Goal: Information Seeking & Learning: Learn about a topic

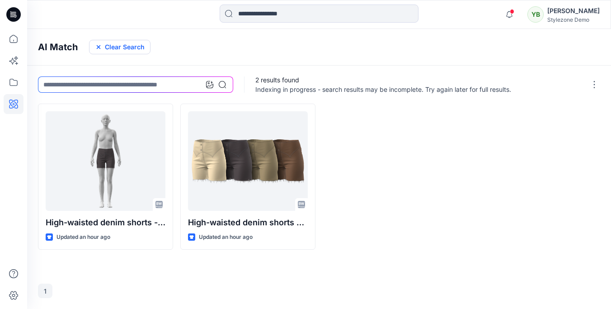
click at [119, 51] on button "Clear Search" at bounding box center [119, 47] width 61 height 14
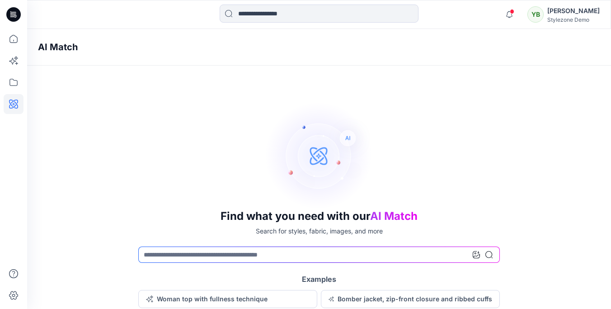
scroll to position [21, 0]
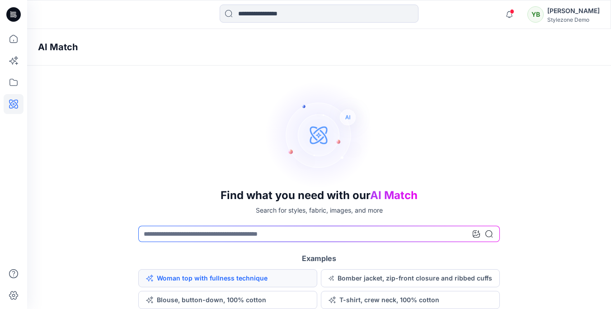
click at [208, 278] on button "Woman top with fullness technique" at bounding box center [227, 278] width 179 height 18
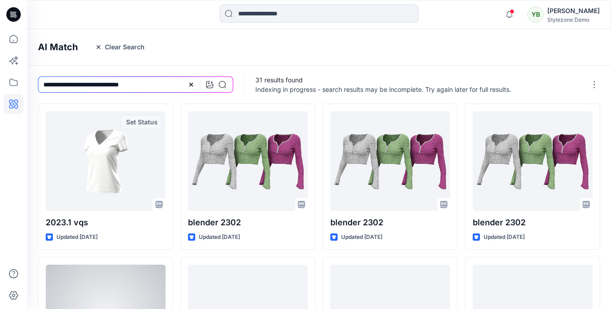
scroll to position [283, 0]
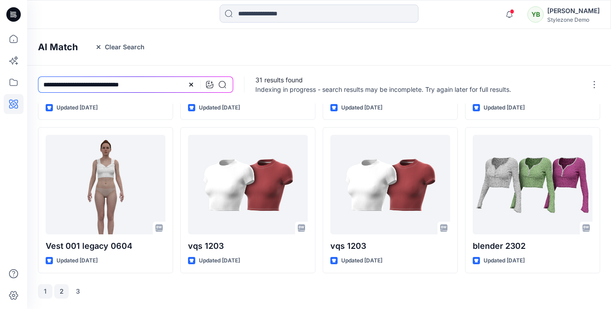
click at [65, 291] on button "2" at bounding box center [61, 291] width 14 height 14
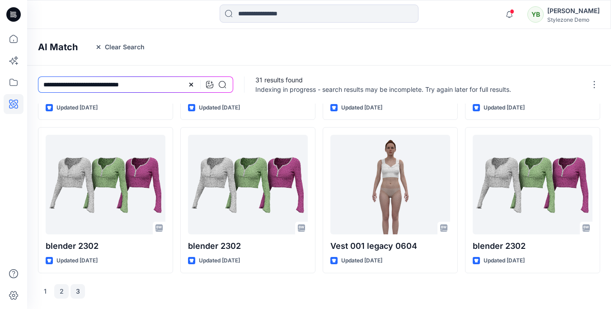
click at [77, 293] on button "3" at bounding box center [78, 291] width 14 height 14
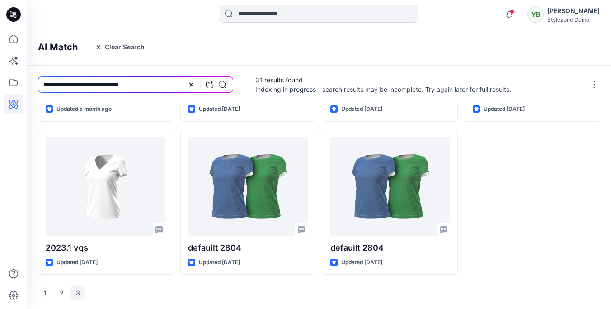
scroll to position [130, 0]
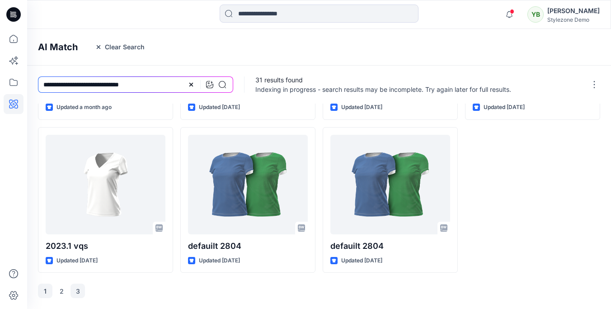
click at [48, 289] on button "1" at bounding box center [45, 290] width 14 height 14
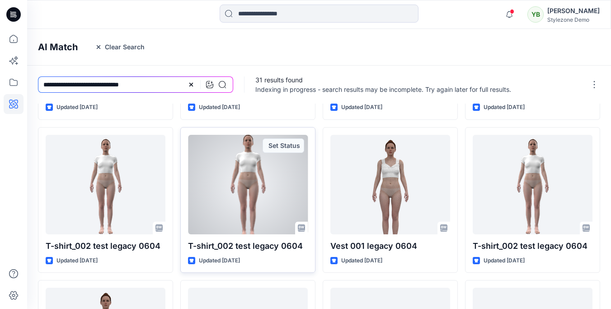
scroll to position [0, 0]
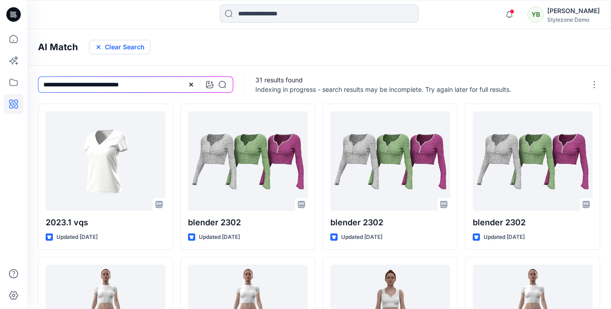
click at [113, 42] on button "Clear Search" at bounding box center [119, 47] width 61 height 14
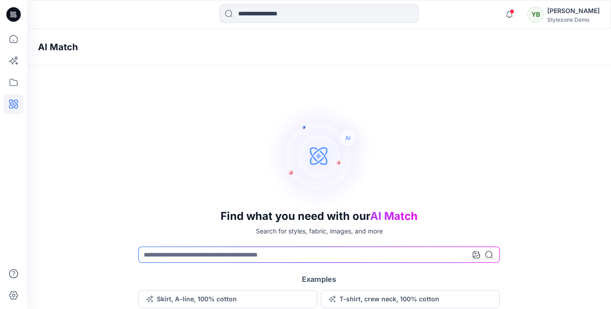
scroll to position [21, 0]
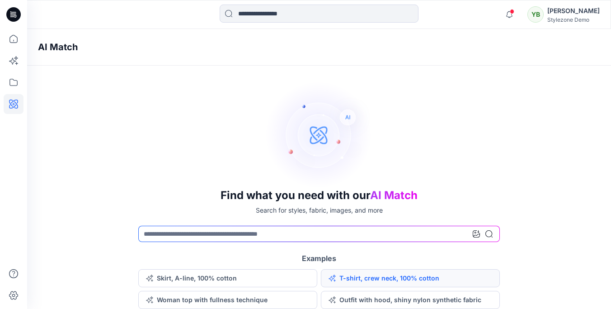
click at [400, 281] on button "T-shirt, crew neck, 100% cotton" at bounding box center [410, 278] width 179 height 18
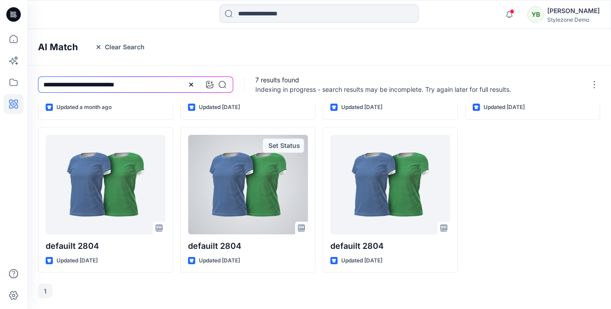
scroll to position [0, 0]
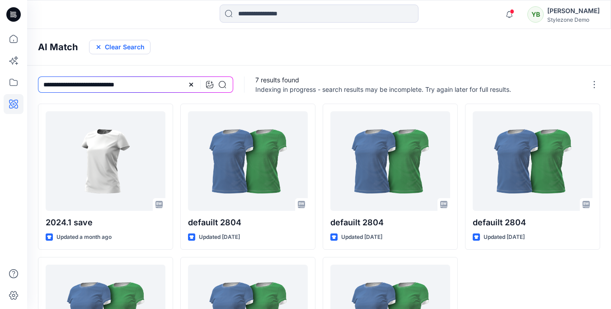
click at [123, 49] on button "Clear Search" at bounding box center [119, 47] width 61 height 14
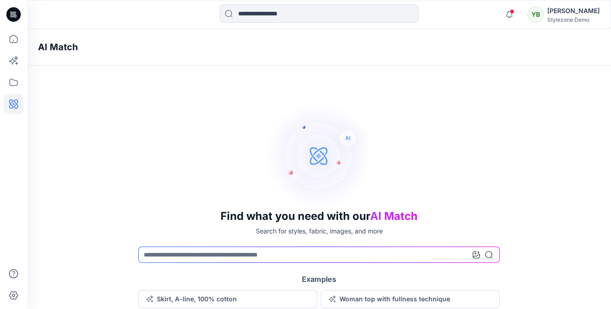
scroll to position [21, 0]
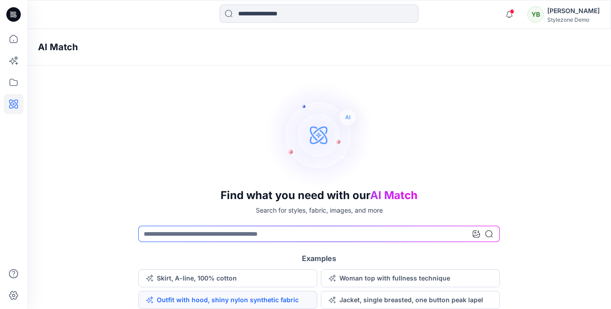
click at [234, 301] on button "Outfit with hood, shiny nylon synthetic fabric" at bounding box center [227, 300] width 179 height 18
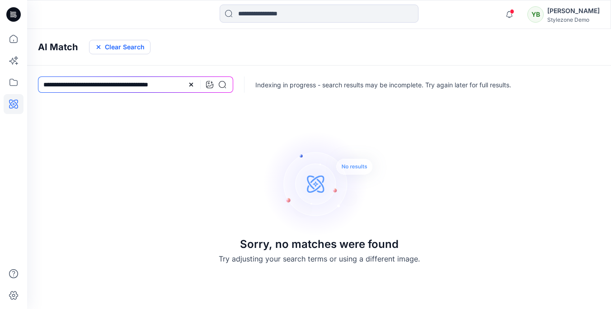
click at [132, 51] on button "Clear Search" at bounding box center [119, 47] width 61 height 14
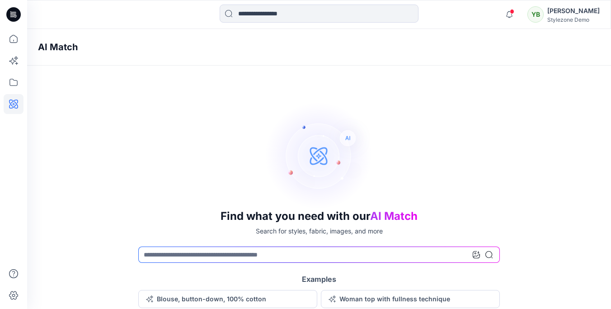
scroll to position [21, 0]
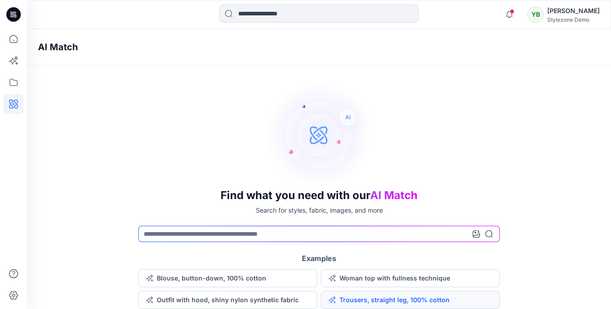
click at [430, 300] on button "Trousers, straight leg, 100% cotton" at bounding box center [410, 300] width 179 height 18
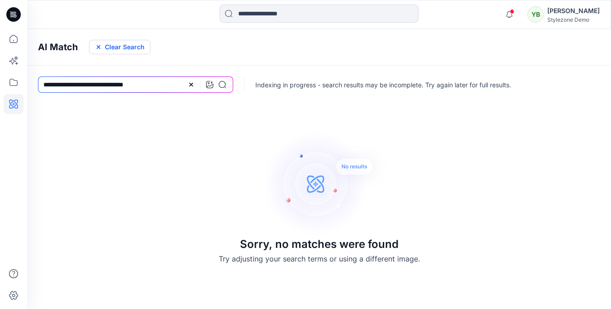
click at [127, 51] on button "Clear Search" at bounding box center [119, 47] width 61 height 14
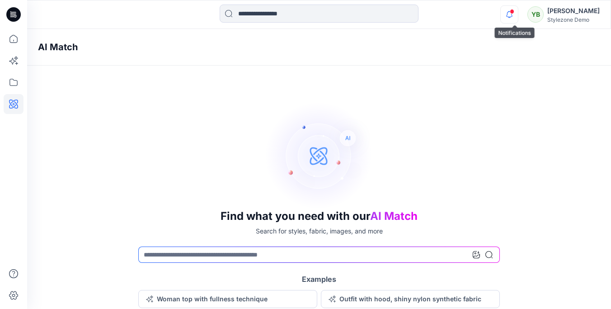
click at [513, 17] on icon "button" at bounding box center [509, 14] width 6 height 6
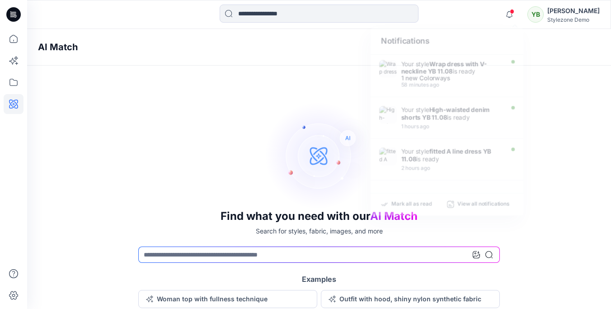
click at [258, 104] on div "Find what you need with our AI Match Search for styles, fabric, images, and mor…" at bounding box center [319, 215] width 584 height 228
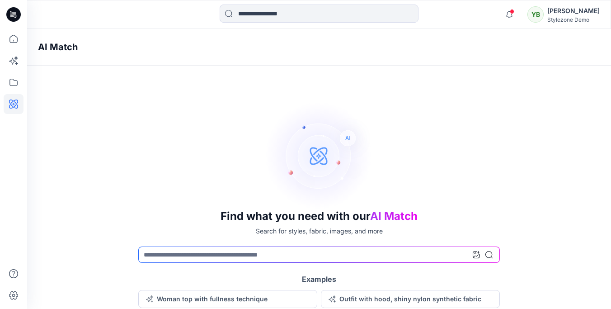
click at [133, 137] on div "Find what you need with our AI Match Search for styles, fabric, images, and mor…" at bounding box center [319, 215] width 584 height 228
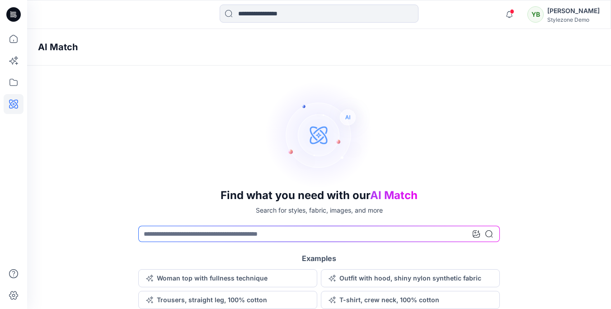
drag, startPoint x: 129, startPoint y: 67, endPoint x: 128, endPoint y: 61, distance: 6.4
click at [129, 67] on div "AI Match Find what you need with our AI Match Search for styles, fabric, images…" at bounding box center [319, 158] width 584 height 301
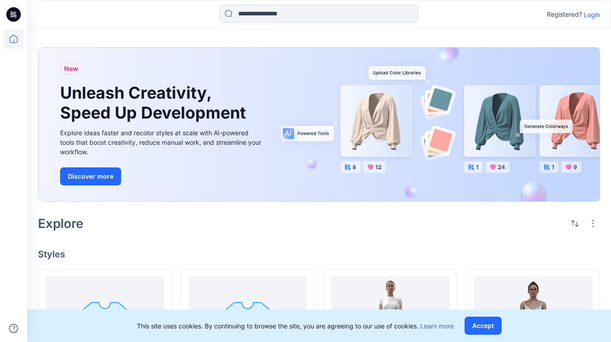
click at [593, 14] on p "Login" at bounding box center [592, 14] width 16 height 9
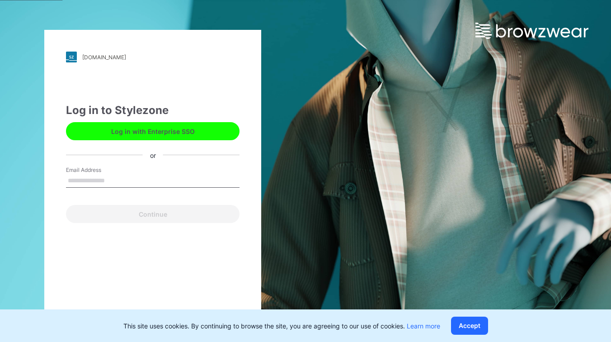
click at [162, 133] on button "Log in with Enterprise SSO" at bounding box center [153, 131] width 174 height 18
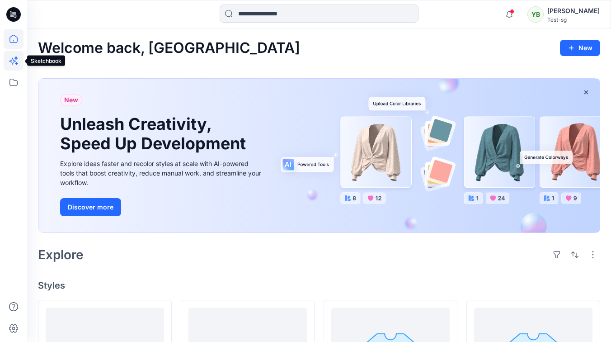
click at [10, 58] on icon at bounding box center [14, 61] width 20 height 20
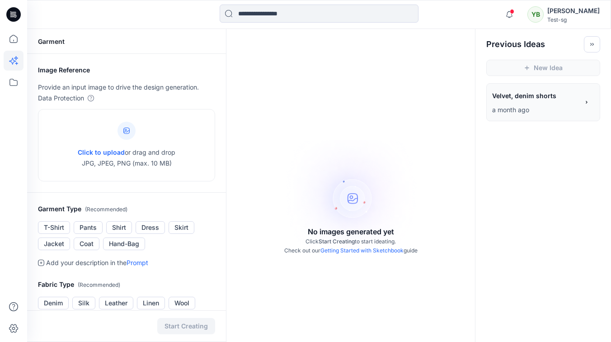
click at [375, 249] on link "Getting Started with Sketchbook" at bounding box center [361, 250] width 83 height 7
drag, startPoint x: 375, startPoint y: 49, endPoint x: 504, endPoint y: 87, distance: 135.2
click at [380, 50] on div "No images generated yet Click Start Creating to start ideating. Check out our G…" at bounding box center [350, 200] width 249 height 342
click at [508, 96] on span "Velvet, denim shorts" at bounding box center [535, 95] width 86 height 13
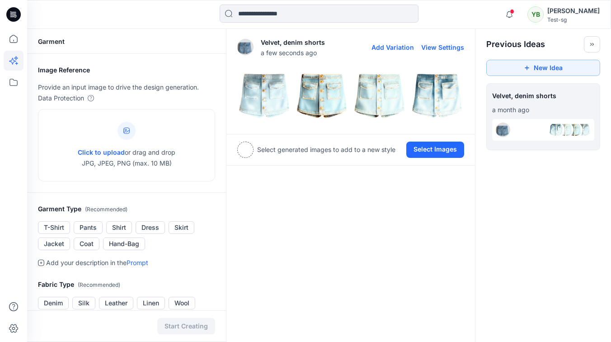
click at [392, 45] on button "Add Variation" at bounding box center [393, 47] width 42 height 8
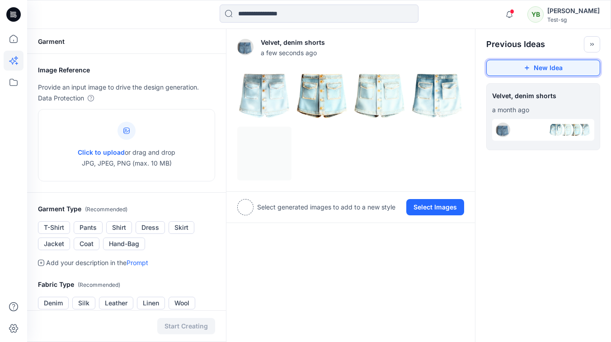
click at [527, 68] on icon "button" at bounding box center [527, 68] width 4 height 4
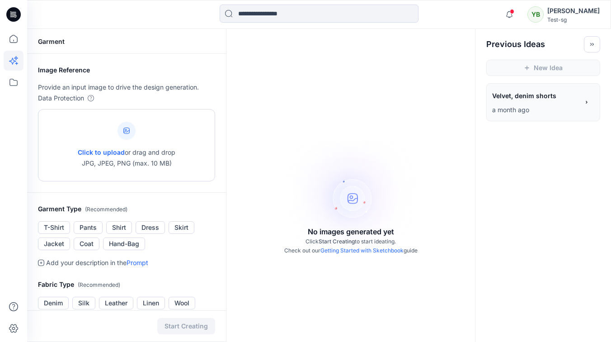
click at [88, 151] on span "Click to upload" at bounding box center [101, 152] width 47 height 8
type input "**********"
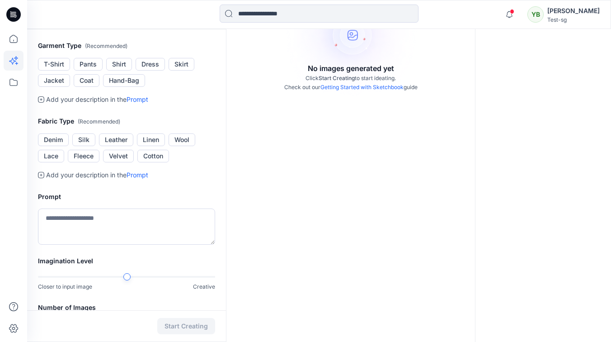
scroll to position [165, 0]
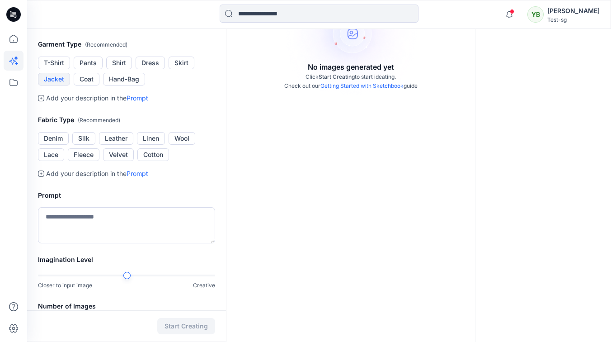
click at [60, 85] on button "Jacket" at bounding box center [54, 79] width 32 height 13
click at [186, 145] on button "Wool" at bounding box center [182, 138] width 27 height 13
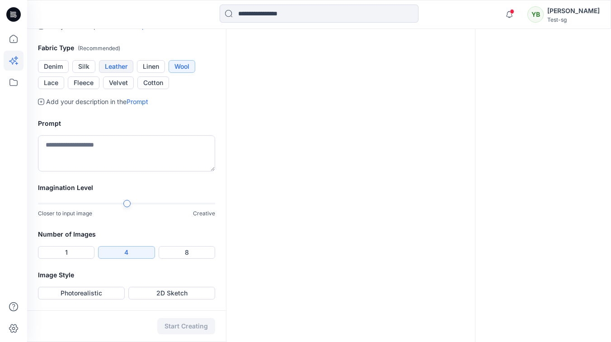
scroll to position [307, 0]
click at [240, 245] on div "**********" at bounding box center [319, 67] width 584 height 549
click at [180, 259] on button "8" at bounding box center [187, 252] width 57 height 13
click at [93, 292] on button "Photorealistic" at bounding box center [81, 293] width 87 height 13
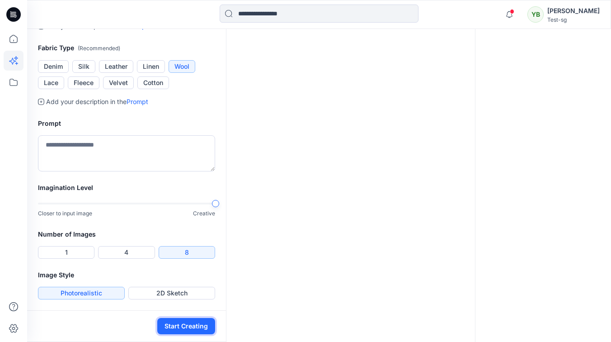
click at [179, 327] on button "Start Creating" at bounding box center [186, 326] width 58 height 16
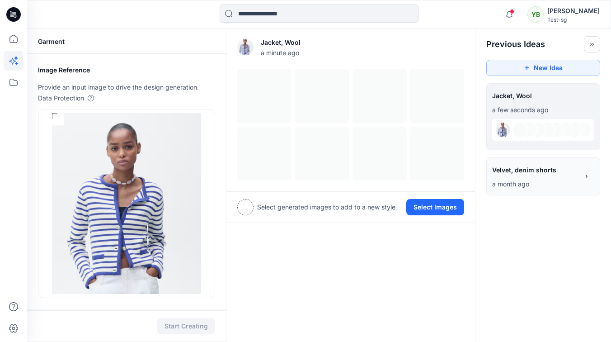
click at [521, 172] on span "Velvet, denim shorts" at bounding box center [535, 169] width 86 height 13
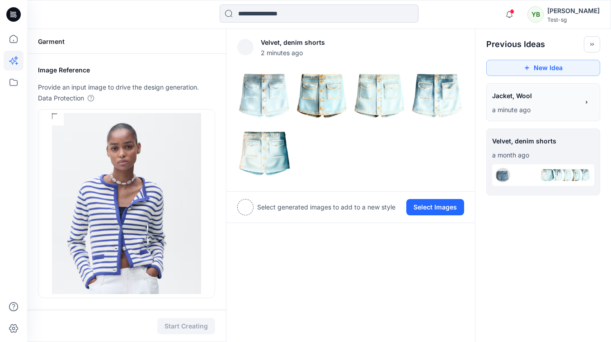
click at [552, 95] on span "Jacket, Wool" at bounding box center [535, 95] width 86 height 13
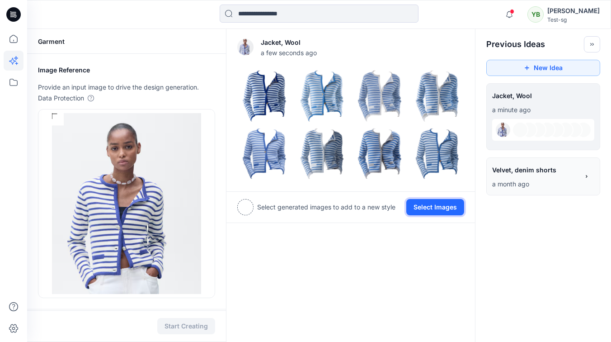
click at [435, 207] on button "Select Images" at bounding box center [435, 207] width 58 height 16
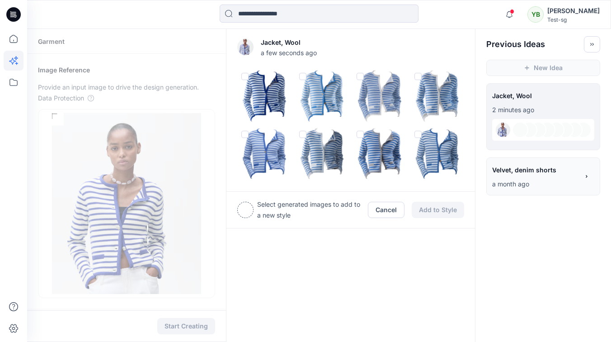
click at [363, 135] on span at bounding box center [360, 134] width 7 height 7
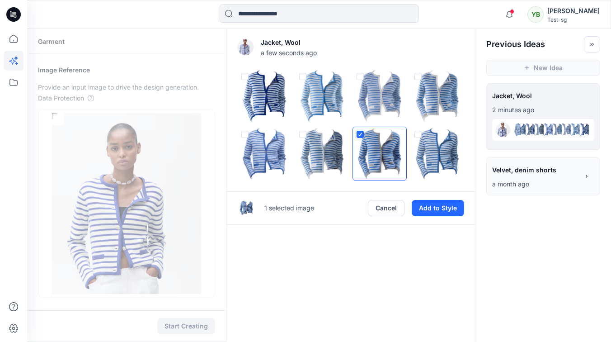
click at [303, 133] on span at bounding box center [302, 134] width 7 height 7
click at [419, 135] on span at bounding box center [418, 134] width 7 height 7
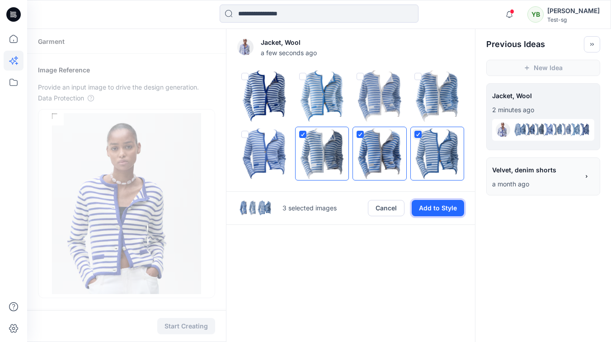
click at [440, 207] on button "Add to Style" at bounding box center [438, 208] width 52 height 16
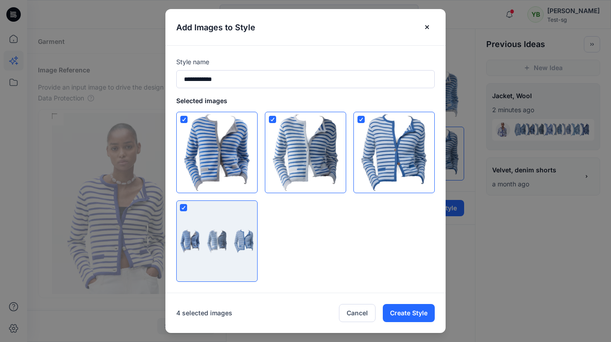
click at [273, 119] on polyline at bounding box center [272, 119] width 3 height 3
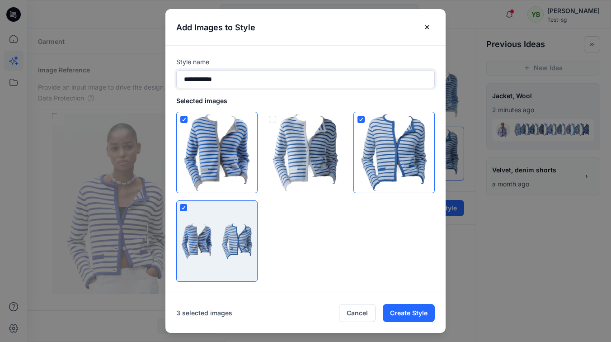
click at [237, 79] on input "**********" at bounding box center [305, 79] width 259 height 18
type input "**********"
click at [415, 309] on button "Create Style" at bounding box center [409, 313] width 52 height 18
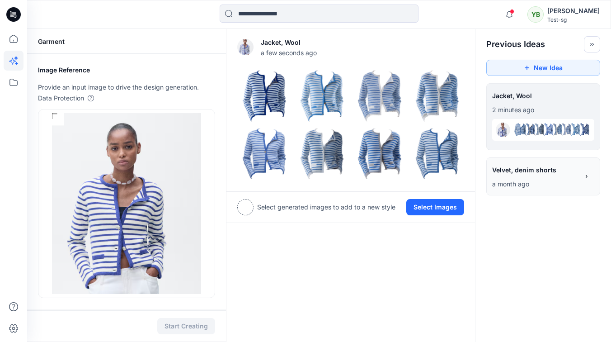
click at [19, 39] on icon at bounding box center [14, 39] width 20 height 20
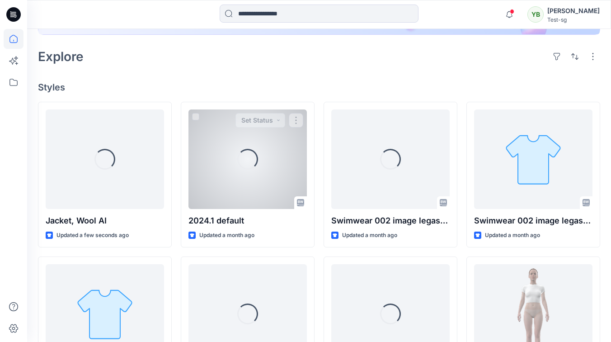
scroll to position [199, 0]
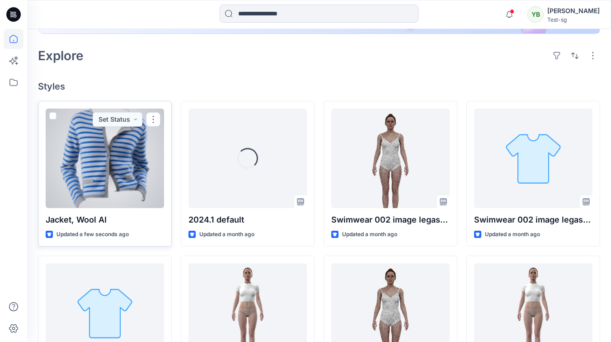
click at [81, 165] on div at bounding box center [105, 157] width 118 height 99
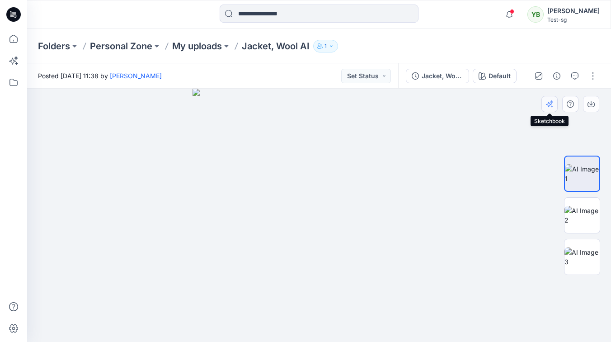
click at [547, 106] on icon "button" at bounding box center [549, 103] width 7 height 7
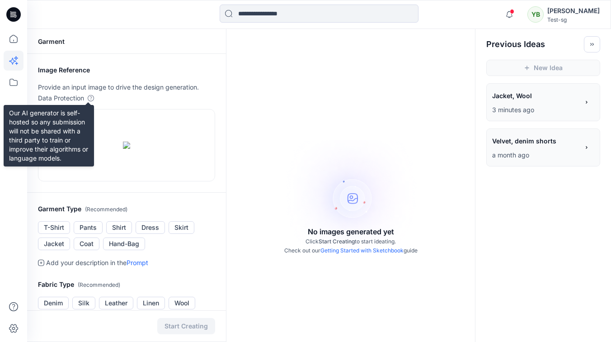
click at [93, 98] on icon at bounding box center [91, 98] width 6 height 6
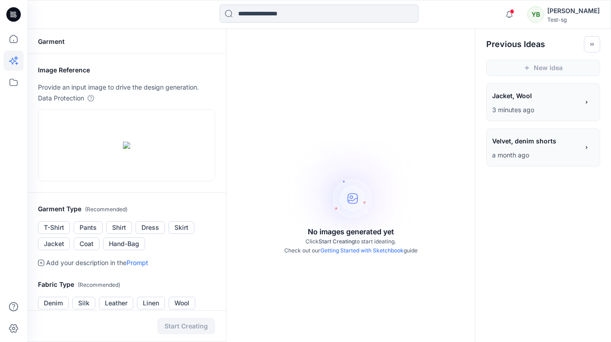
click at [90, 97] on icon at bounding box center [91, 98] width 6 height 6
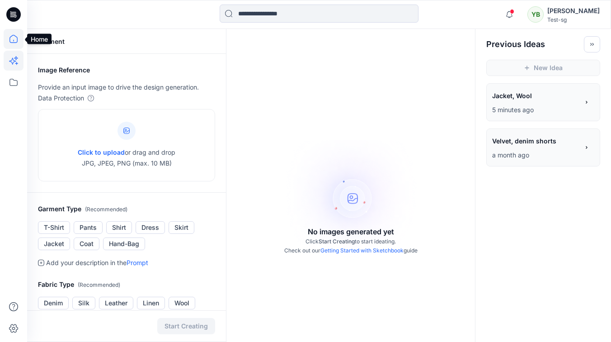
click at [16, 39] on icon at bounding box center [14, 39] width 20 height 20
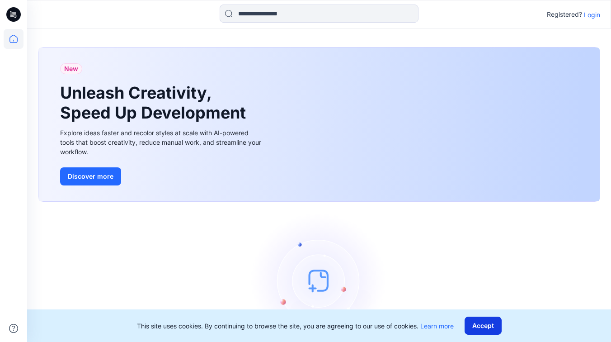
click at [485, 322] on button "Accept" at bounding box center [483, 325] width 37 height 18
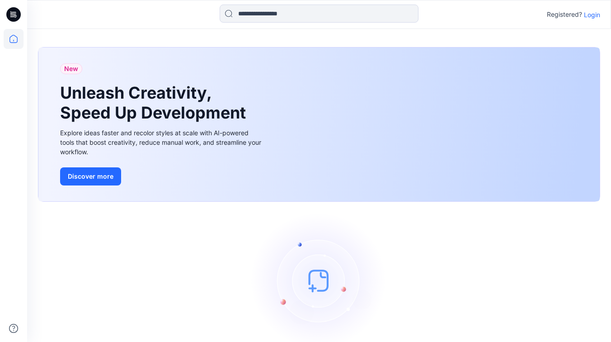
click at [593, 15] on p "Login" at bounding box center [592, 14] width 16 height 9
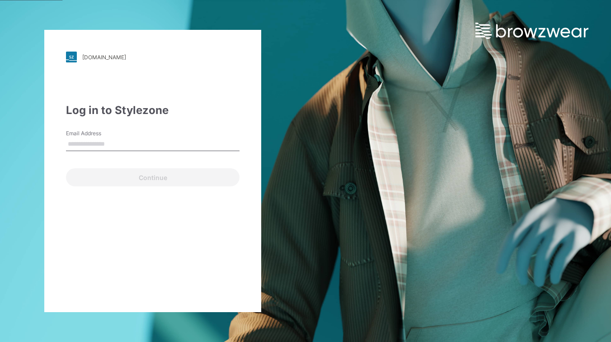
click at [94, 144] on input "Email Address" at bounding box center [153, 144] width 174 height 14
click at [115, 141] on input "Email Address" at bounding box center [153, 144] width 174 height 14
paste input "**********"
type input "**********"
click at [66, 168] on button "Continue" at bounding box center [153, 177] width 174 height 18
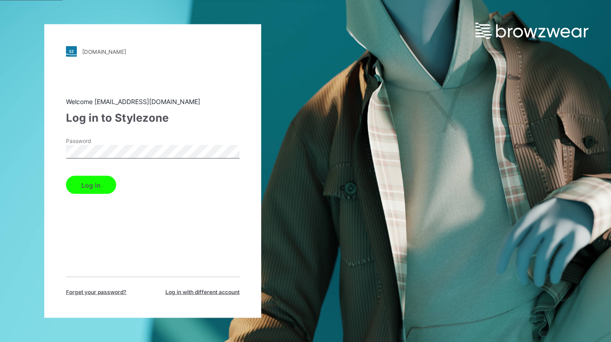
click at [66, 176] on button "Log in" at bounding box center [91, 185] width 50 height 18
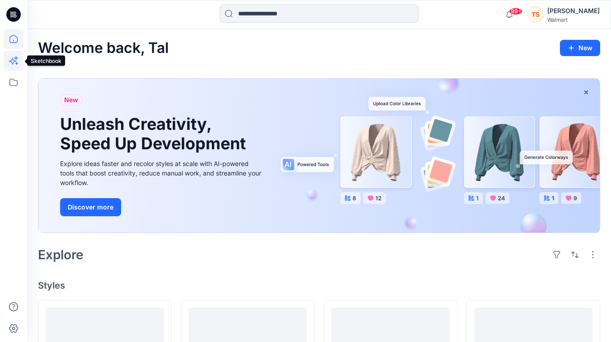
click at [16, 63] on icon at bounding box center [16, 63] width 3 height 3
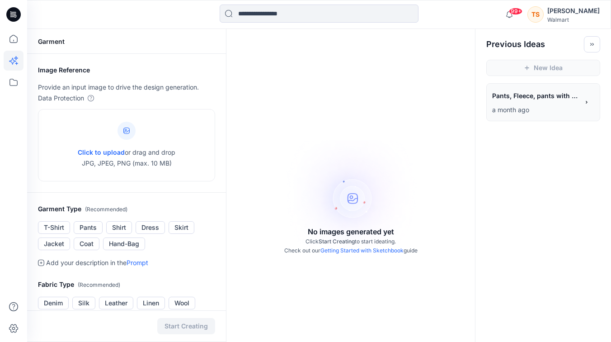
click at [543, 95] on span "Pants, Fleece, pants with pockets" at bounding box center [535, 95] width 86 height 13
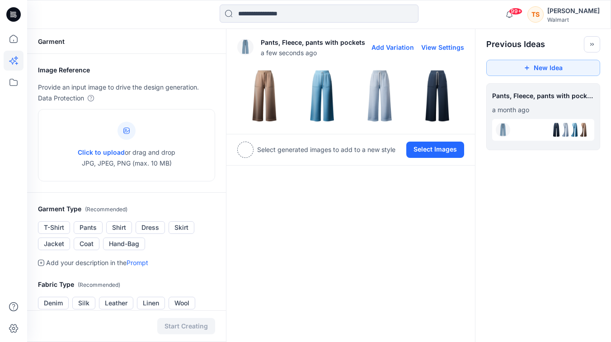
click at [391, 48] on button "Add Variation" at bounding box center [393, 47] width 42 height 8
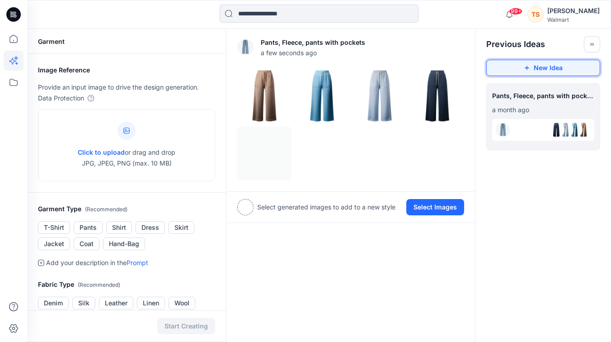
click at [525, 67] on icon "button" at bounding box center [527, 68] width 6 height 6
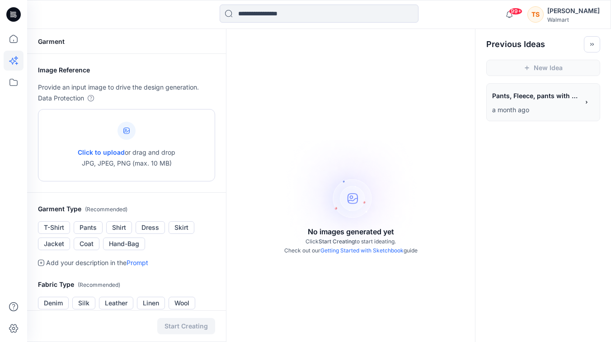
click at [90, 150] on span "Click to upload" at bounding box center [101, 152] width 47 height 8
type input "**********"
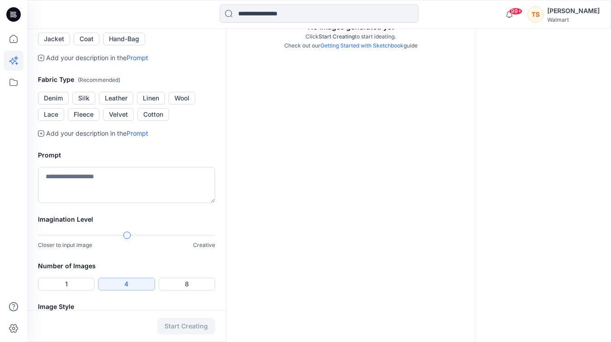
scroll to position [237, 0]
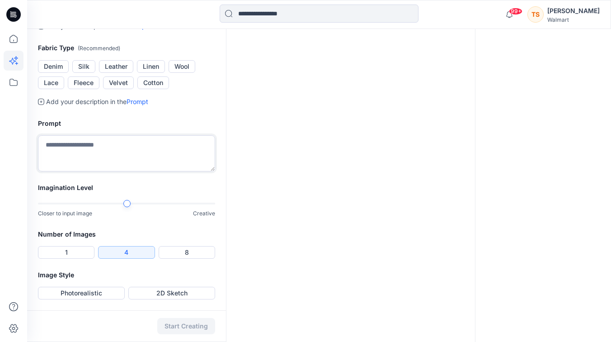
click at [75, 171] on textarea at bounding box center [126, 153] width 177 height 36
click at [55, 171] on textarea "**********" at bounding box center [126, 153] width 177 height 36
type textarea "**********"
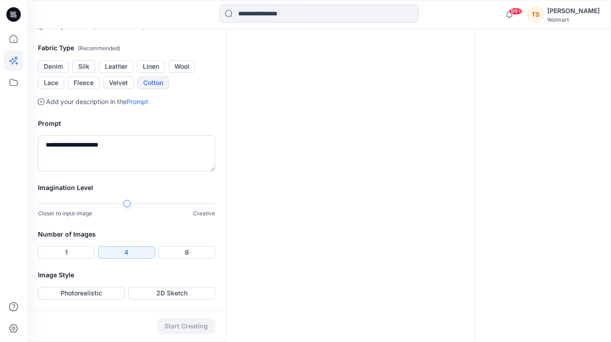
click at [160, 89] on button "Cotton" at bounding box center [153, 82] width 32 height 13
click at [96, 295] on button "Photorealistic" at bounding box center [81, 293] width 87 height 13
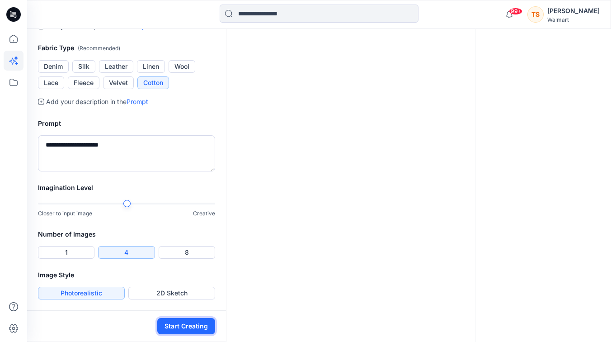
click at [187, 326] on button "Start Creating" at bounding box center [186, 326] width 58 height 16
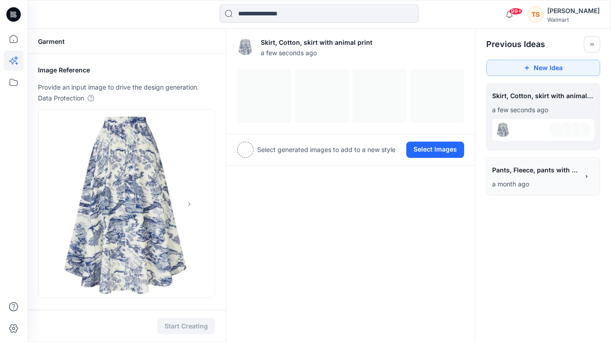
click at [507, 168] on span "Pants, Fleece, pants with pockets" at bounding box center [535, 169] width 86 height 13
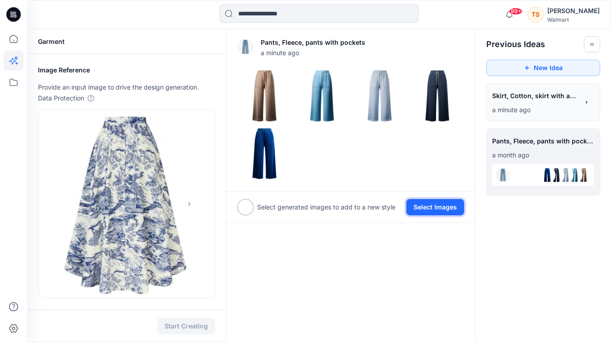
click at [423, 205] on button "Select Images" at bounding box center [435, 207] width 58 height 16
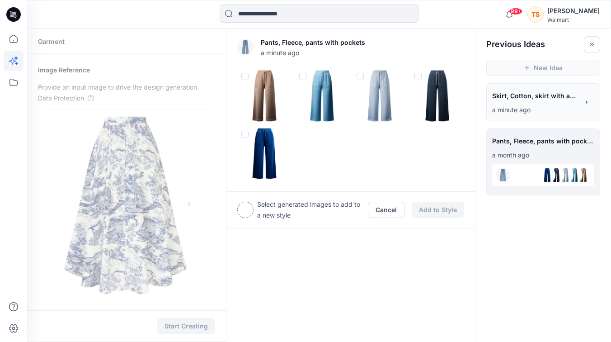
drag, startPoint x: 243, startPoint y: 134, endPoint x: 252, endPoint y: 88, distance: 46.5
click at [243, 134] on span at bounding box center [244, 134] width 7 height 7
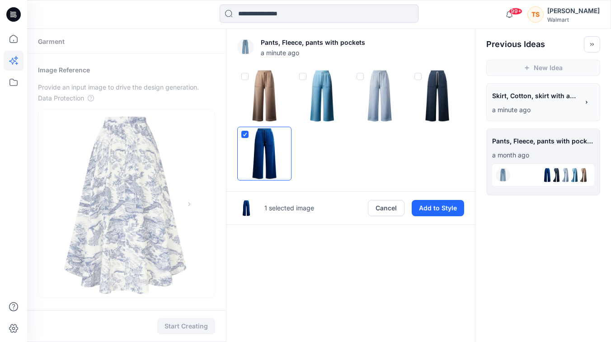
click at [244, 73] on span at bounding box center [244, 76] width 7 height 7
click at [448, 204] on button "Add to Style" at bounding box center [438, 208] width 52 height 16
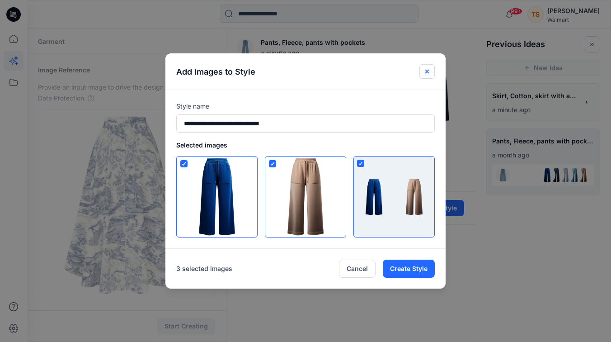
click at [425, 68] on icon "Close" at bounding box center [427, 71] width 7 height 7
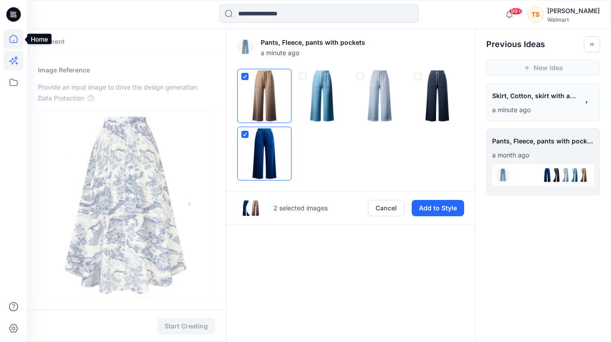
click at [19, 39] on icon at bounding box center [14, 39] width 20 height 20
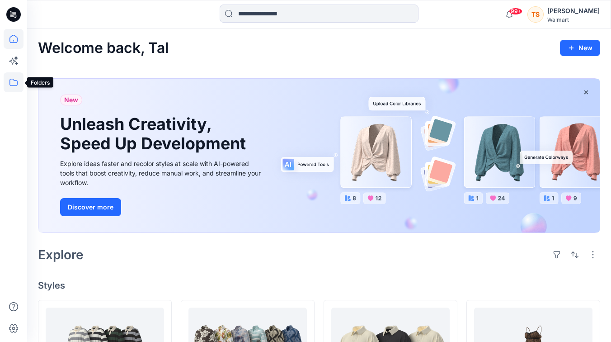
click at [5, 79] on icon at bounding box center [14, 82] width 20 height 20
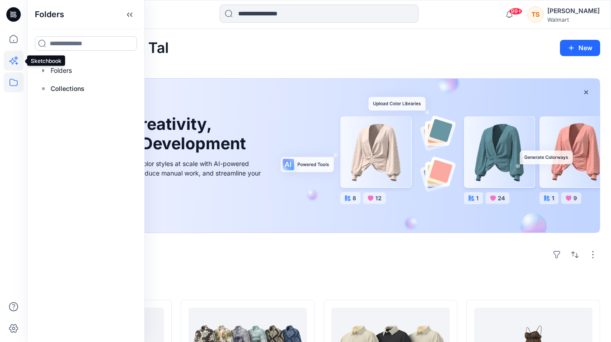
click at [17, 62] on icon at bounding box center [14, 61] width 20 height 20
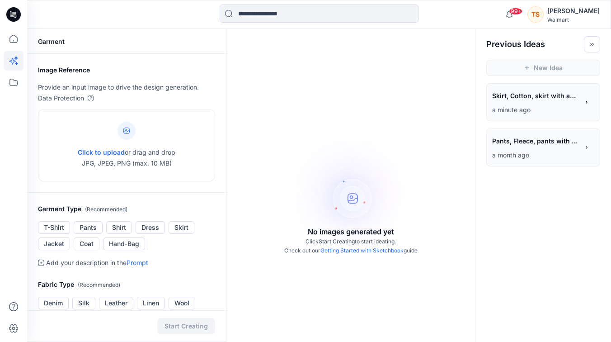
click at [509, 106] on p "a minute ago" at bounding box center [535, 109] width 87 height 11
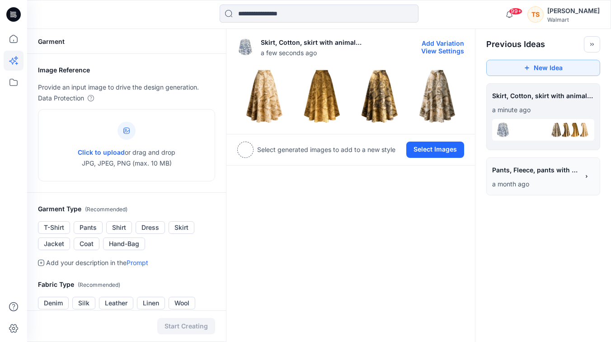
click at [318, 100] on img at bounding box center [322, 95] width 53 height 53
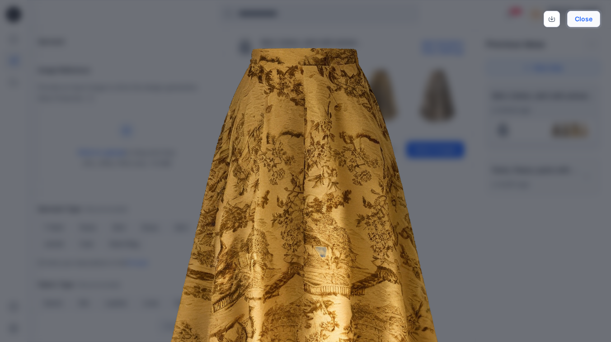
click at [589, 19] on button "Close" at bounding box center [583, 19] width 33 height 16
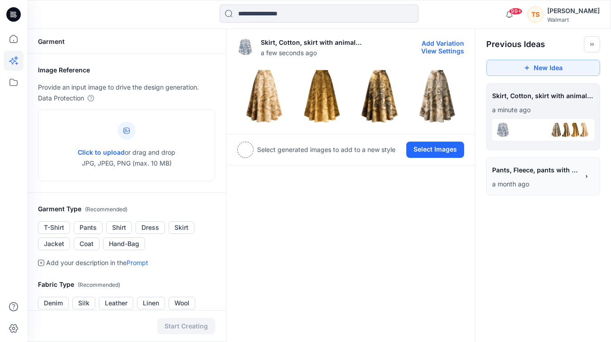
click at [396, 90] on img at bounding box center [379, 95] width 53 height 53
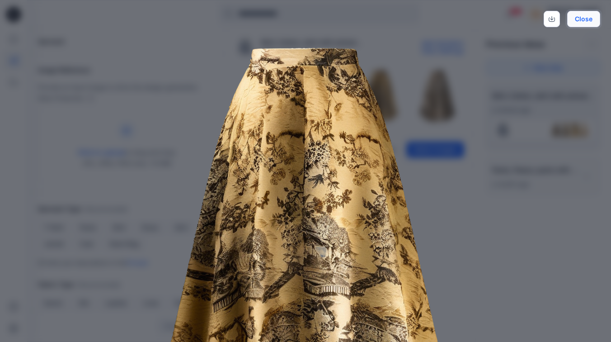
click at [585, 21] on button "Close" at bounding box center [583, 19] width 33 height 16
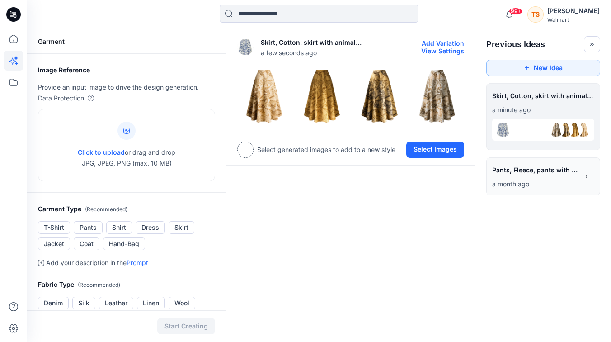
click at [531, 170] on span "Pants, Fleece, pants with pockets" at bounding box center [535, 169] width 86 height 13
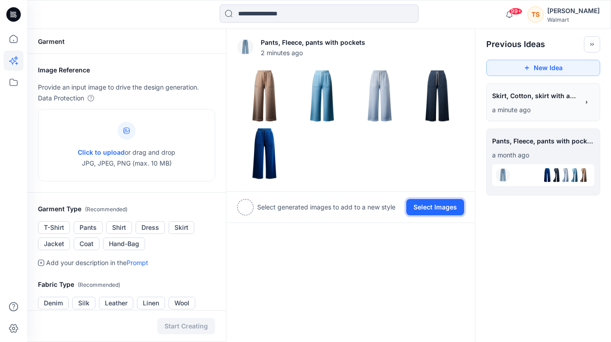
drag, startPoint x: 423, startPoint y: 203, endPoint x: 412, endPoint y: 193, distance: 15.4
click at [423, 203] on button "Select Images" at bounding box center [435, 207] width 58 height 16
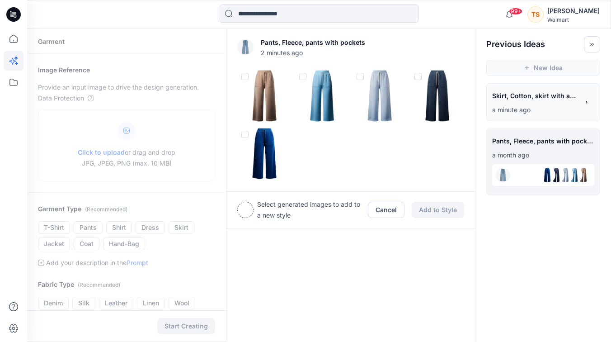
drag, startPoint x: 242, startPoint y: 133, endPoint x: 317, endPoint y: 90, distance: 87.1
click at [242, 133] on span at bounding box center [244, 134] width 7 height 7
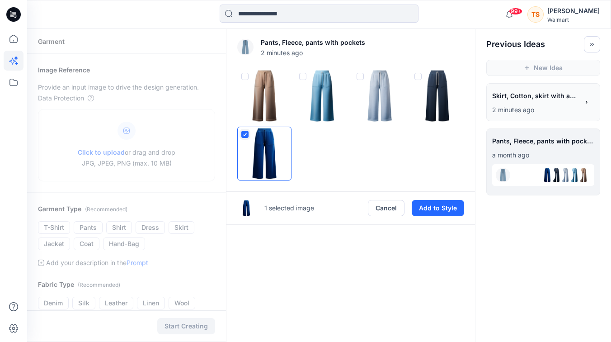
click at [306, 74] on label at bounding box center [302, 76] width 7 height 7
click at [445, 209] on button "Add to Style" at bounding box center [438, 208] width 52 height 16
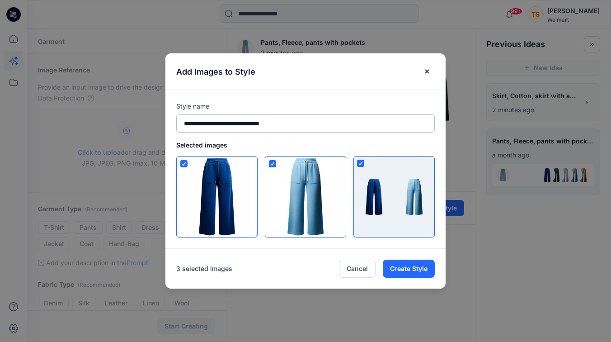
drag, startPoint x: 288, startPoint y: 121, endPoint x: 181, endPoint y: 123, distance: 107.6
click at [181, 123] on input "**********" at bounding box center [305, 123] width 259 height 18
click at [415, 268] on button "Create Style" at bounding box center [409, 268] width 52 height 18
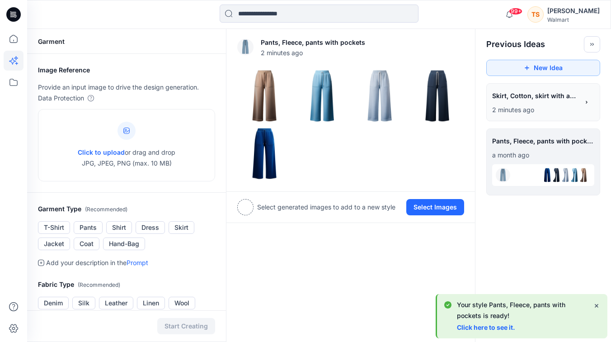
click at [485, 328] on link "Click here to see it." at bounding box center [486, 327] width 58 height 8
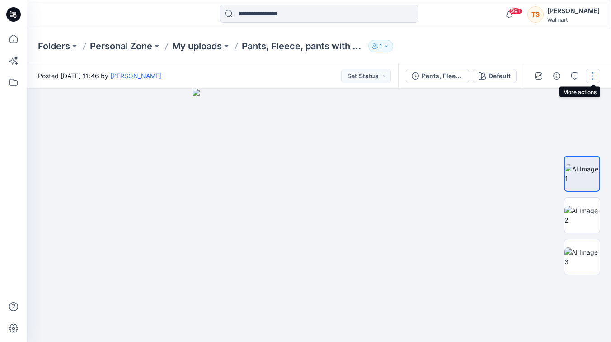
click at [594, 76] on button "button" at bounding box center [593, 76] width 14 height 14
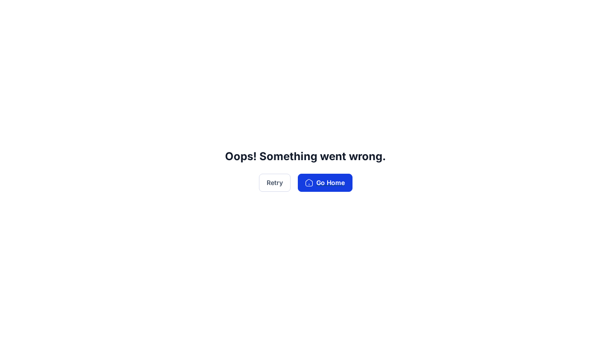
click at [328, 184] on button "Go Home" at bounding box center [325, 183] width 55 height 18
click at [319, 180] on button "Go Home" at bounding box center [325, 183] width 55 height 18
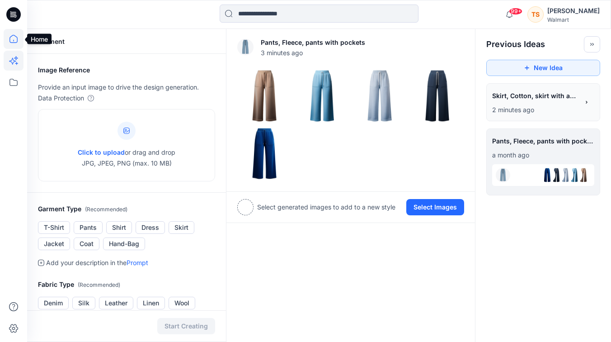
click at [20, 33] on icon at bounding box center [14, 39] width 20 height 20
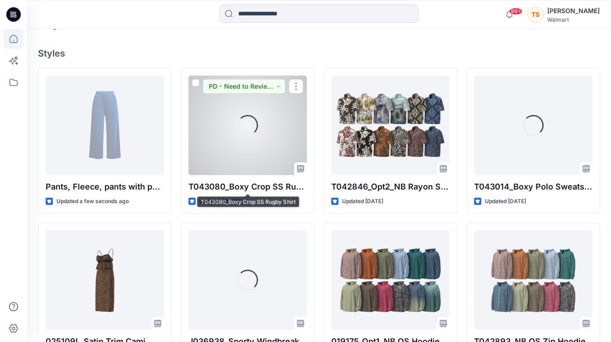
scroll to position [232, 0]
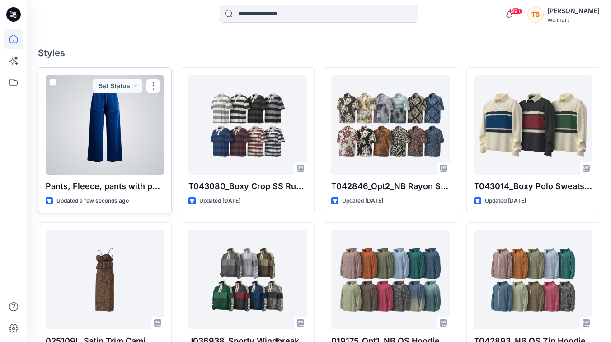
click at [130, 147] on div at bounding box center [105, 124] width 118 height 99
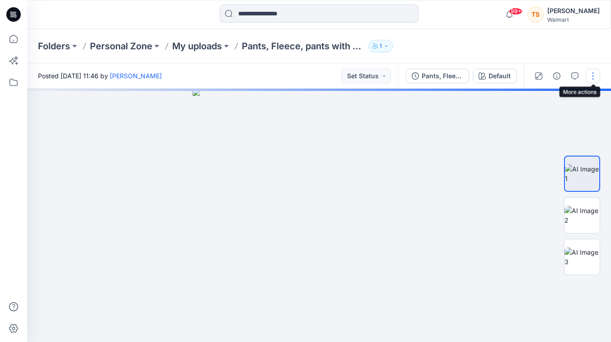
click at [590, 77] on button "button" at bounding box center [593, 76] width 14 height 14
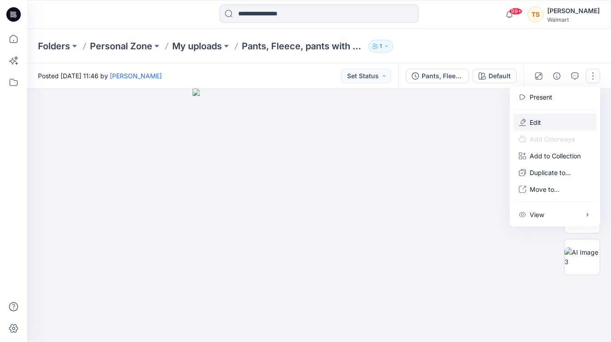
click at [539, 121] on p "Edit" at bounding box center [535, 122] width 11 height 9
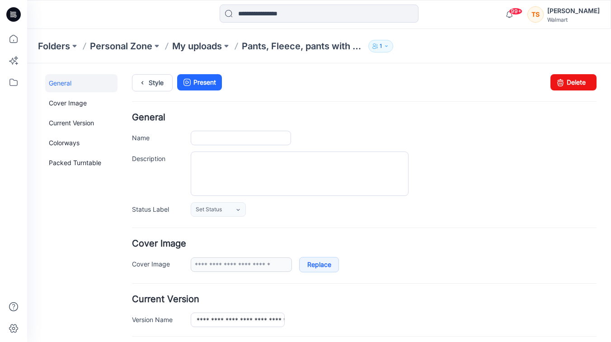
type input "**********"
type input "*******"
type input "**********"
click at [578, 81] on link "Delete" at bounding box center [574, 82] width 46 height 16
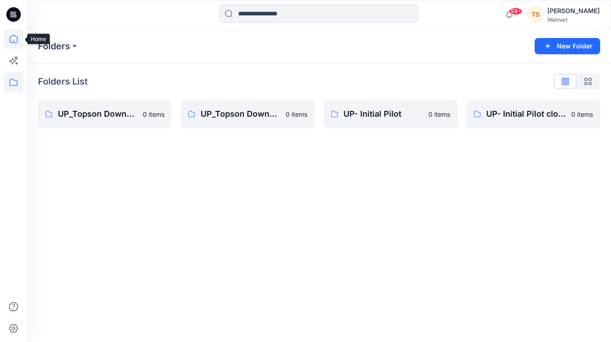
click at [15, 43] on icon at bounding box center [14, 39] width 20 height 20
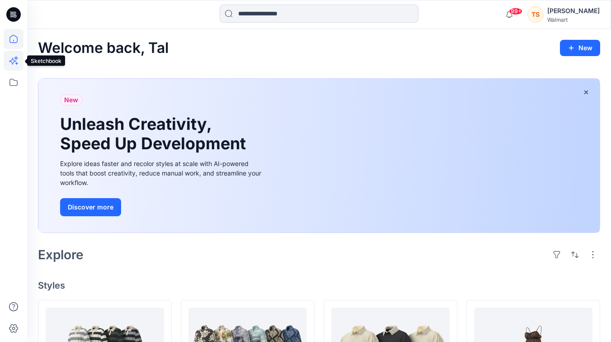
click at [19, 58] on icon at bounding box center [14, 61] width 20 height 20
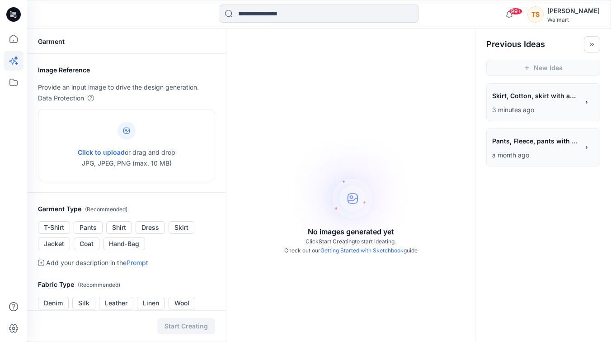
click at [536, 103] on div "**********" at bounding box center [535, 96] width 87 height 15
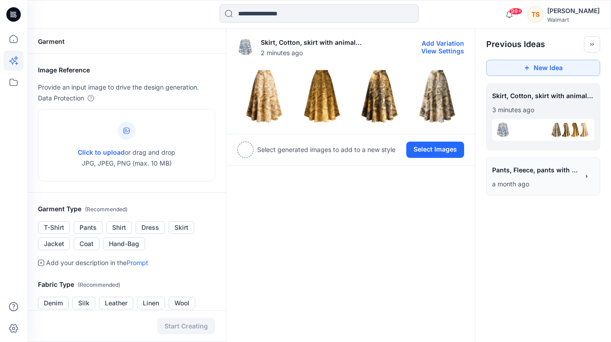
click at [446, 48] on button "View Settings" at bounding box center [442, 51] width 43 height 8
type textarea "**********"
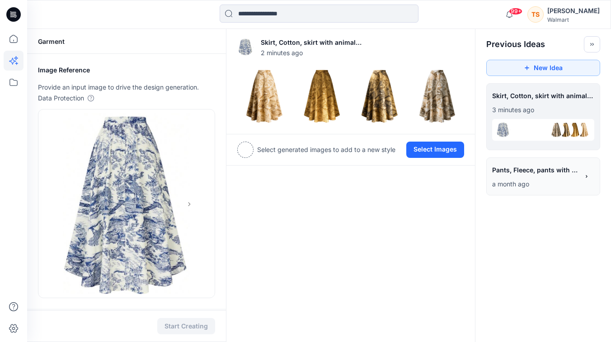
click at [582, 12] on div "[PERSON_NAME]" at bounding box center [573, 10] width 52 height 11
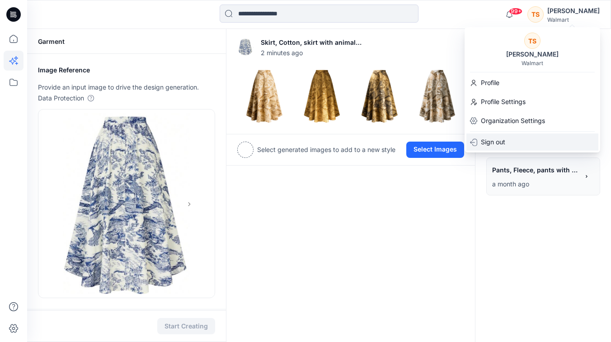
click at [490, 141] on p "Sign out" at bounding box center [493, 142] width 24 height 11
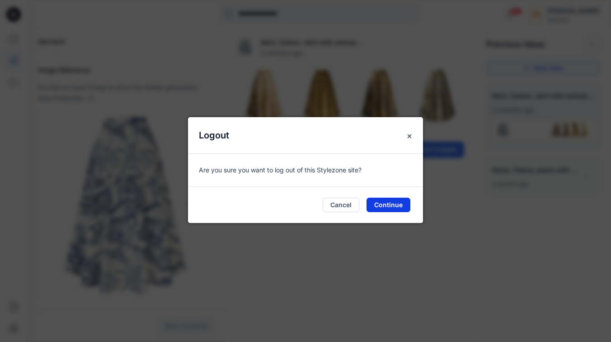
click at [393, 207] on button "Continue" at bounding box center [389, 205] width 44 height 14
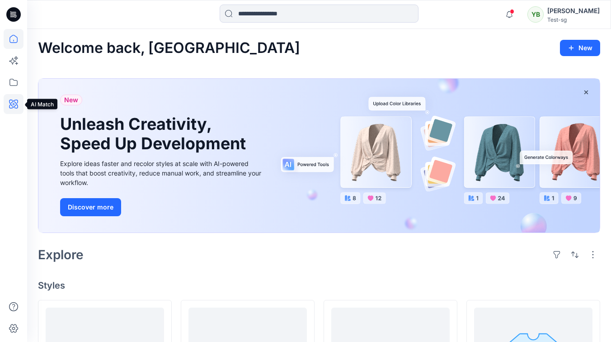
click at [8, 104] on icon at bounding box center [14, 104] width 20 height 20
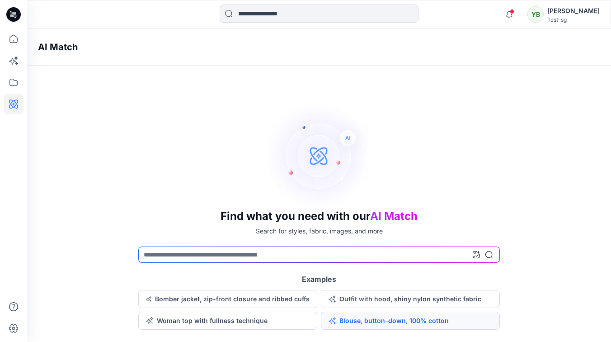
click at [349, 320] on button "Blouse, button-down, 100% cotton" at bounding box center [410, 320] width 179 height 18
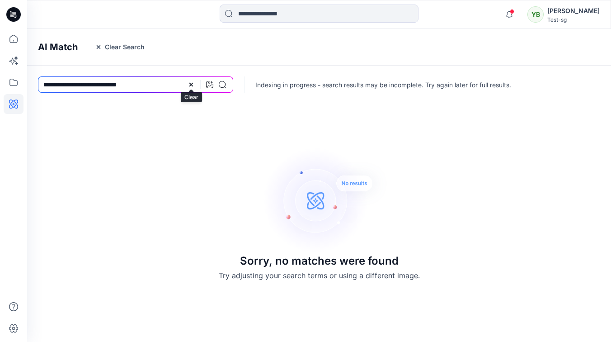
click at [189, 84] on icon at bounding box center [191, 84] width 7 height 7
click at [204, 144] on div "Sorry, no matches were found Try adjusting your search terms or using a differe…" at bounding box center [319, 213] width 584 height 241
click at [14, 38] on icon at bounding box center [14, 39] width 20 height 20
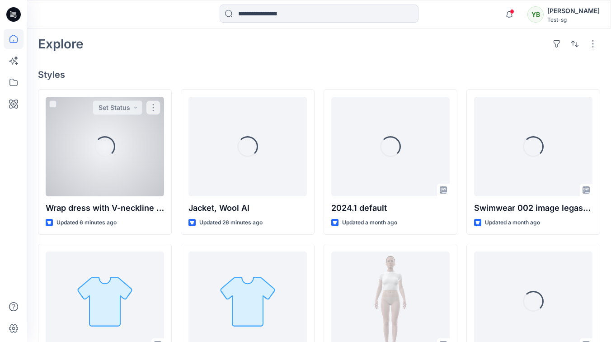
scroll to position [211, 0]
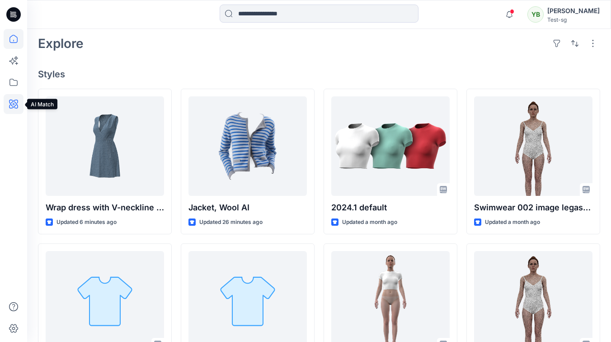
click at [10, 102] on icon at bounding box center [14, 104] width 20 height 20
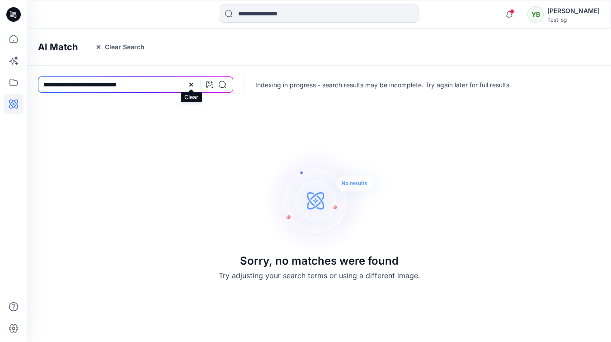
click at [190, 85] on icon at bounding box center [191, 84] width 7 height 7
click at [141, 86] on input at bounding box center [135, 84] width 195 height 16
type input "*****"
drag, startPoint x: 144, startPoint y: 149, endPoint x: 123, endPoint y: 23, distance: 127.7
click at [146, 146] on div "Sorry, no matches were found Try adjusting your search terms or using a differe…" at bounding box center [319, 213] width 584 height 241
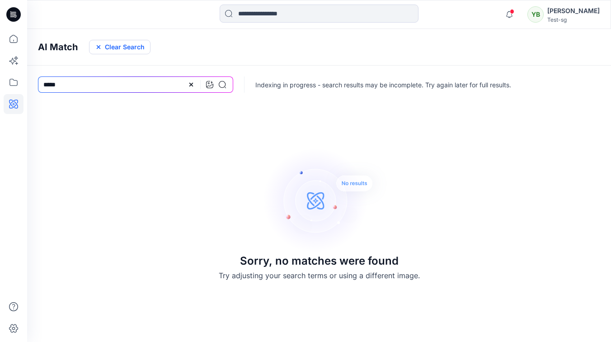
click at [114, 42] on button "Clear Search" at bounding box center [119, 47] width 61 height 14
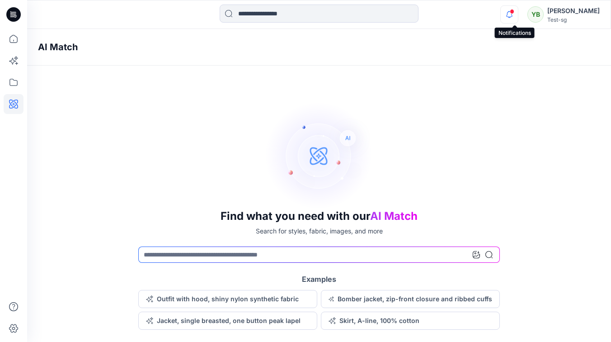
click at [515, 15] on icon "button" at bounding box center [509, 14] width 17 height 18
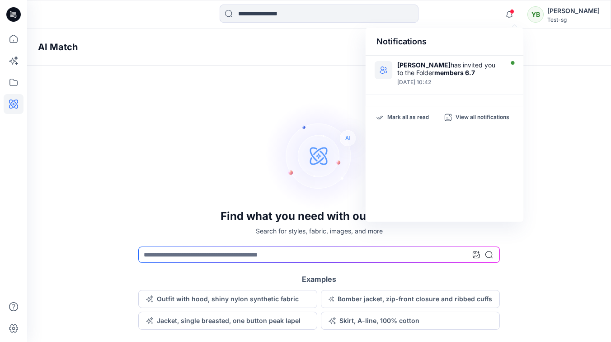
click at [119, 61] on div "AI Match" at bounding box center [332, 47] width 611 height 37
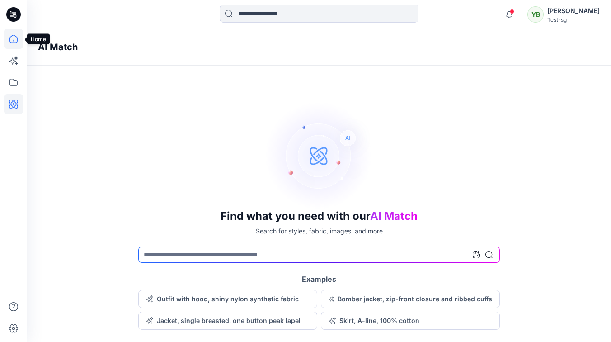
click at [9, 38] on icon at bounding box center [14, 39] width 20 height 20
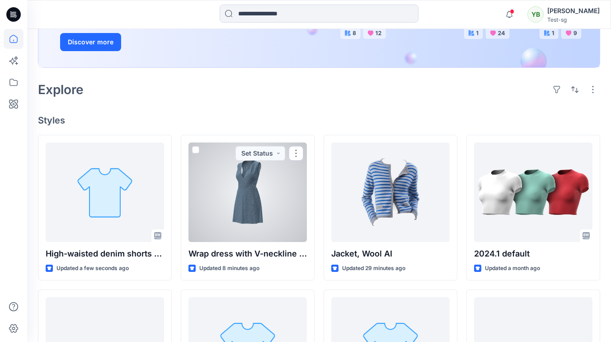
scroll to position [165, 0]
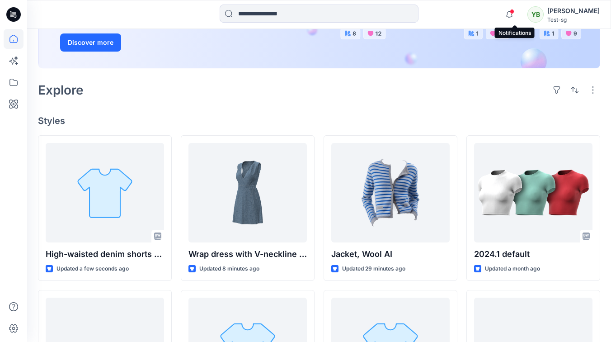
click at [514, 10] on span at bounding box center [512, 11] width 5 height 5
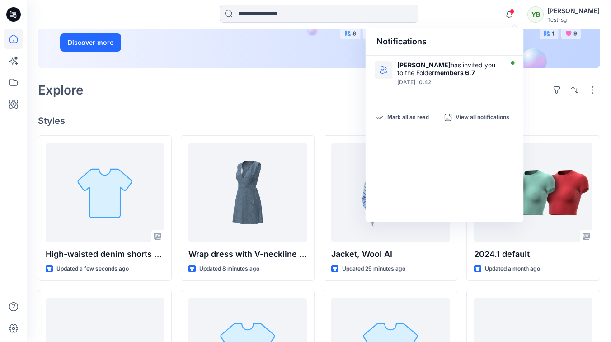
click at [269, 108] on div "Welcome back, Yuliia New New Unleash Creativity, Speed Up Development Explore i…" at bounding box center [319, 248] width 584 height 769
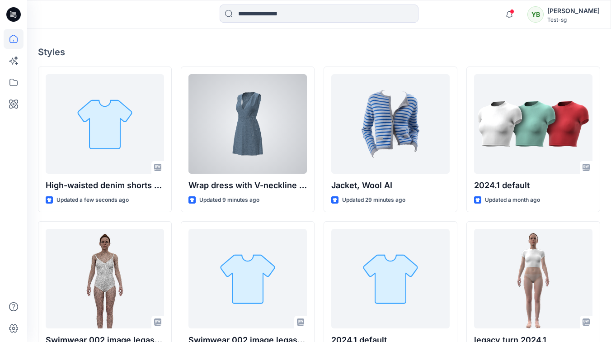
scroll to position [234, 0]
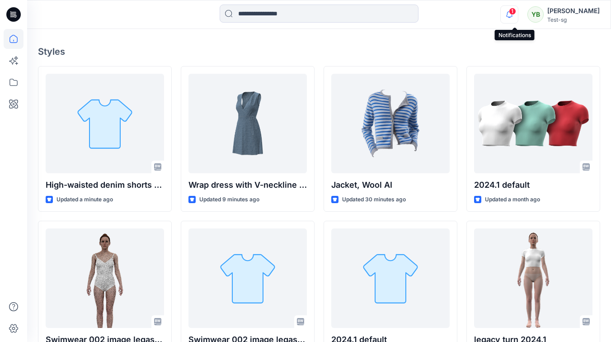
click at [510, 20] on icon "button" at bounding box center [509, 14] width 17 height 18
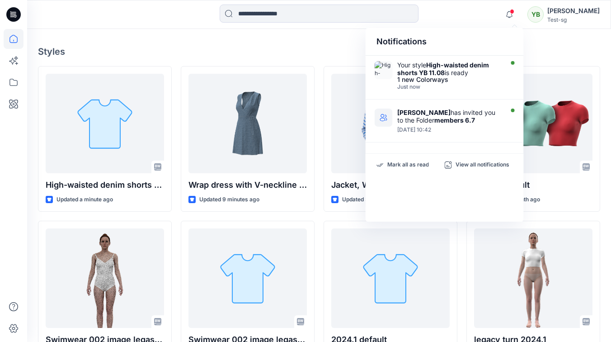
click at [467, 18] on div "Notifications Your style High-waisted denim shorts YB 11.08 is ready 1 new Colo…" at bounding box center [319, 15] width 584 height 20
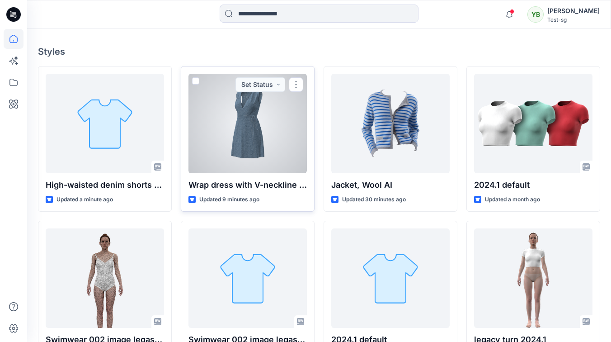
click at [266, 146] on div at bounding box center [248, 123] width 118 height 99
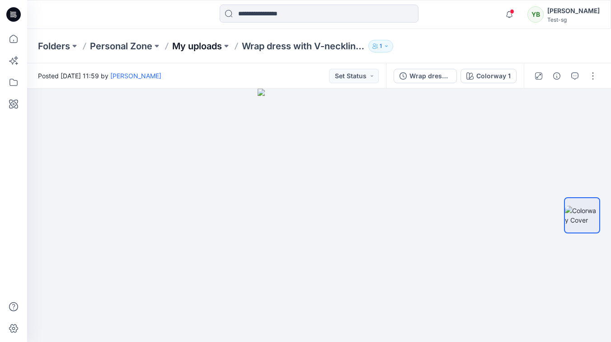
click at [211, 46] on p "My uploads" at bounding box center [197, 46] width 50 height 13
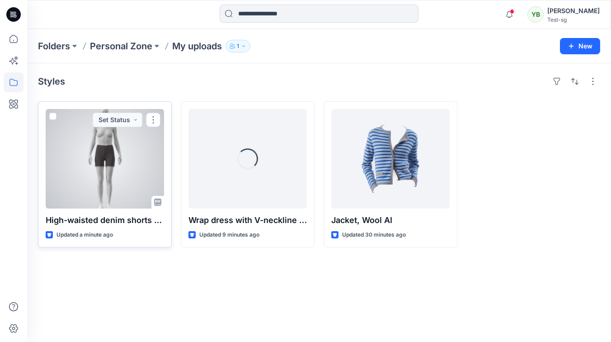
click at [78, 148] on div at bounding box center [105, 158] width 118 height 99
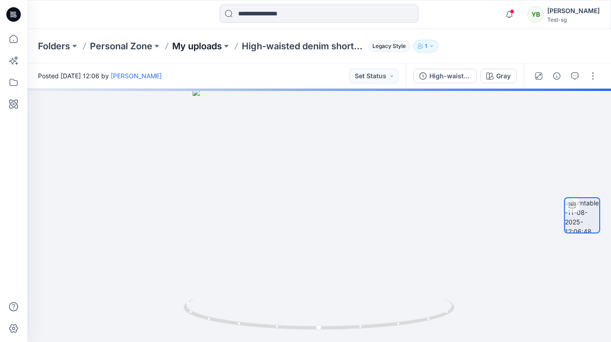
click at [193, 42] on p "My uploads" at bounding box center [197, 46] width 50 height 13
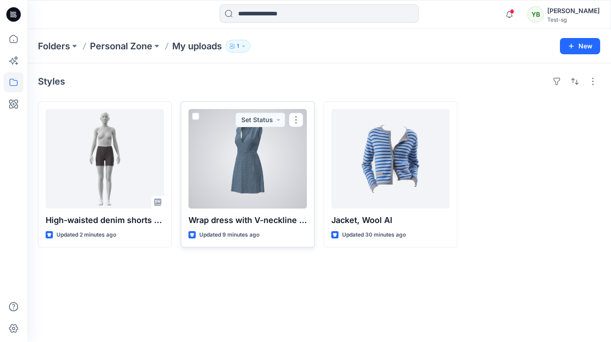
click at [217, 128] on div at bounding box center [248, 158] width 118 height 99
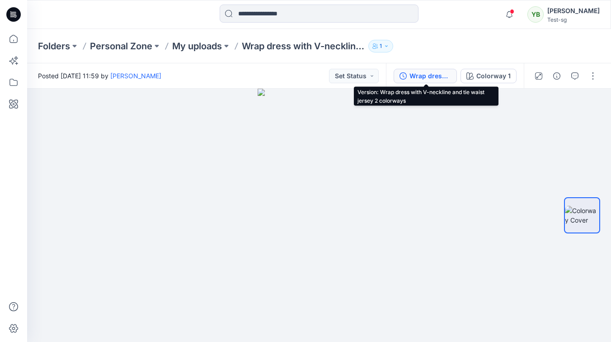
click at [438, 75] on div "Wrap dress with V-neckline and tie waist jersey 2 colorways" at bounding box center [431, 76] width 42 height 10
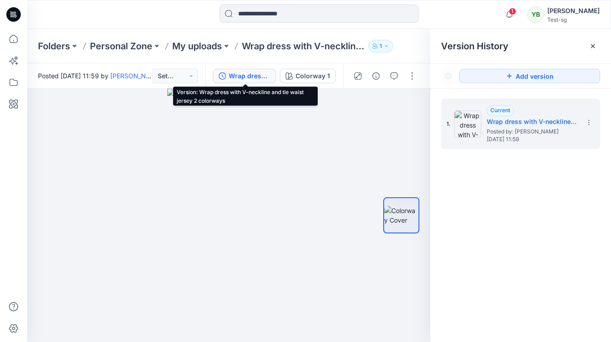
drag, startPoint x: 452, startPoint y: 12, endPoint x: 486, endPoint y: 14, distance: 34.4
click at [455, 13] on div at bounding box center [319, 15] width 292 height 20
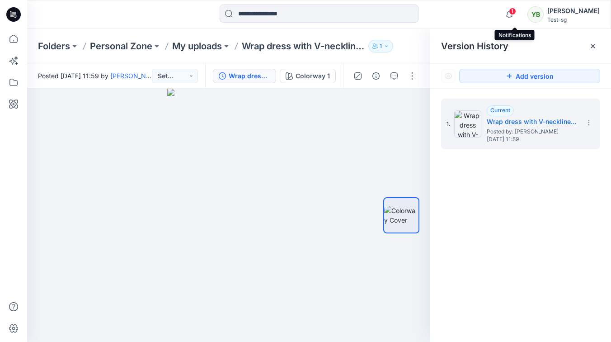
click at [516, 9] on span "1" at bounding box center [512, 11] width 7 height 7
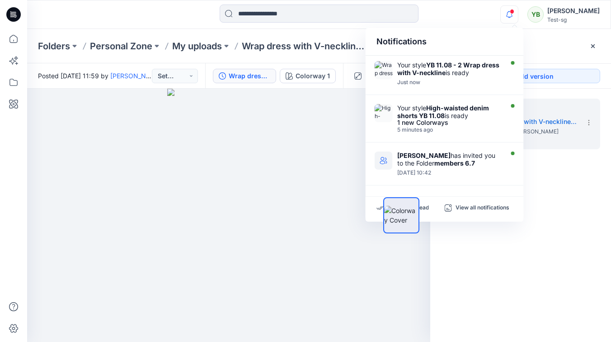
click at [472, 19] on div "Notifications Your style YB 11.08 - 2 Wrap dress with V-neckline is ready Just …" at bounding box center [319, 15] width 584 height 20
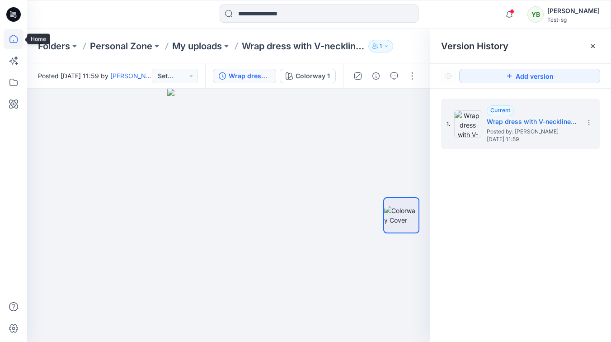
click at [15, 38] on icon at bounding box center [14, 39] width 20 height 20
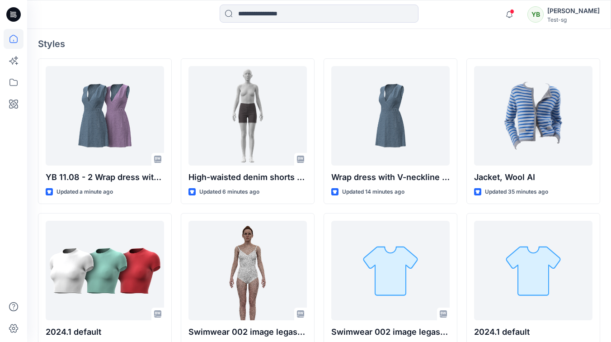
scroll to position [242, 0]
click at [10, 100] on icon at bounding box center [13, 103] width 9 height 9
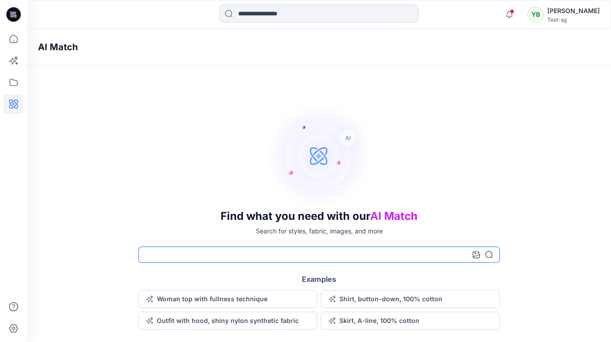
click at [188, 256] on input at bounding box center [319, 254] width 362 height 16
type input "******"
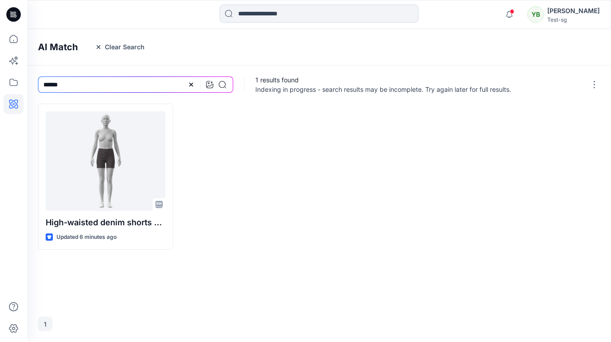
drag, startPoint x: 195, startPoint y: 85, endPoint x: 188, endPoint y: 85, distance: 7.2
click at [193, 85] on div at bounding box center [207, 84] width 38 height 16
click at [188, 85] on icon at bounding box center [191, 84] width 7 height 7
click at [211, 85] on icon at bounding box center [209, 84] width 7 height 7
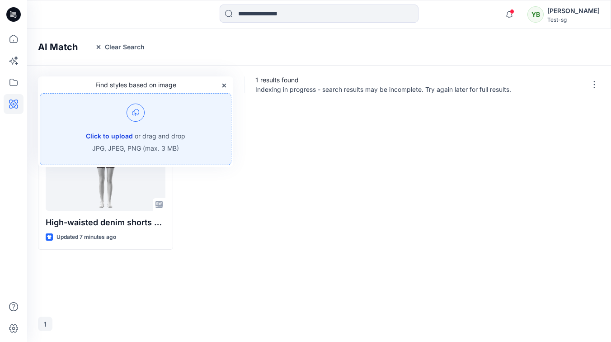
click at [103, 137] on button "Click to upload" at bounding box center [109, 136] width 47 height 11
drag, startPoint x: 309, startPoint y: 206, endPoint x: 269, endPoint y: 174, distance: 50.9
click at [309, 206] on div at bounding box center [247, 177] width 135 height 146
click at [222, 85] on icon "button" at bounding box center [224, 85] width 7 height 7
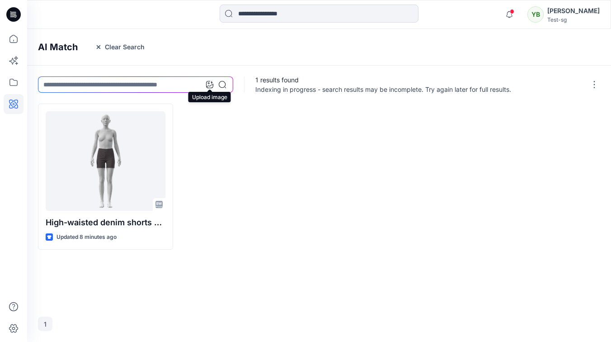
click at [212, 85] on icon at bounding box center [209, 84] width 7 height 7
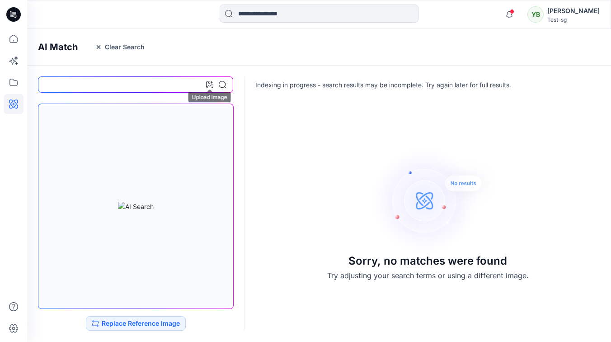
click at [208, 84] on icon at bounding box center [209, 84] width 7 height 7
click at [144, 321] on button "Replace Reference Image" at bounding box center [136, 323] width 100 height 14
click at [225, 84] on icon at bounding box center [222, 84] width 7 height 7
click at [156, 321] on button "Replace Reference Image" at bounding box center [136, 323] width 100 height 14
click at [130, 85] on input at bounding box center [135, 84] width 195 height 16
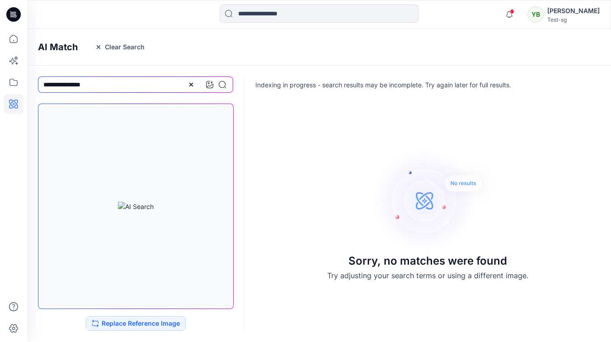
drag, startPoint x: 90, startPoint y: 86, endPoint x: 62, endPoint y: 84, distance: 27.2
click at [63, 86] on input "**********" at bounding box center [135, 84] width 195 height 16
type input "******"
click at [118, 45] on button "Clear Search" at bounding box center [119, 47] width 61 height 14
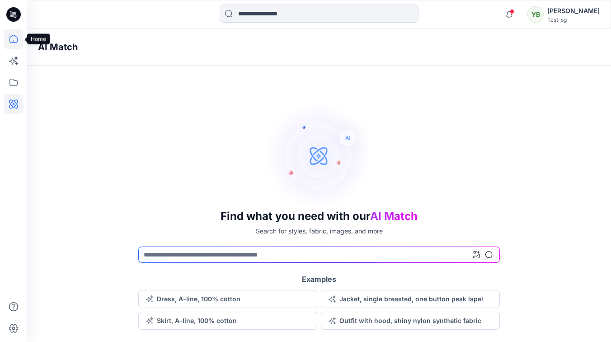
click at [13, 40] on icon at bounding box center [13, 41] width 0 height 2
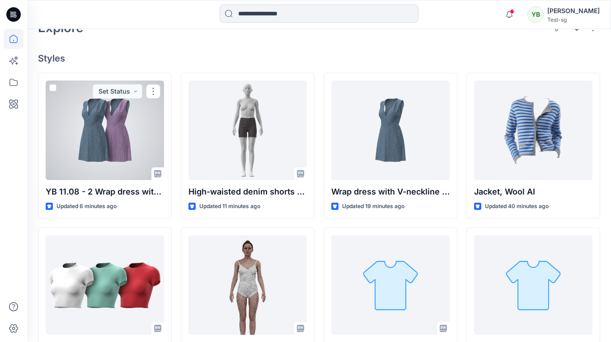
scroll to position [224, 0]
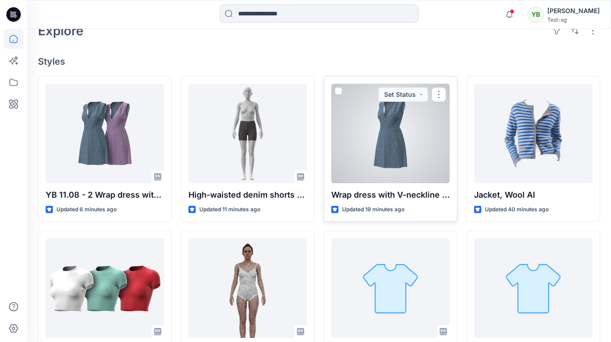
click at [360, 124] on div at bounding box center [390, 133] width 118 height 99
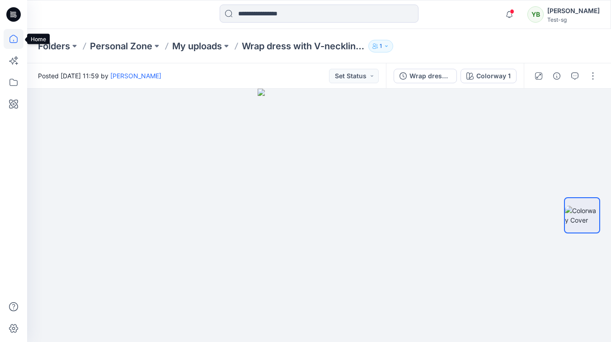
click at [11, 38] on icon at bounding box center [14, 39] width 20 height 20
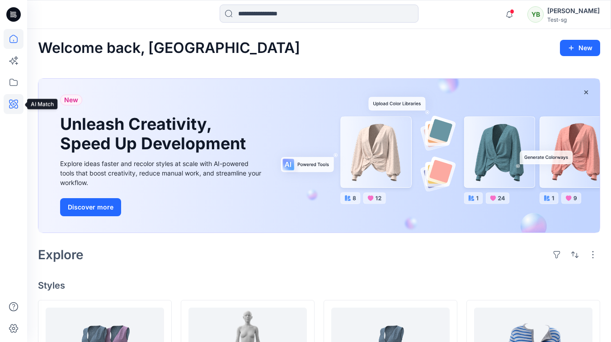
click at [4, 104] on icon at bounding box center [14, 104] width 20 height 20
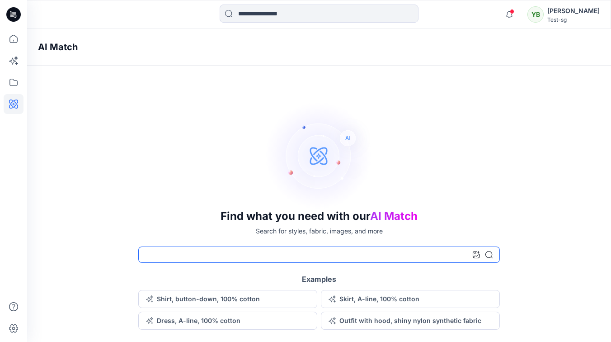
click at [194, 255] on input at bounding box center [319, 254] width 362 height 16
type input "******"
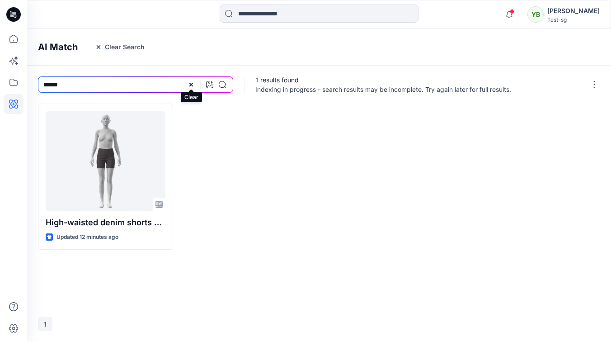
click at [193, 83] on icon at bounding box center [191, 84] width 7 height 7
click at [212, 85] on icon at bounding box center [209, 84] width 7 height 7
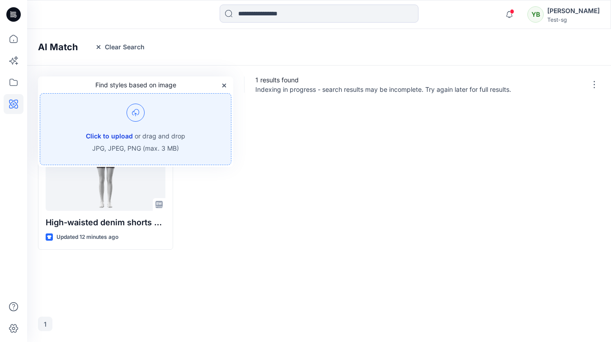
click at [95, 133] on button "Click to upload" at bounding box center [109, 136] width 47 height 11
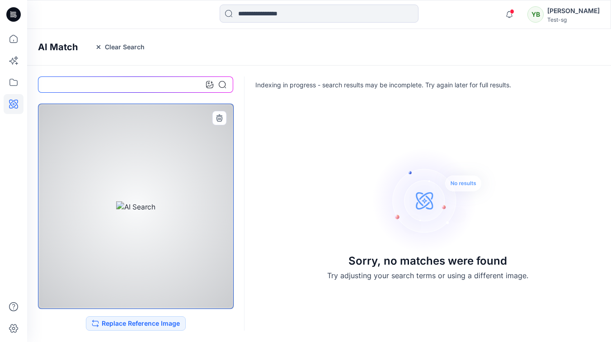
click at [199, 132] on div at bounding box center [136, 206] width 192 height 202
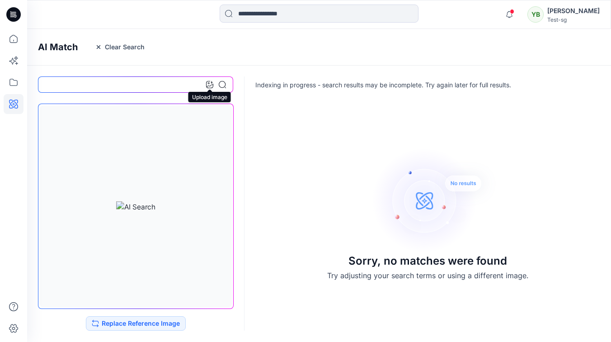
click at [212, 85] on icon at bounding box center [209, 84] width 7 height 7
click at [225, 85] on icon at bounding box center [222, 84] width 7 height 7
click at [518, 14] on icon "button" at bounding box center [509, 14] width 17 height 18
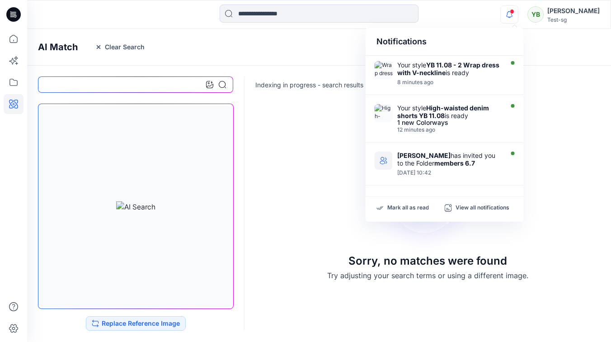
click at [518, 14] on icon "button" at bounding box center [509, 14] width 17 height 18
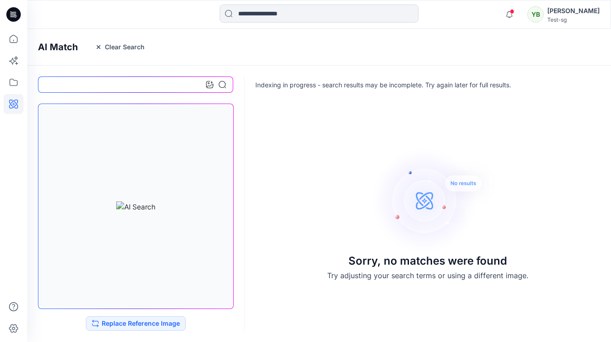
click at [463, 14] on div at bounding box center [319, 15] width 292 height 20
drag, startPoint x: 366, startPoint y: 80, endPoint x: 488, endPoint y: 80, distance: 122.1
click at [488, 80] on p "Indexing in progress - search results may be incomplete. Try again later for fu…" at bounding box center [383, 84] width 256 height 9
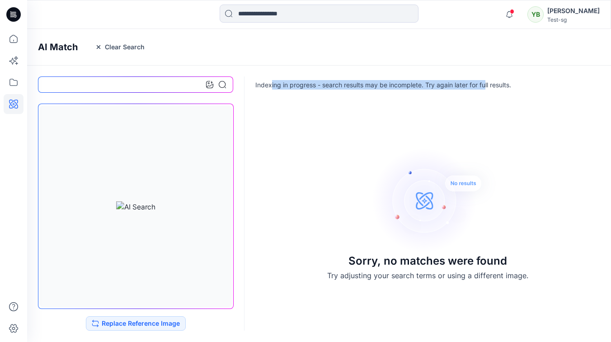
drag, startPoint x: 434, startPoint y: 84, endPoint x: 271, endPoint y: 84, distance: 162.3
click at [271, 84] on p "Indexing in progress - search results may be incomplete. Try again later for fu…" at bounding box center [383, 84] width 256 height 9
drag, startPoint x: 279, startPoint y: 84, endPoint x: 264, endPoint y: 85, distance: 15.4
click at [278, 84] on p "Indexing in progress - search results may be incomplete. Try again later for fu…" at bounding box center [383, 84] width 256 height 9
drag, startPoint x: 270, startPoint y: 85, endPoint x: 501, endPoint y: 86, distance: 231.4
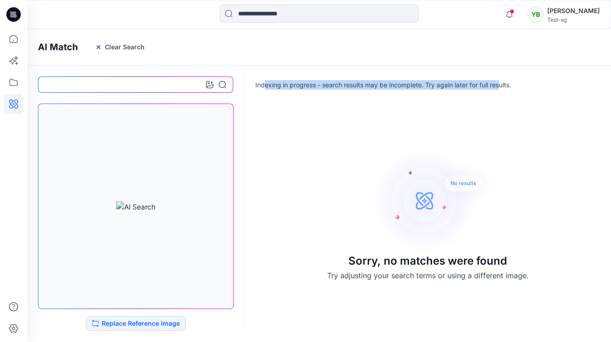
click at [501, 86] on p "Indexing in progress - search results may be incomplete. Try again later for fu…" at bounding box center [383, 84] width 256 height 9
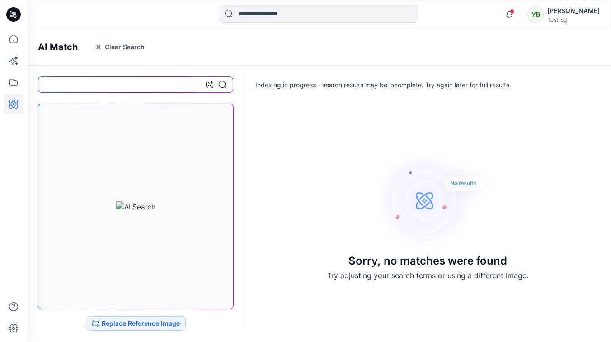
click at [286, 193] on div "Sorry, no matches were found Try adjusting your search terms or using a differe…" at bounding box center [319, 213] width 584 height 241
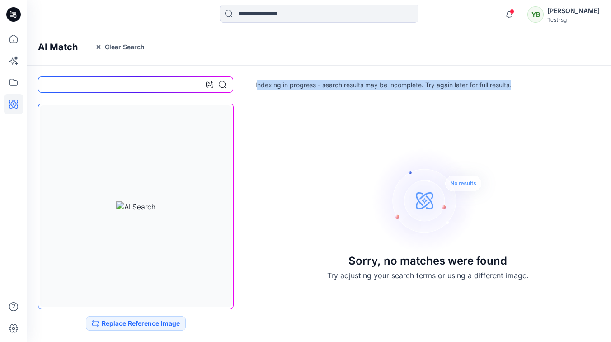
drag, startPoint x: 258, startPoint y: 81, endPoint x: 521, endPoint y: 84, distance: 263.1
click at [521, 84] on div "Indexing in progress - search results may be incomplete. Try again later for fu…" at bounding box center [429, 85] width 368 height 38
click at [511, 81] on p "Indexing in progress - search results may be incomplete. Try again later for fu…" at bounding box center [383, 84] width 256 height 9
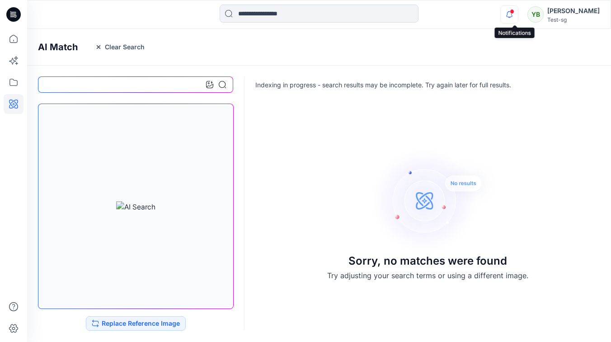
click at [514, 22] on icon "button" at bounding box center [509, 14] width 17 height 18
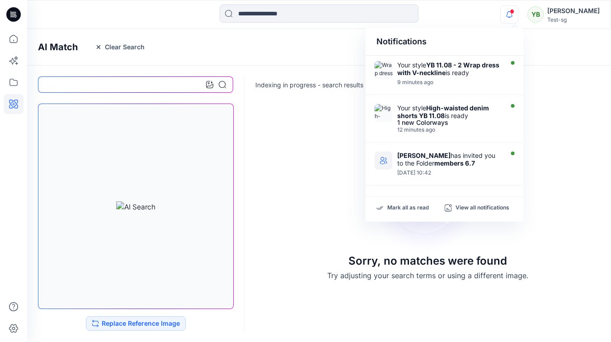
click at [514, 22] on icon "button" at bounding box center [509, 14] width 17 height 18
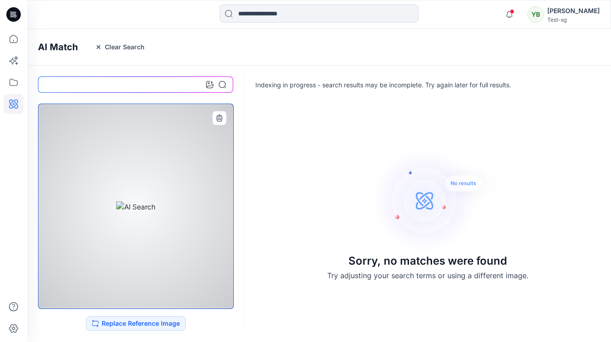
click at [173, 129] on div at bounding box center [136, 206] width 196 height 205
click at [220, 117] on icon "button" at bounding box center [219, 117] width 7 height 7
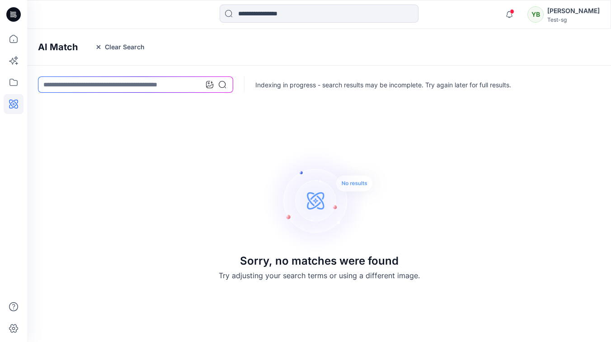
click at [218, 121] on div "Sorry, no matches were found Try adjusting your search terms or using a differe…" at bounding box center [319, 213] width 226 height 241
click at [184, 82] on input at bounding box center [135, 84] width 195 height 16
type input "*****"
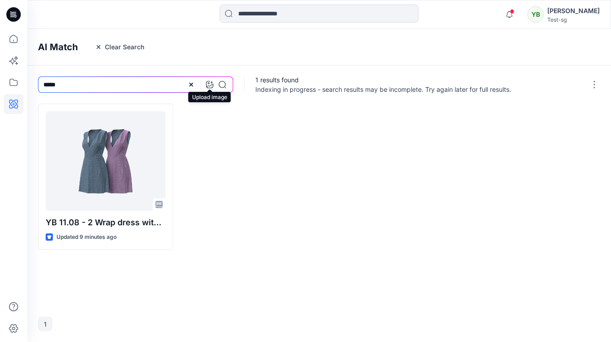
click at [209, 85] on icon at bounding box center [209, 84] width 7 height 7
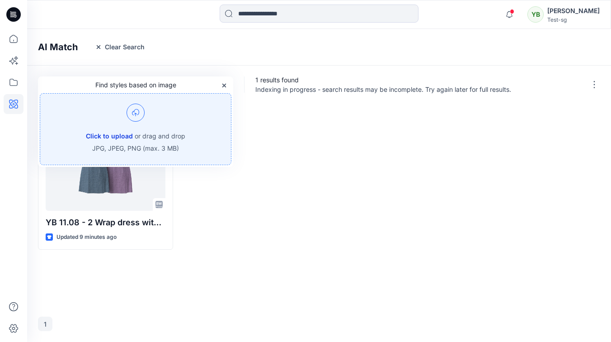
click at [108, 135] on button "Click to upload" at bounding box center [109, 136] width 47 height 11
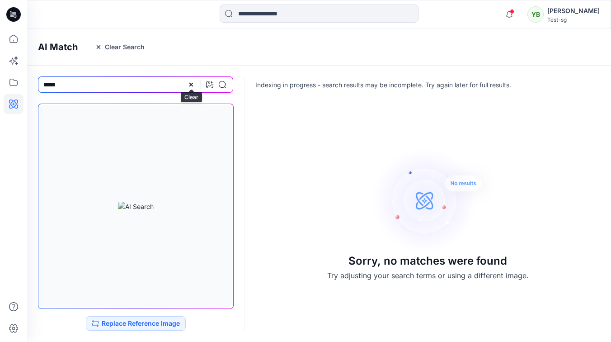
click at [192, 84] on icon at bounding box center [191, 85] width 4 height 4
click at [127, 325] on button "Replace Reference Image" at bounding box center [136, 323] width 100 height 14
click at [315, 156] on div "Sorry, no matches were found Try adjusting your search terms or using a differe…" at bounding box center [428, 213] width 226 height 241
click at [126, 48] on button "Clear Search" at bounding box center [119, 47] width 61 height 14
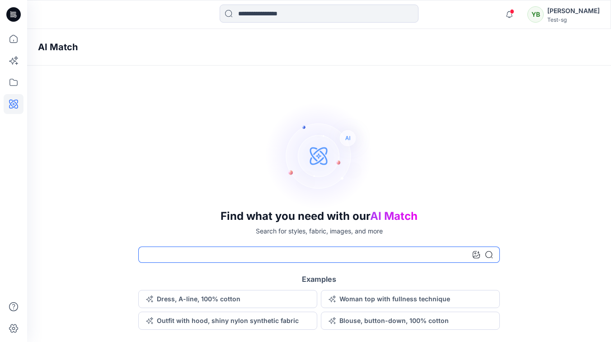
click at [203, 255] on input at bounding box center [319, 254] width 362 height 16
type input "******"
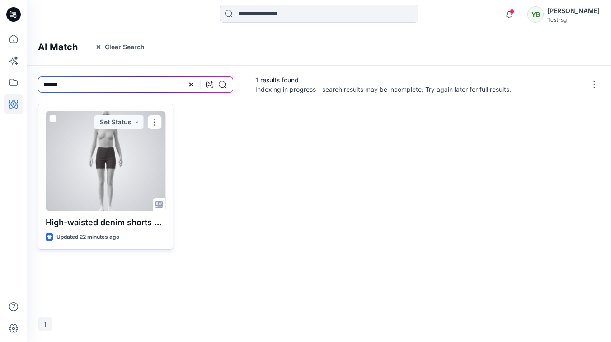
click at [110, 140] on div at bounding box center [106, 160] width 120 height 99
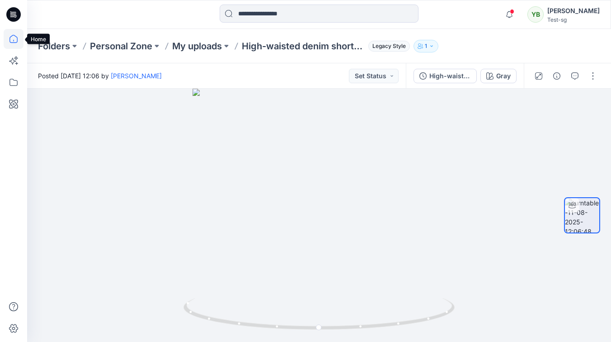
click at [14, 41] on icon at bounding box center [14, 39] width 20 height 20
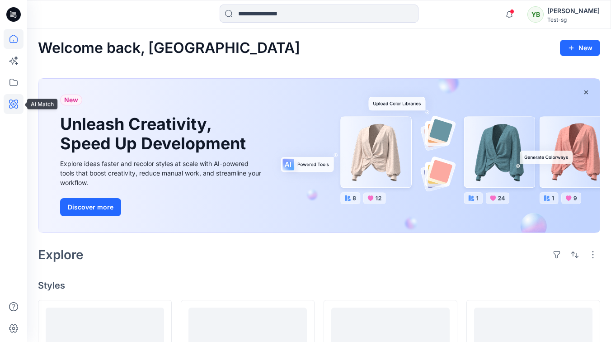
click at [12, 107] on icon at bounding box center [14, 104] width 20 height 20
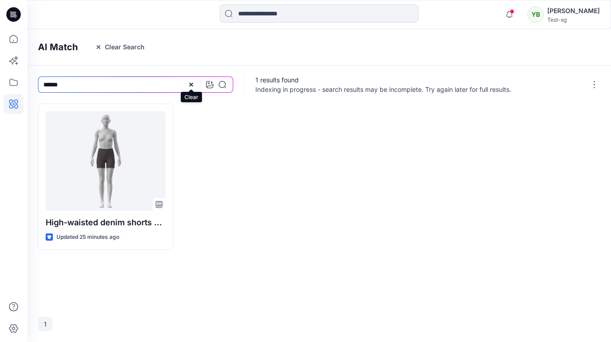
click at [190, 87] on icon at bounding box center [191, 84] width 7 height 7
click at [213, 85] on icon at bounding box center [209, 84] width 7 height 7
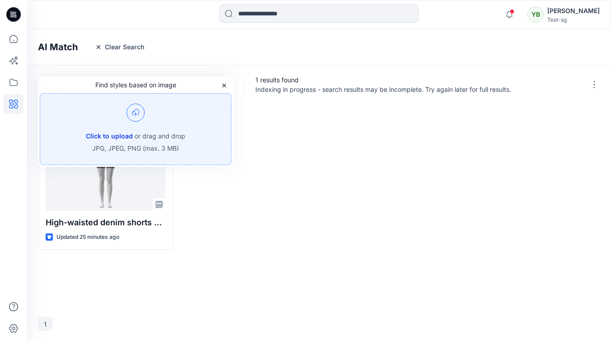
click at [107, 133] on button "Click to upload" at bounding box center [109, 136] width 47 height 11
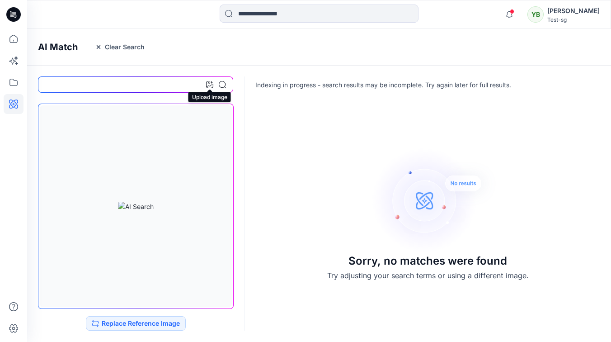
click at [211, 85] on icon at bounding box center [209, 84] width 7 height 7
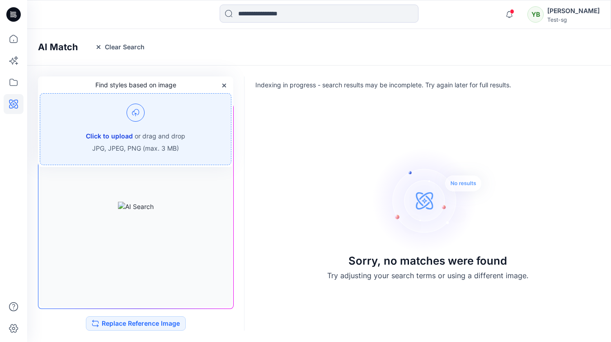
click at [118, 136] on button "Click to upload" at bounding box center [109, 136] width 47 height 11
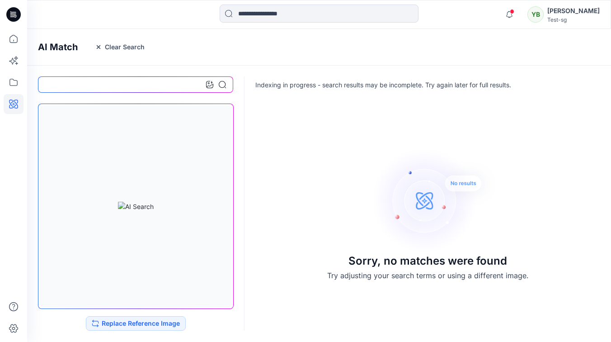
click at [109, 85] on input at bounding box center [135, 84] width 195 height 16
type input "******"
click at [16, 38] on icon at bounding box center [14, 39] width 20 height 20
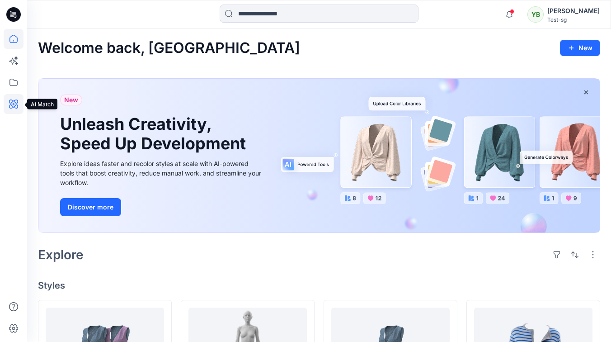
click at [10, 109] on icon at bounding box center [14, 104] width 20 height 20
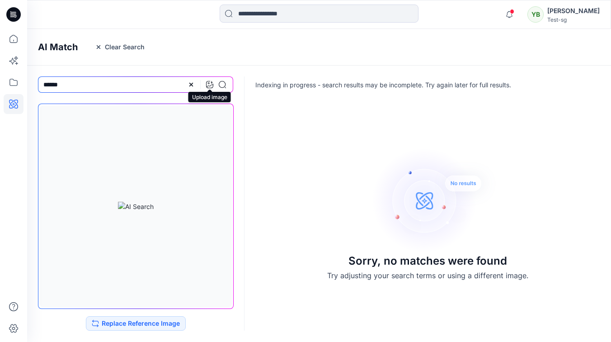
click at [212, 82] on icon at bounding box center [209, 84] width 7 height 7
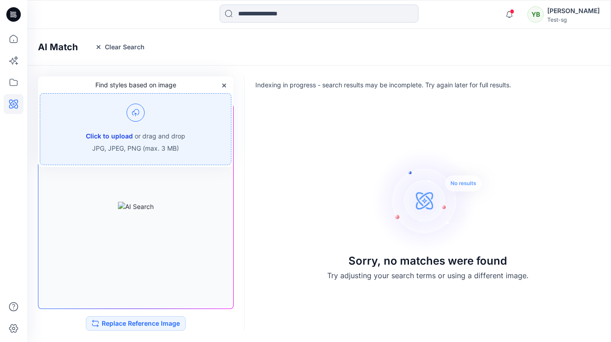
click at [118, 136] on button "Click to upload" at bounding box center [109, 136] width 47 height 11
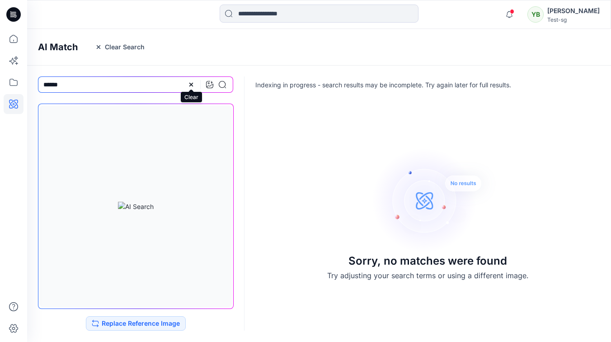
click at [192, 84] on icon at bounding box center [191, 84] width 7 height 7
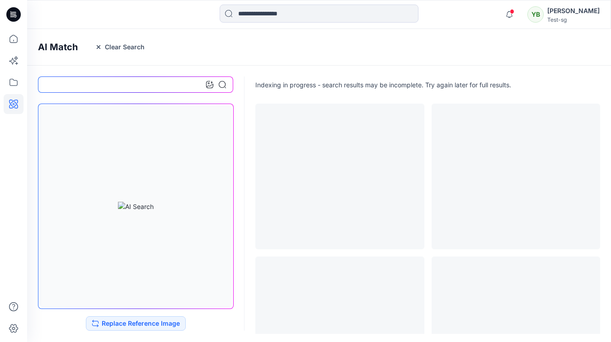
click at [186, 83] on input at bounding box center [135, 84] width 195 height 16
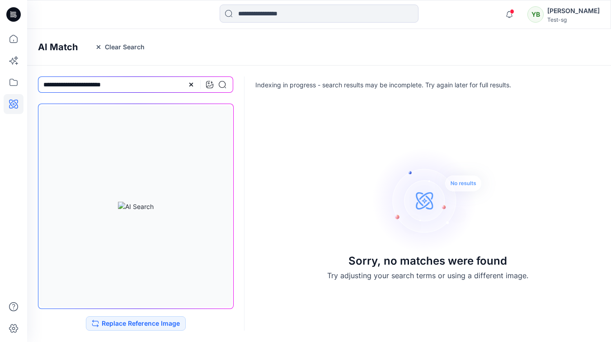
type input "**********"
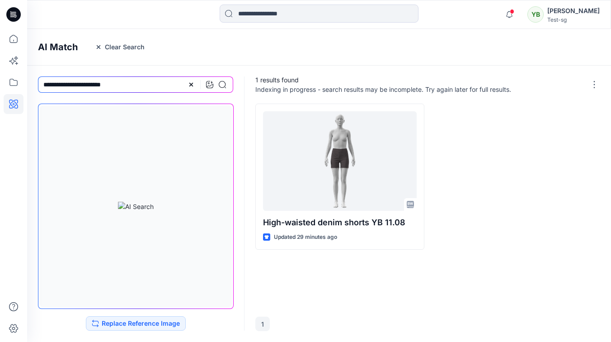
drag, startPoint x: 139, startPoint y: 85, endPoint x: 112, endPoint y: 81, distance: 27.8
click at [52, 80] on input "**********" at bounding box center [135, 84] width 195 height 16
click at [189, 84] on icon at bounding box center [191, 84] width 7 height 7
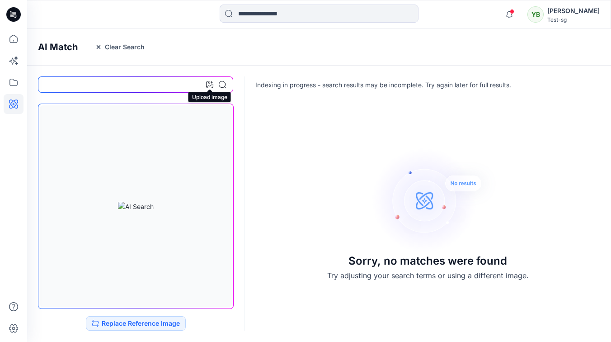
click at [209, 83] on icon at bounding box center [209, 84] width 7 height 7
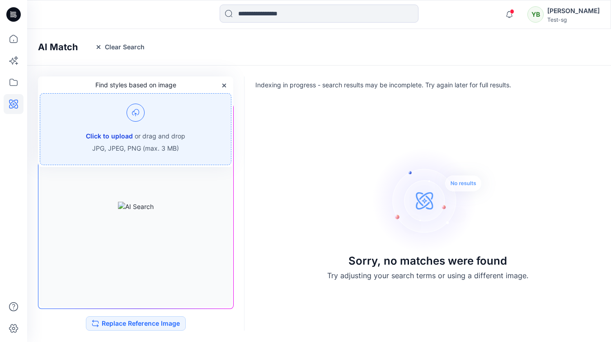
click at [113, 134] on button "Click to upload" at bounding box center [109, 136] width 47 height 11
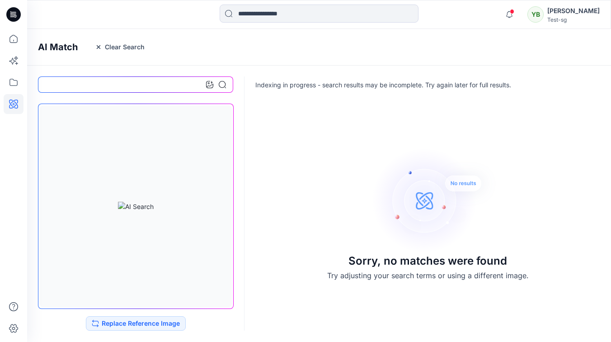
click at [304, 138] on div "Sorry, no matches were found Try adjusting your search terms or using a differe…" at bounding box center [319, 213] width 584 height 241
click at [513, 16] on icon "button" at bounding box center [509, 14] width 17 height 18
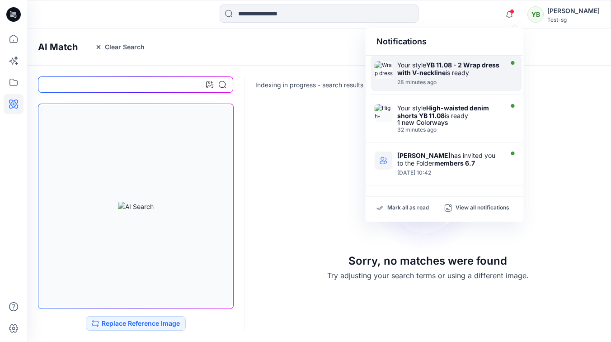
click at [453, 72] on strong "YB 11.08 - 2 Wrap dress with V-neckline" at bounding box center [448, 68] width 102 height 15
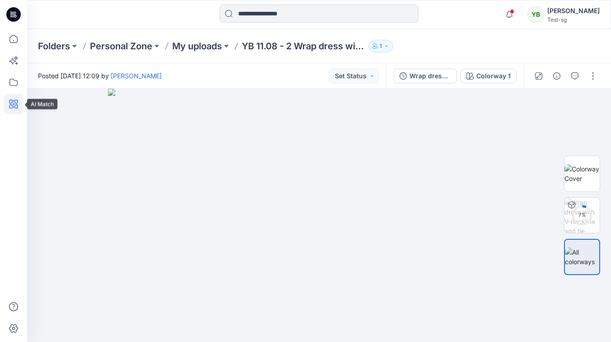
click at [13, 102] on icon at bounding box center [14, 104] width 20 height 20
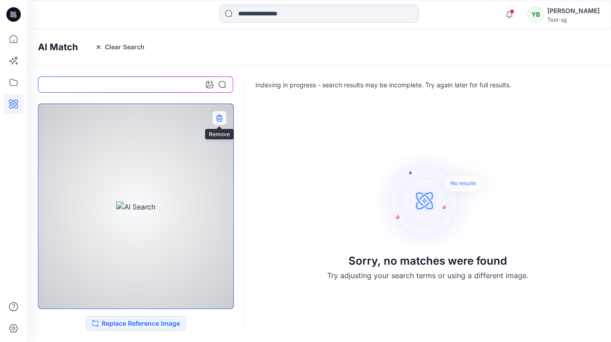
click at [219, 115] on icon "button" at bounding box center [219, 117] width 6 height 6
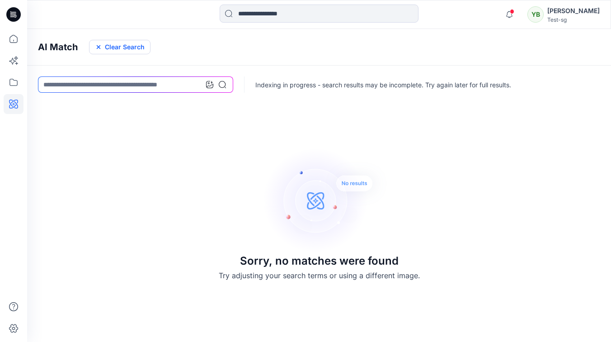
click at [128, 48] on button "Clear Search" at bounding box center [119, 47] width 61 height 14
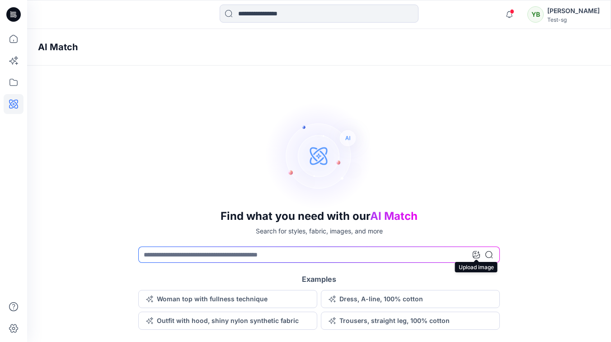
click at [476, 254] on icon at bounding box center [476, 254] width 7 height 7
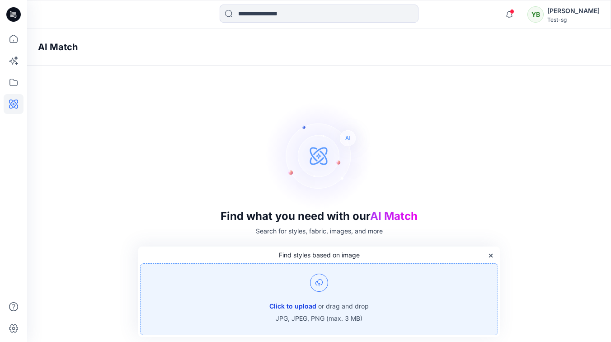
click at [302, 305] on button "Click to upload" at bounding box center [292, 306] width 47 height 11
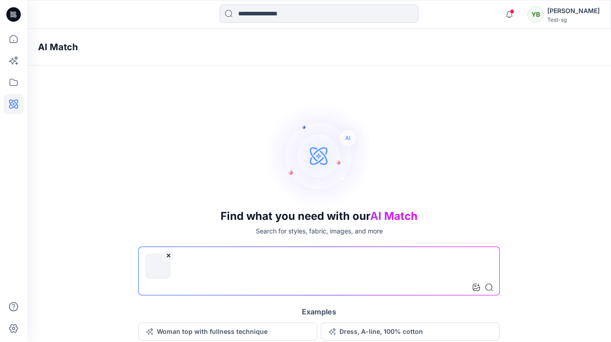
scroll to position [20, 0]
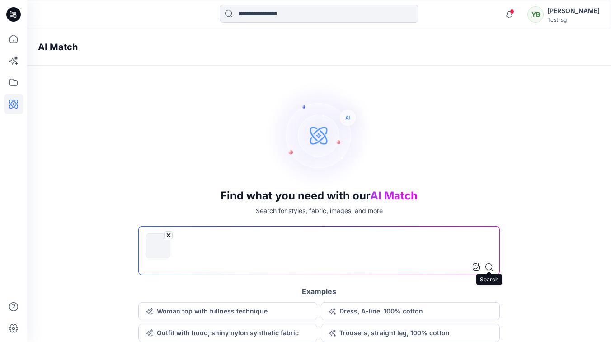
click at [492, 265] on icon at bounding box center [488, 266] width 7 height 7
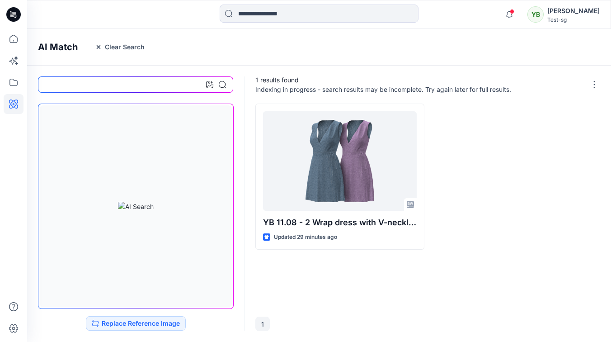
click at [226, 57] on div "AI Match Clear Search" at bounding box center [332, 47] width 611 height 37
click at [515, 13] on icon "button" at bounding box center [509, 14] width 17 height 18
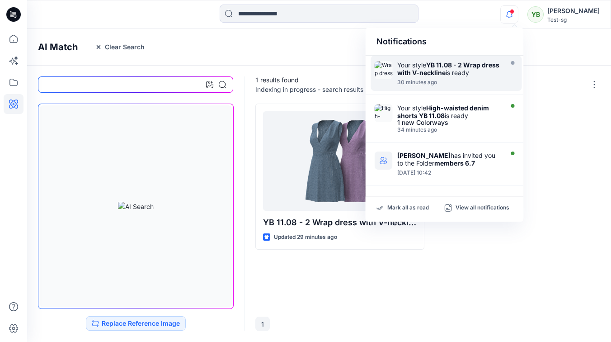
click at [547, 52] on div "AI Match Clear Search" at bounding box center [332, 47] width 611 height 37
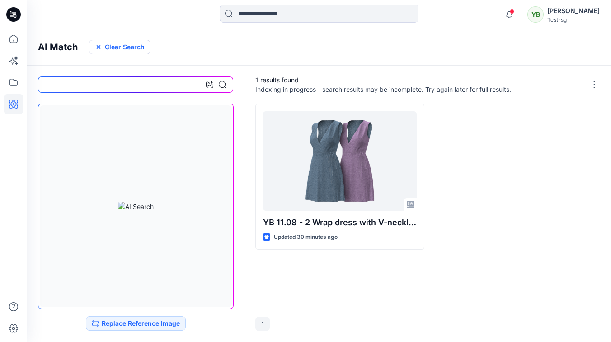
click at [124, 41] on button "Clear Search" at bounding box center [119, 47] width 61 height 14
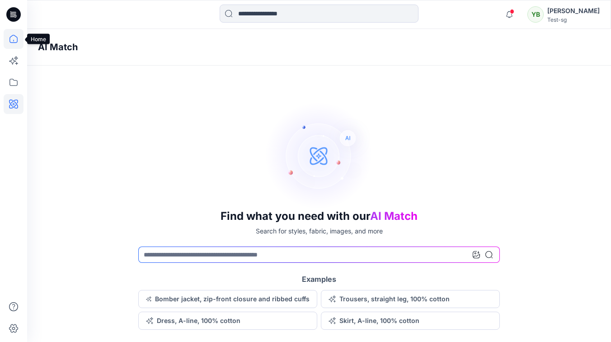
click at [13, 38] on icon at bounding box center [14, 39] width 20 height 20
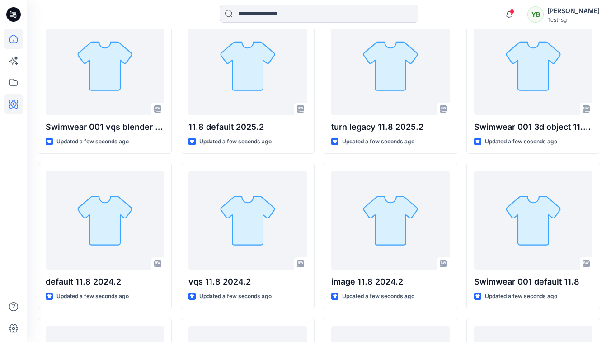
scroll to position [285, 0]
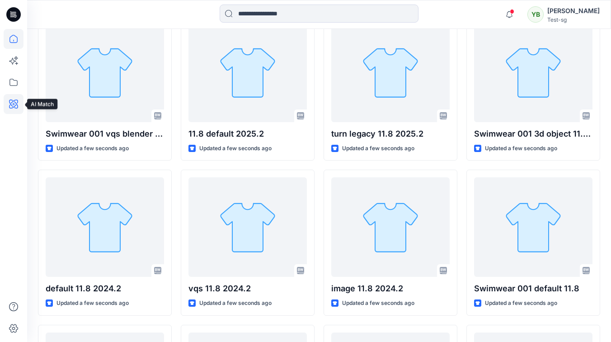
click at [15, 106] on icon at bounding box center [14, 104] width 20 height 20
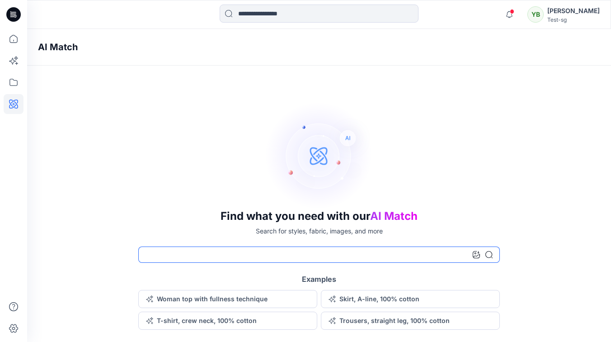
click at [183, 254] on input at bounding box center [319, 254] width 362 height 16
click at [207, 320] on button "T-shirt, crew neck, 100% cotton" at bounding box center [227, 320] width 179 height 18
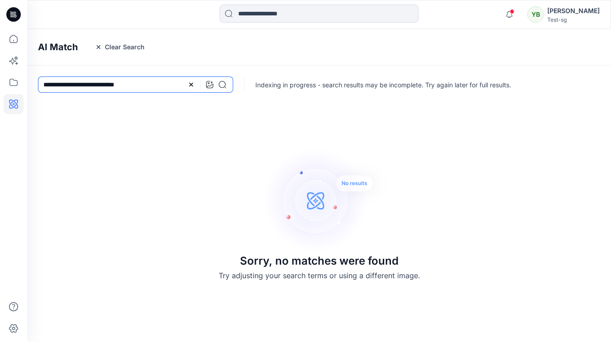
drag, startPoint x: 119, startPoint y: 84, endPoint x: 64, endPoint y: 87, distance: 55.7
click at [64, 87] on input "**********" at bounding box center [135, 84] width 195 height 16
drag, startPoint x: 75, startPoint y: 85, endPoint x: 30, endPoint y: 85, distance: 45.7
click at [30, 85] on div "*******" at bounding box center [135, 85] width 217 height 38
type input "***"
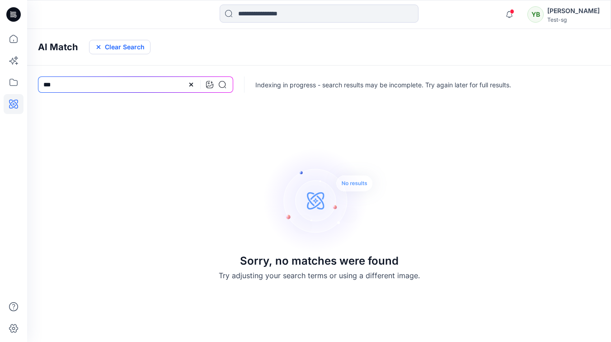
click at [119, 47] on button "Clear Search" at bounding box center [119, 47] width 61 height 14
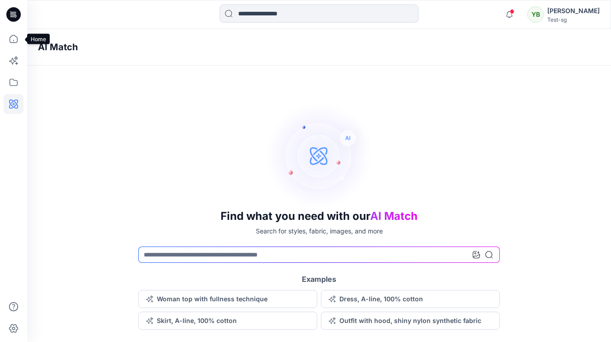
drag, startPoint x: 8, startPoint y: 42, endPoint x: 26, endPoint y: 50, distance: 20.0
click at [8, 42] on icon at bounding box center [14, 39] width 20 height 20
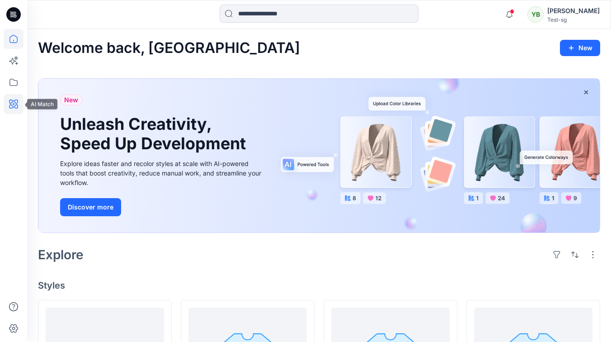
click at [16, 106] on icon at bounding box center [14, 104] width 20 height 20
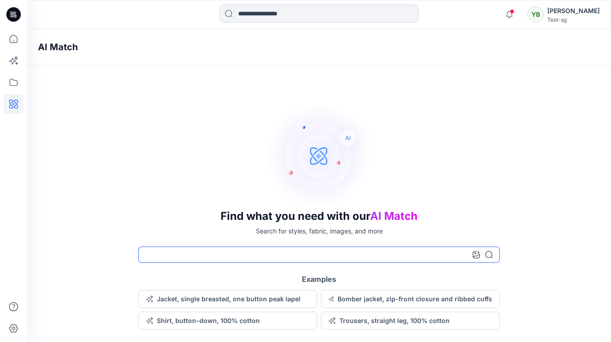
click at [196, 256] on input at bounding box center [319, 254] width 362 height 16
type input "*****"
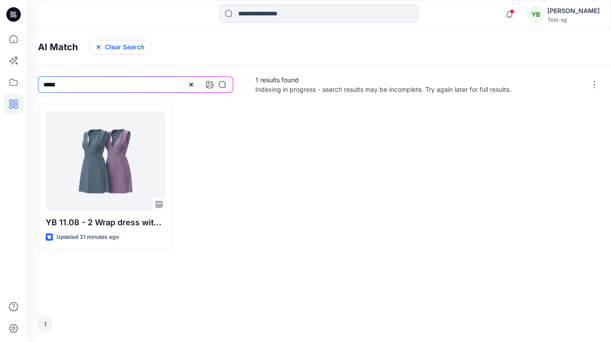
click at [115, 44] on button "Clear Search" at bounding box center [119, 47] width 61 height 14
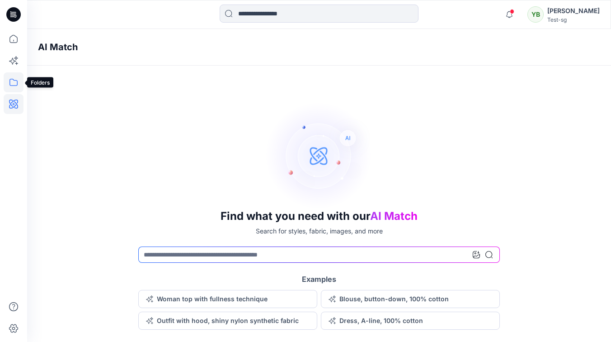
click at [18, 76] on icon at bounding box center [14, 82] width 20 height 20
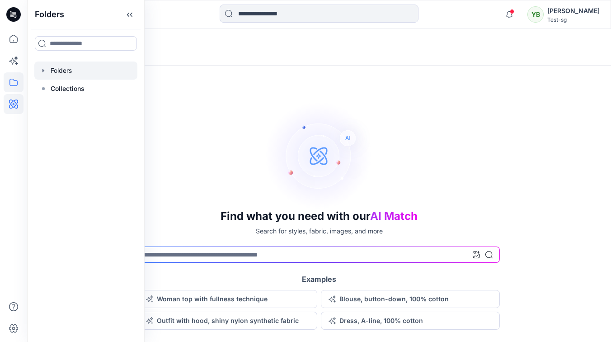
click at [40, 70] on icon "button" at bounding box center [43, 70] width 7 height 7
click at [89, 92] on p "members 6.7" at bounding box center [79, 88] width 39 height 11
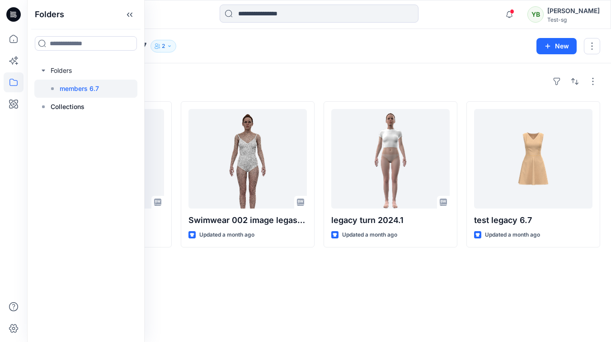
click at [283, 80] on div "Styles" at bounding box center [319, 81] width 562 height 14
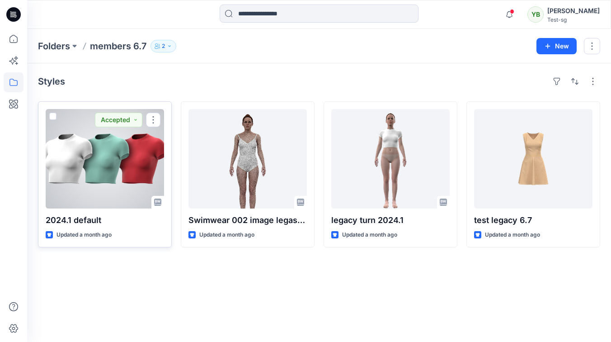
click at [85, 168] on div at bounding box center [105, 158] width 118 height 99
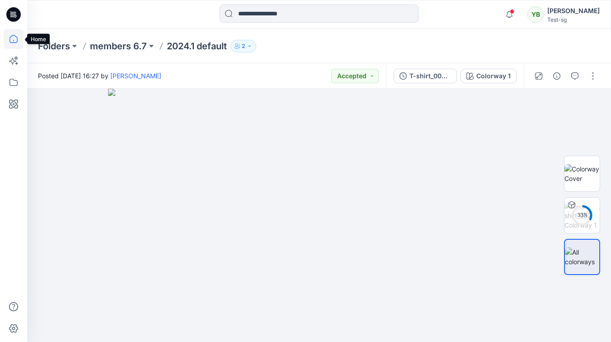
click at [11, 39] on icon at bounding box center [14, 39] width 20 height 20
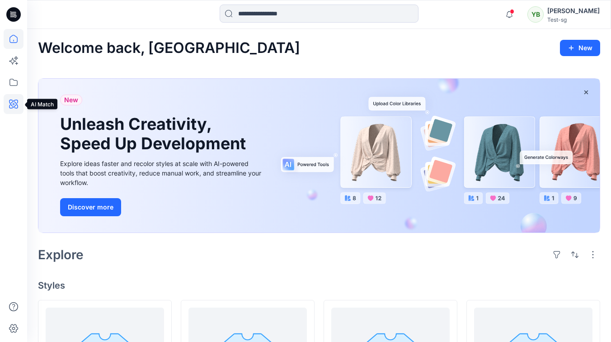
click at [9, 110] on icon at bounding box center [14, 104] width 20 height 20
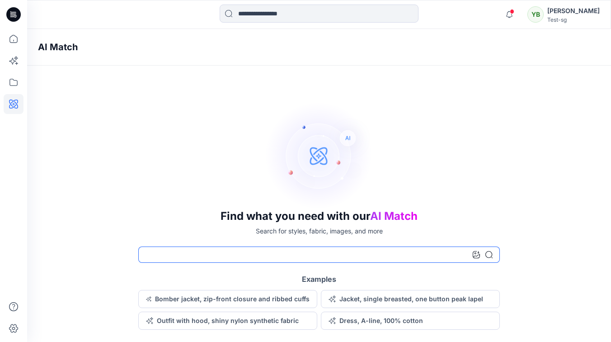
click at [189, 251] on input at bounding box center [319, 254] width 362 height 16
type input "***"
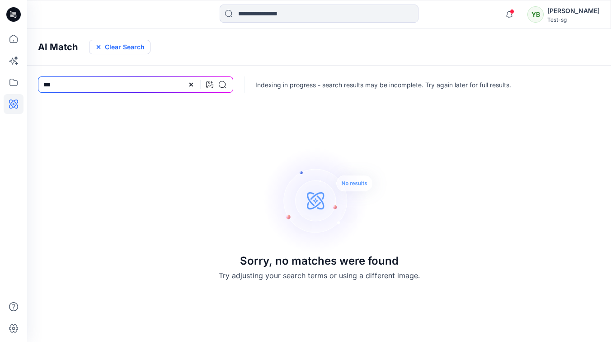
click at [118, 46] on button "Clear Search" at bounding box center [119, 47] width 61 height 14
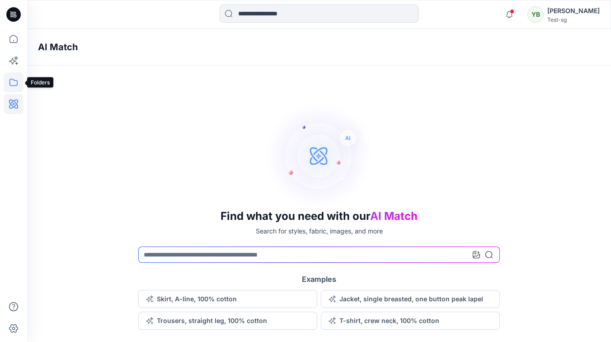
click at [14, 84] on icon at bounding box center [14, 82] width 20 height 20
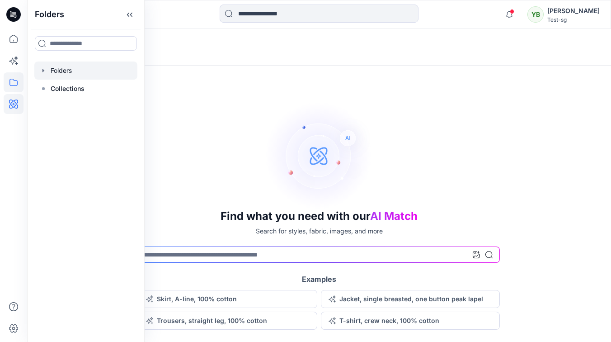
click at [71, 71] on div at bounding box center [85, 70] width 103 height 18
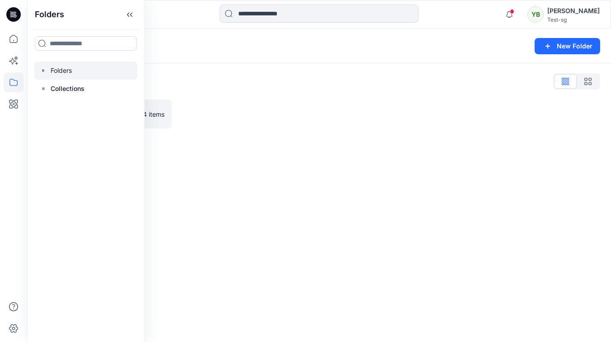
click at [254, 109] on div at bounding box center [248, 113] width 134 height 29
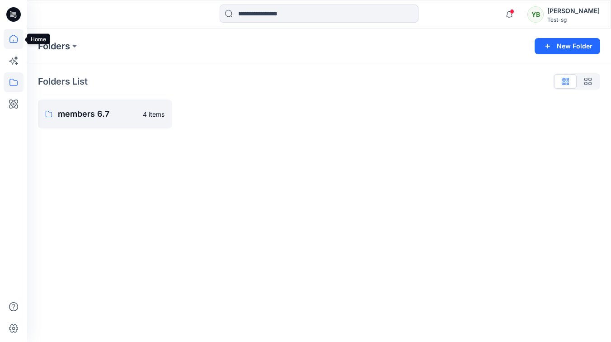
click at [19, 42] on icon at bounding box center [14, 39] width 20 height 20
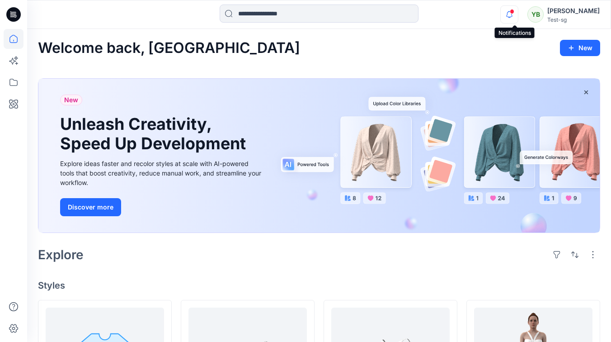
click at [516, 15] on icon "button" at bounding box center [509, 14] width 17 height 18
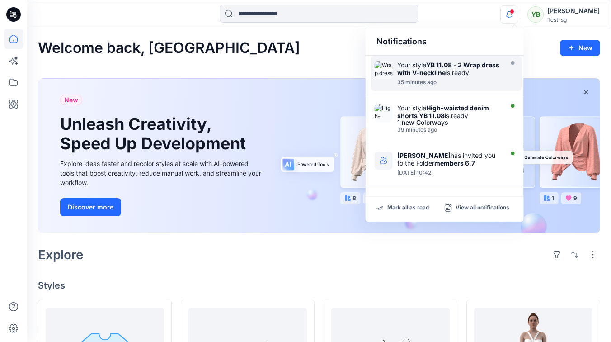
click at [292, 55] on div "Welcome back, Yuliia New" at bounding box center [319, 48] width 562 height 17
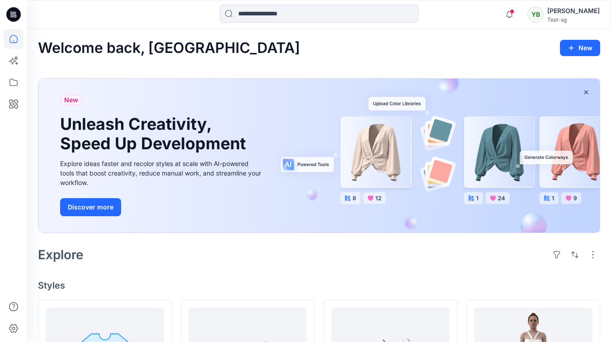
drag, startPoint x: 473, startPoint y: 49, endPoint x: 481, endPoint y: 37, distance: 15.0
click at [473, 49] on div "Welcome back, Yuliia New" at bounding box center [319, 48] width 562 height 17
click at [513, 11] on icon "button" at bounding box center [509, 14] width 17 height 18
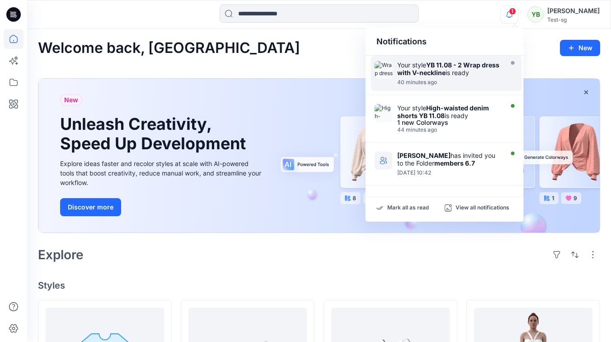
click at [513, 13] on icon "button" at bounding box center [509, 14] width 17 height 18
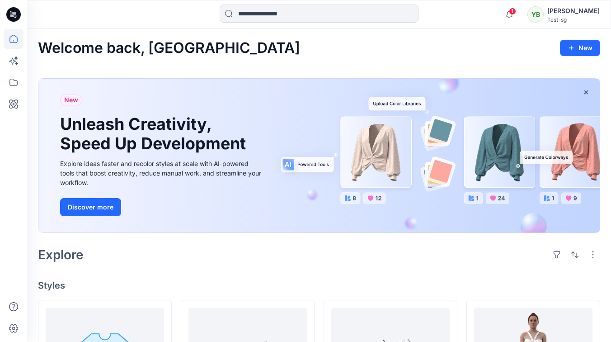
click at [516, 13] on span "1" at bounding box center [512, 11] width 7 height 7
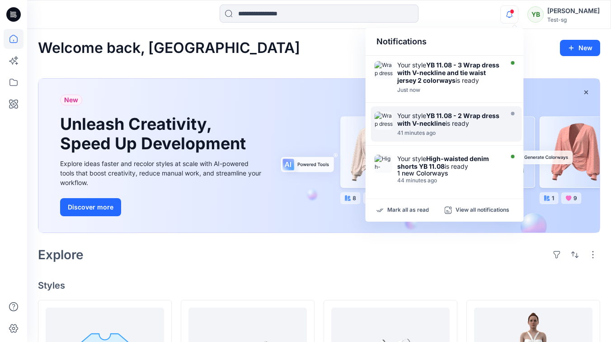
click at [514, 13] on span at bounding box center [512, 11] width 5 height 5
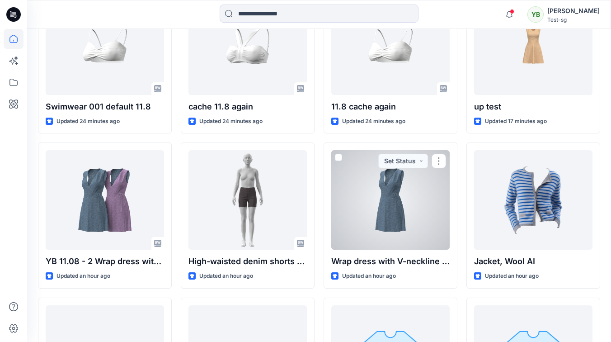
scroll to position [666, 0]
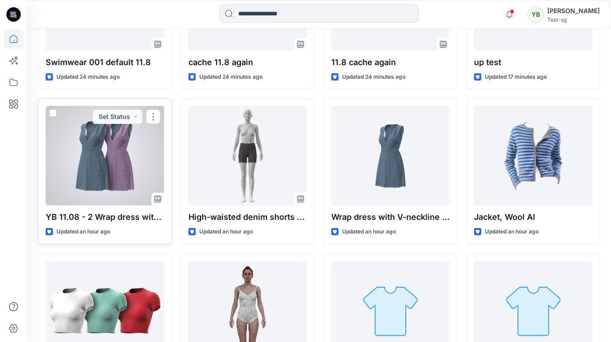
click at [52, 112] on span at bounding box center [52, 112] width 7 height 7
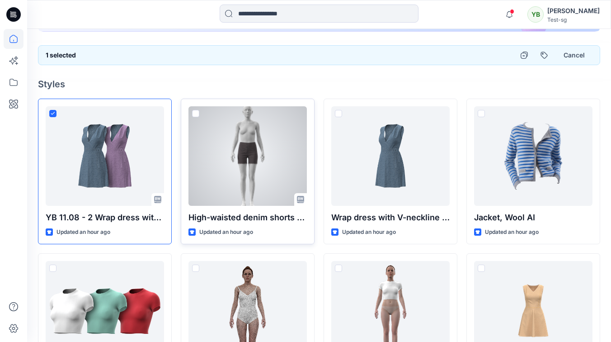
scroll to position [269, 0]
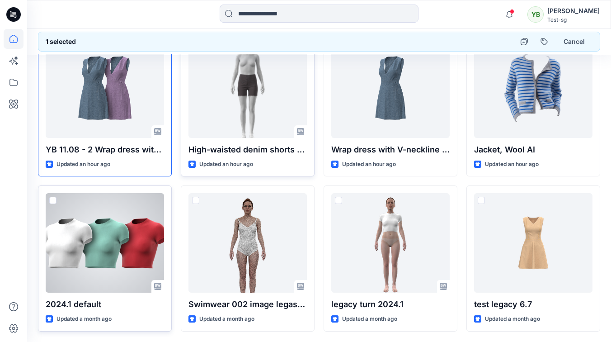
click at [98, 244] on div at bounding box center [105, 242] width 118 height 99
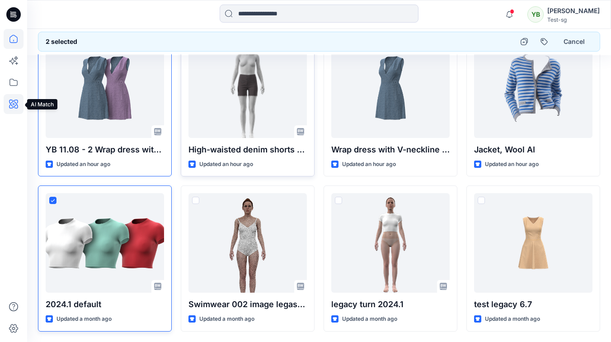
click at [19, 106] on icon at bounding box center [14, 104] width 20 height 20
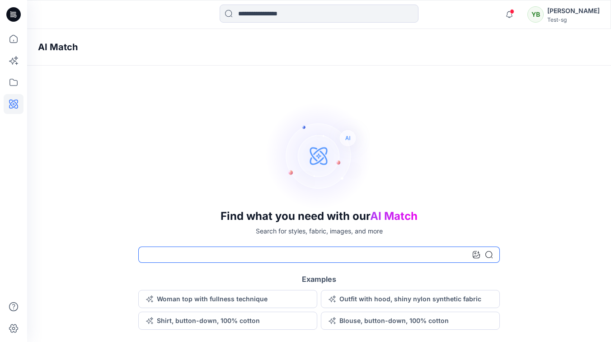
click at [225, 257] on input at bounding box center [319, 254] width 362 height 16
type input "*******"
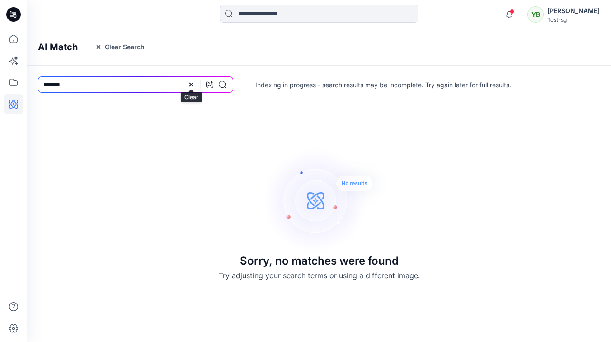
click at [190, 83] on icon at bounding box center [191, 84] width 7 height 7
click at [151, 81] on input at bounding box center [135, 84] width 195 height 16
type input "***"
click at [10, 39] on icon at bounding box center [13, 39] width 8 height 8
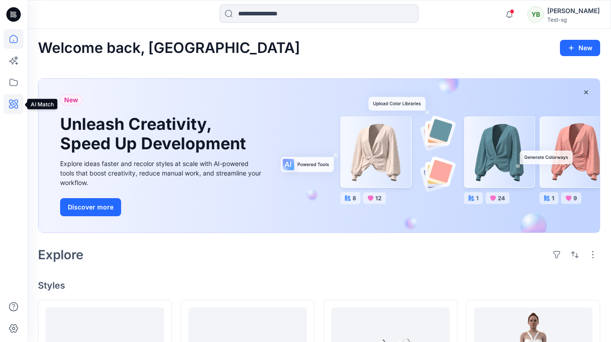
click at [11, 107] on icon at bounding box center [14, 104] width 20 height 20
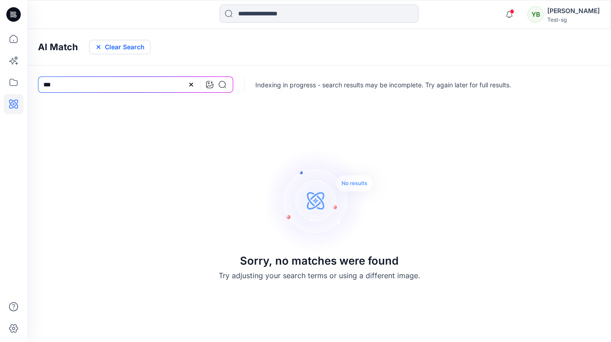
click at [136, 45] on button "Clear Search" at bounding box center [119, 47] width 61 height 14
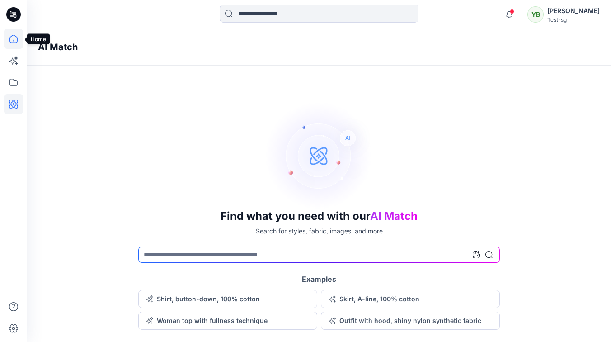
click at [11, 38] on icon at bounding box center [14, 39] width 20 height 20
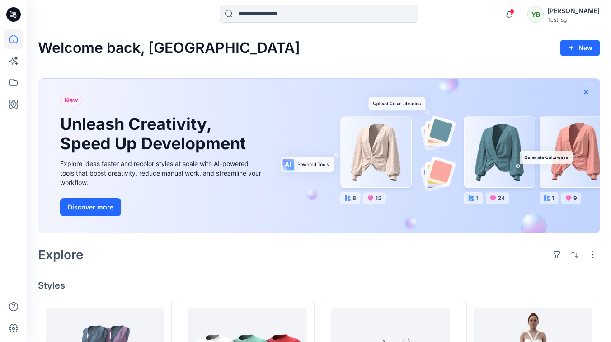
click at [590, 92] on button "button" at bounding box center [586, 92] width 16 height 16
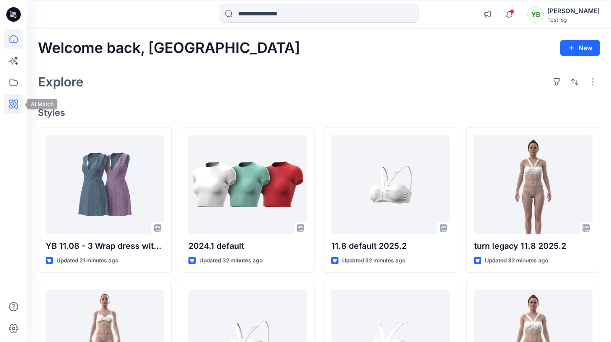
click at [14, 101] on icon at bounding box center [14, 104] width 20 height 20
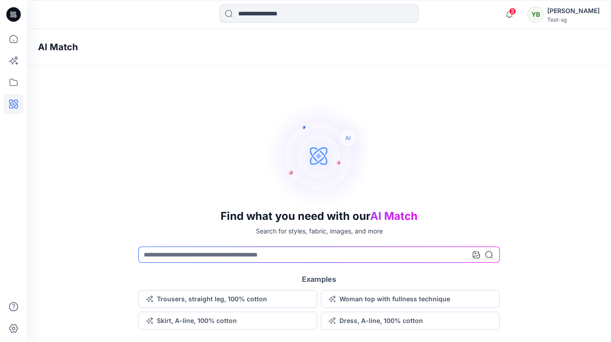
click at [70, 107] on div "Find what you need with our AI Match Search for styles, fabric, images, and mor…" at bounding box center [319, 215] width 584 height 228
click at [19, 84] on icon at bounding box center [14, 82] width 20 height 20
click at [14, 42] on icon at bounding box center [13, 39] width 8 height 8
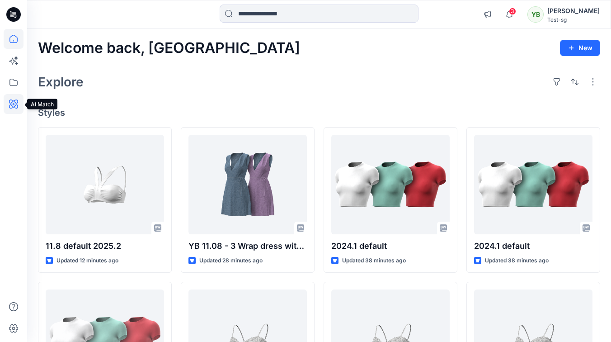
click at [13, 107] on icon at bounding box center [13, 103] width 9 height 9
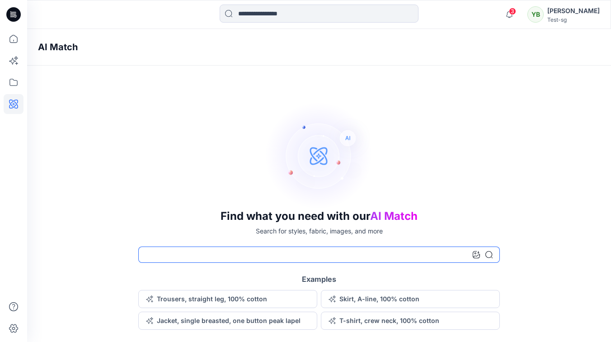
click at [198, 248] on input at bounding box center [319, 254] width 362 height 16
type input "***"
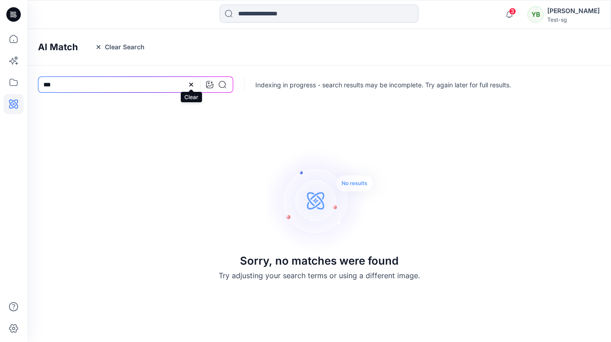
click at [190, 83] on icon at bounding box center [191, 84] width 7 height 7
click at [135, 84] on input at bounding box center [135, 84] width 195 height 16
type input "*******"
click at [20, 85] on icon at bounding box center [14, 82] width 20 height 20
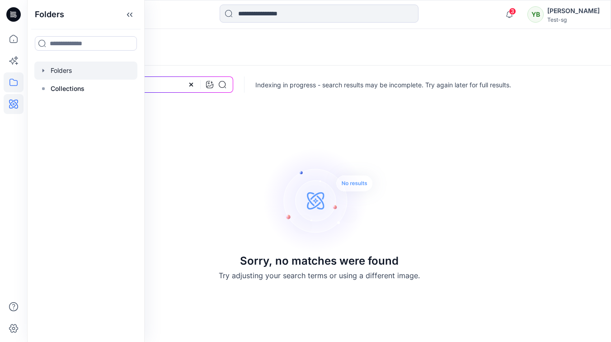
click at [38, 70] on div at bounding box center [85, 70] width 103 height 18
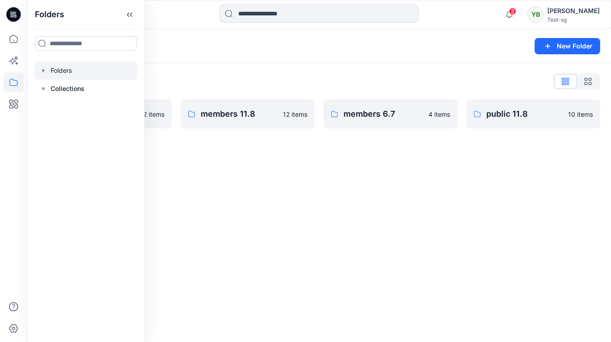
click at [337, 71] on div "Folders List m e 11.8 12 items members 11.8 12 items members 6.7 4 items public…" at bounding box center [319, 101] width 584 height 76
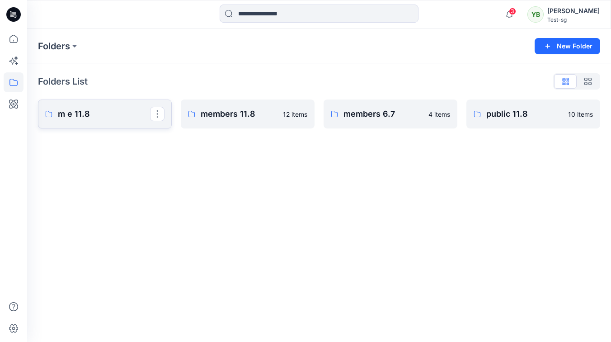
click at [107, 110] on p "m e 11.8" at bounding box center [104, 114] width 92 height 13
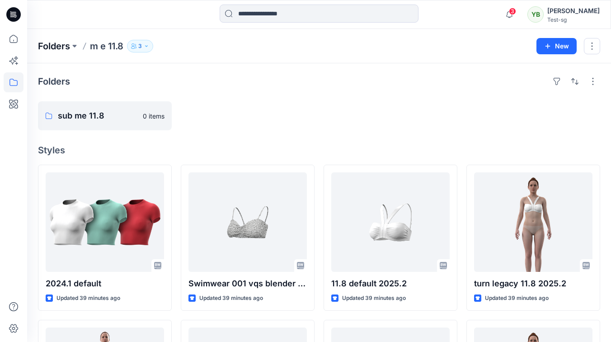
click at [63, 47] on p "Folders" at bounding box center [54, 46] width 32 height 13
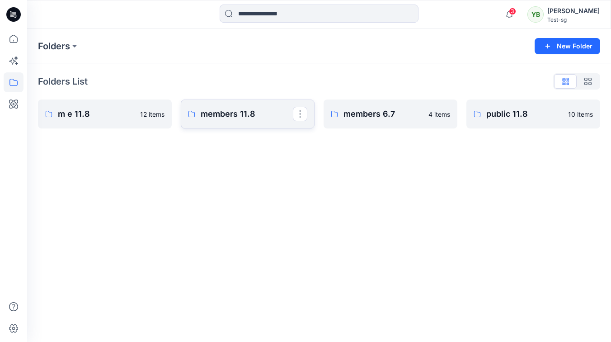
click at [254, 120] on link "members 11.8" at bounding box center [248, 113] width 134 height 29
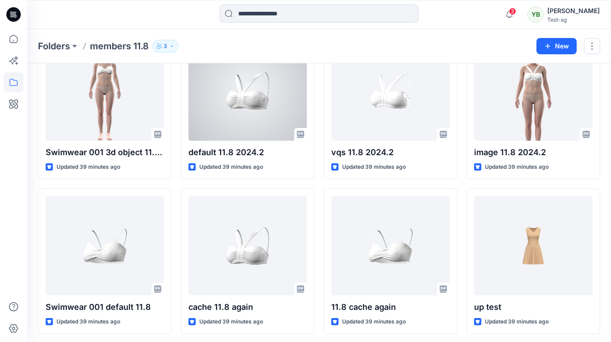
scroll to position [289, 0]
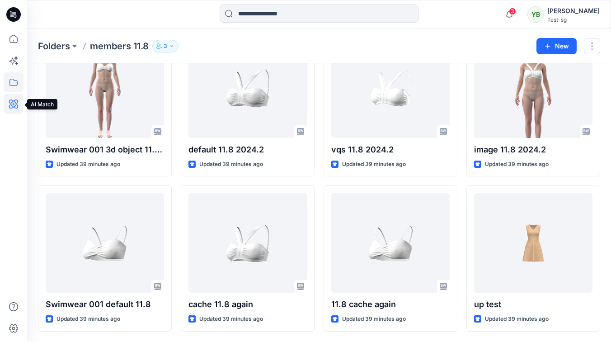
click at [14, 108] on icon at bounding box center [14, 104] width 20 height 20
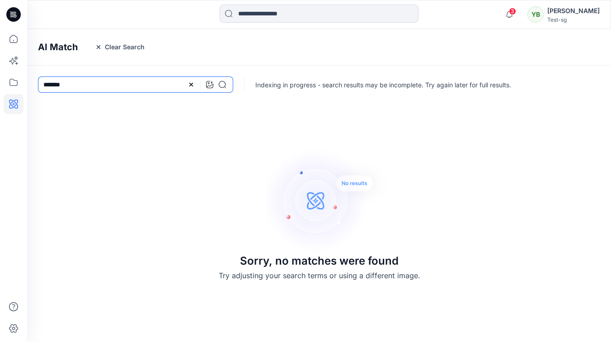
drag, startPoint x: 83, startPoint y: 79, endPoint x: 75, endPoint y: 82, distance: 9.2
click at [80, 81] on input "*******" at bounding box center [135, 84] width 195 height 16
drag, startPoint x: 75, startPoint y: 82, endPoint x: 42, endPoint y: 82, distance: 33.0
click at [42, 83] on input "*******" at bounding box center [135, 84] width 195 height 16
type input "***"
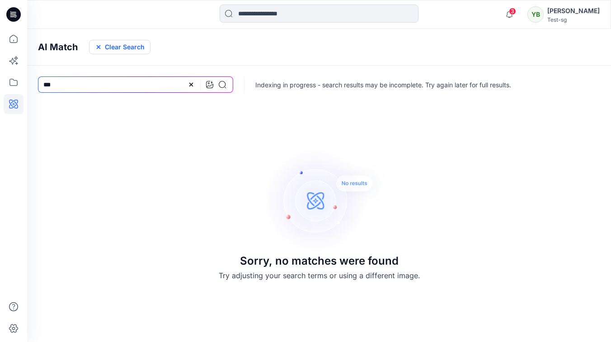
click at [132, 46] on button "Clear Search" at bounding box center [119, 47] width 61 height 14
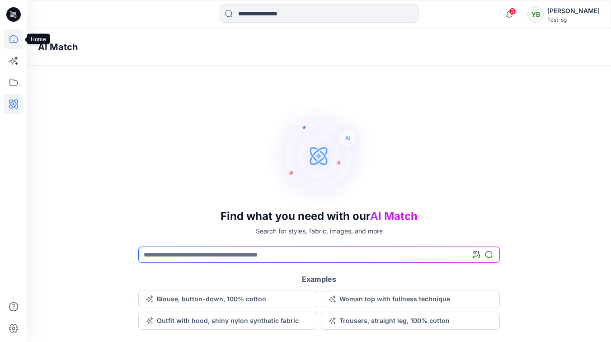
click at [11, 42] on icon at bounding box center [14, 39] width 20 height 20
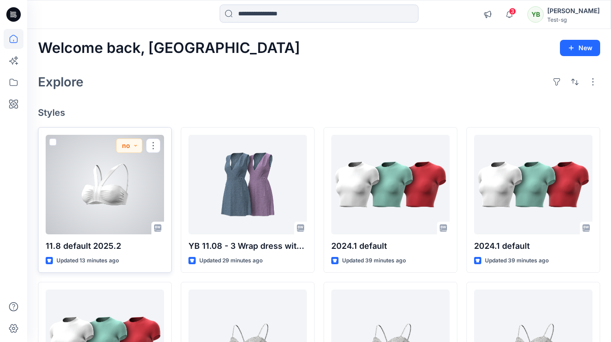
click at [52, 141] on span at bounding box center [52, 141] width 7 height 7
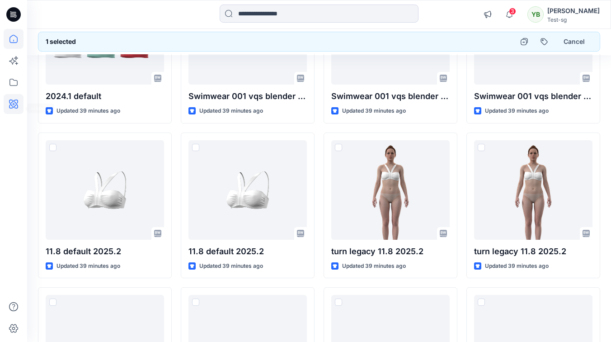
scroll to position [298, 0]
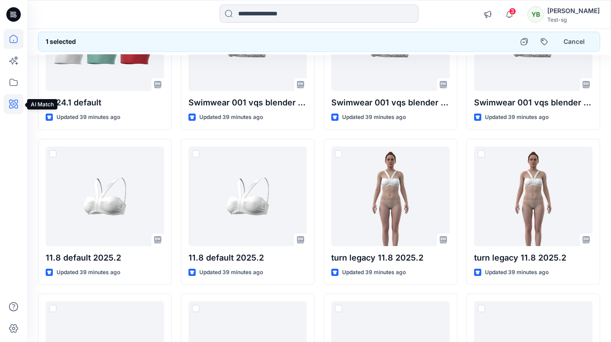
click at [16, 104] on icon at bounding box center [13, 103] width 9 height 9
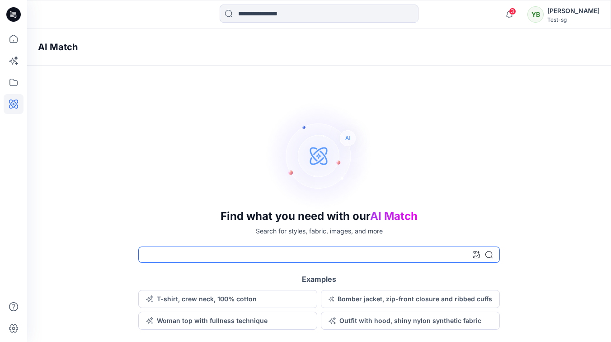
click at [209, 252] on input at bounding box center [319, 254] width 362 height 16
type input "*****"
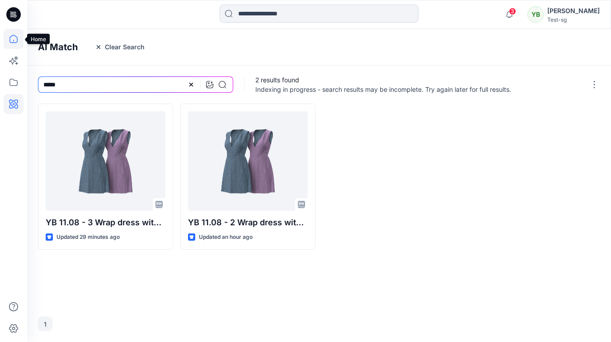
click at [12, 42] on icon at bounding box center [14, 39] width 20 height 20
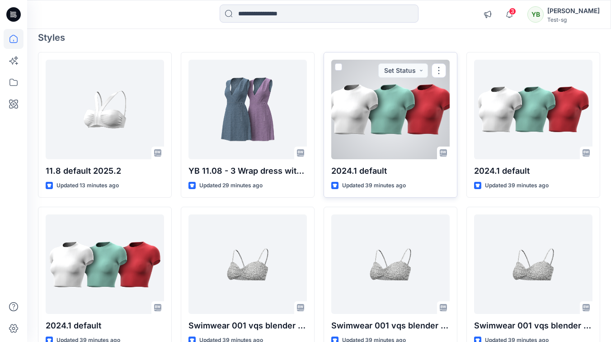
scroll to position [75, 0]
click at [369, 149] on div at bounding box center [390, 108] width 118 height 99
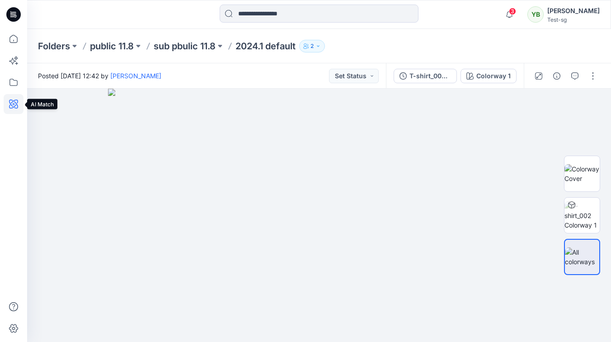
click at [11, 105] on icon at bounding box center [14, 104] width 20 height 20
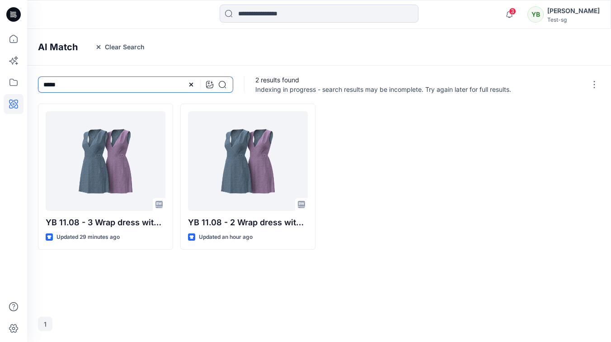
click at [53, 82] on input "*****" at bounding box center [135, 84] width 195 height 16
type input "*"
type input "********"
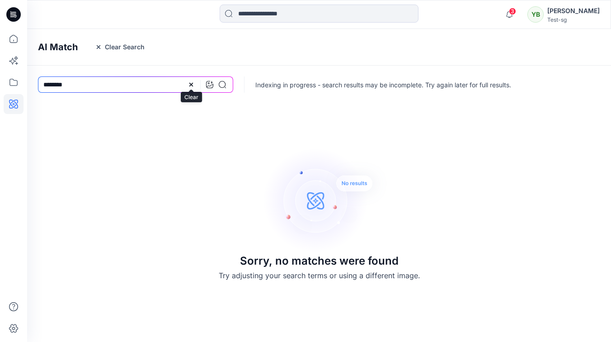
click at [189, 84] on icon at bounding box center [191, 84] width 7 height 7
click at [21, 38] on icon at bounding box center [14, 39] width 20 height 20
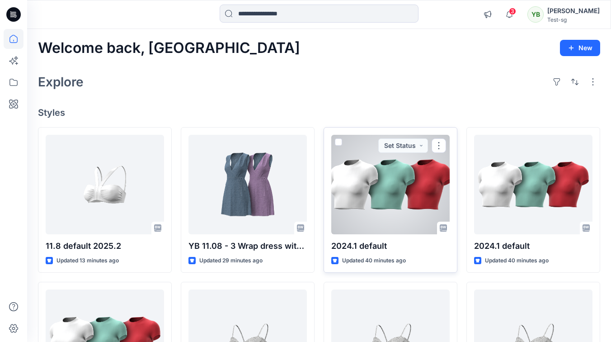
click at [377, 190] on div at bounding box center [390, 184] width 118 height 99
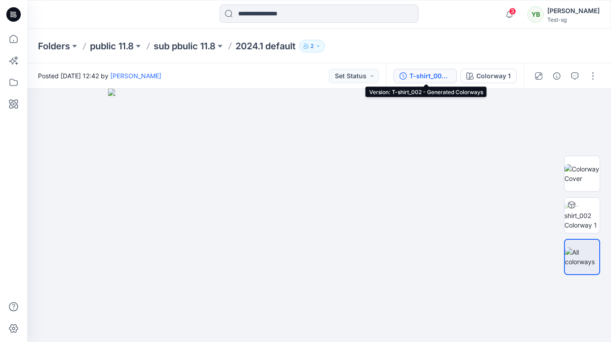
click at [428, 74] on div "T-shirt_002 - Generated Colorways" at bounding box center [431, 76] width 42 height 10
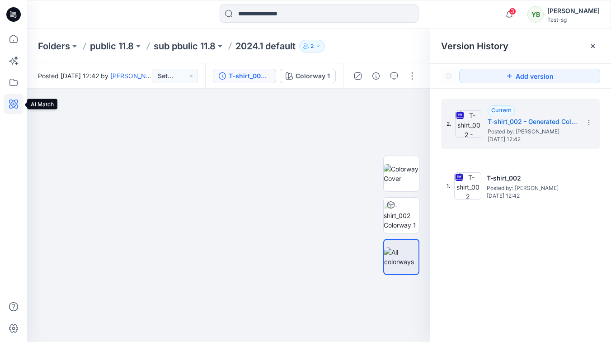
click at [14, 99] on icon at bounding box center [14, 104] width 20 height 20
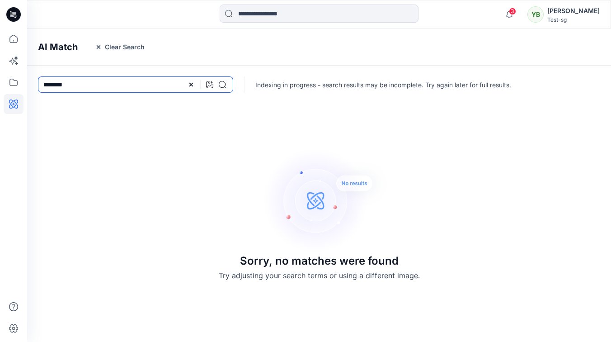
drag, startPoint x: 94, startPoint y: 87, endPoint x: 38, endPoint y: 85, distance: 56.1
click at [38, 85] on input "********" at bounding box center [135, 84] width 195 height 16
type input "***"
click at [135, 141] on div "Sorry, no matches were found Try adjusting your search terms or using a differe…" at bounding box center [319, 213] width 584 height 241
drag, startPoint x: 9, startPoint y: 42, endPoint x: 20, endPoint y: 43, distance: 10.4
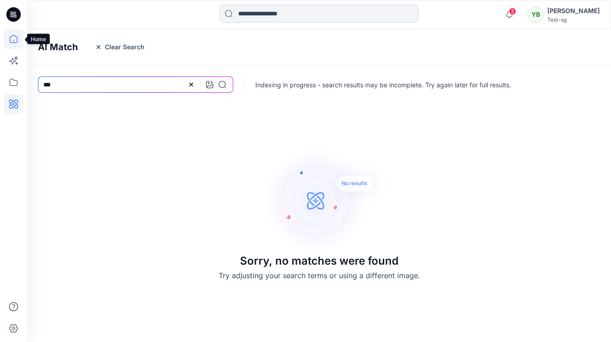
click at [9, 42] on icon at bounding box center [14, 39] width 20 height 20
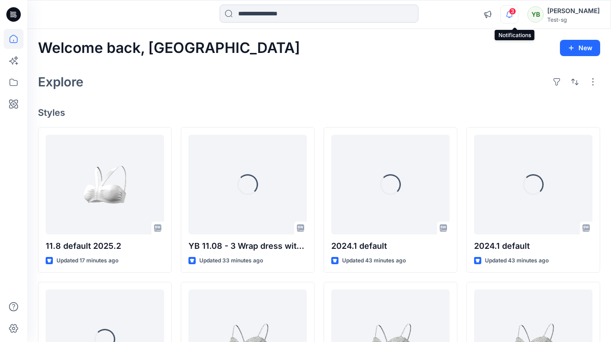
click at [515, 20] on icon "button" at bounding box center [509, 14] width 17 height 18
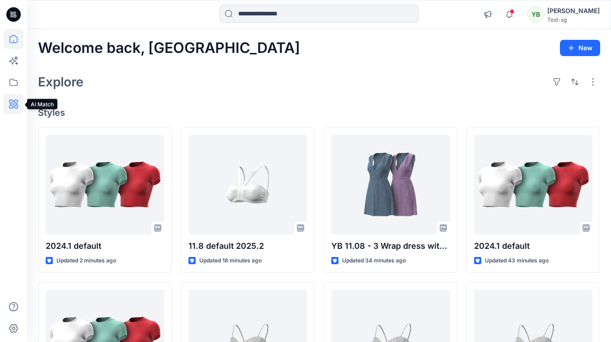
click at [18, 106] on icon at bounding box center [13, 103] width 9 height 9
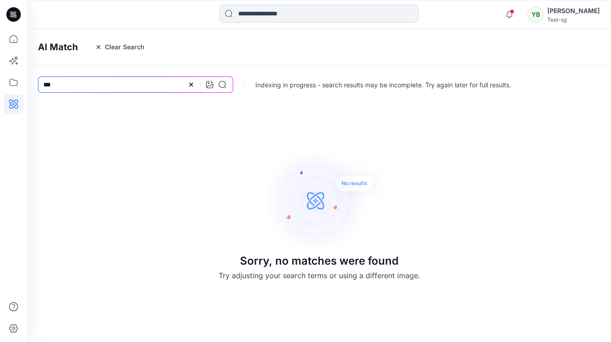
drag, startPoint x: 264, startPoint y: 127, endPoint x: 267, endPoint y: 123, distance: 5.1
click at [265, 127] on div "Sorry, no matches were found Try adjusting your search terms or using a differe…" at bounding box center [319, 213] width 226 height 241
click at [514, 13] on span at bounding box center [512, 11] width 5 height 5
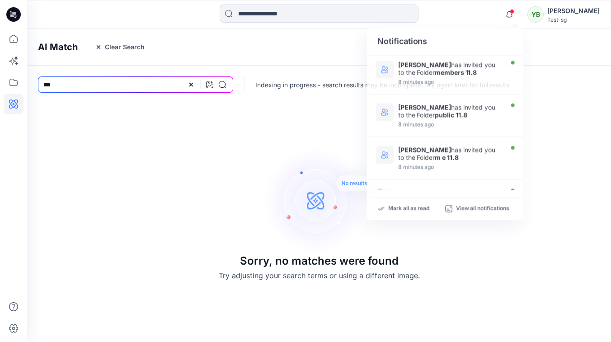
click at [185, 137] on div "Sorry, no matches were found Try adjusting your search terms or using a differe…" at bounding box center [319, 213] width 584 height 241
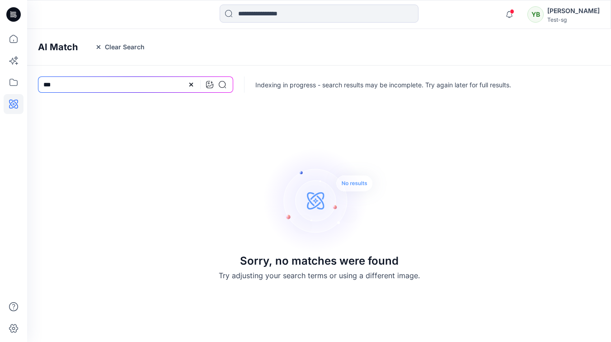
click at [170, 111] on div "Sorry, no matches were found Try adjusting your search terms or using a differe…" at bounding box center [319, 213] width 584 height 241
click at [113, 48] on button "Clear Search" at bounding box center [119, 47] width 61 height 14
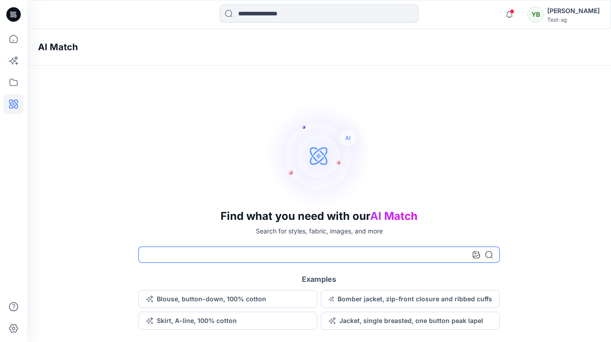
click at [184, 250] on input at bounding box center [319, 254] width 362 height 16
type input "*******"
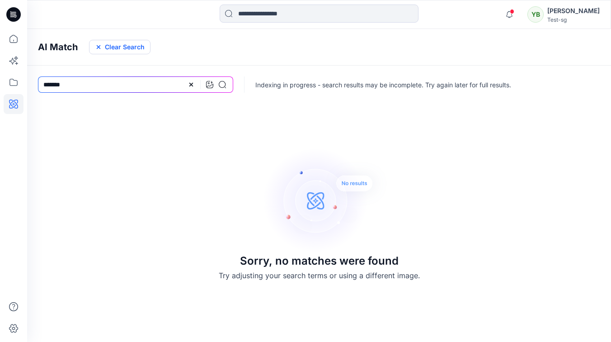
click at [132, 47] on button "Clear Search" at bounding box center [119, 47] width 61 height 14
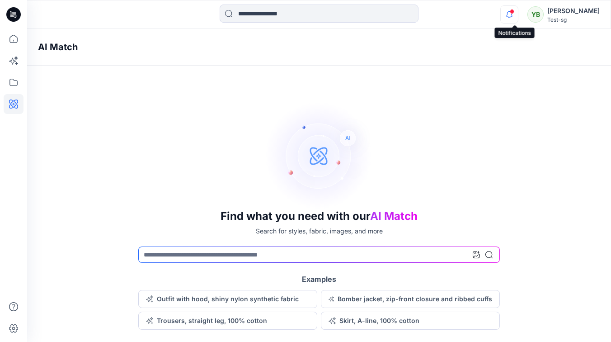
click at [509, 16] on icon "button" at bounding box center [509, 14] width 17 height 18
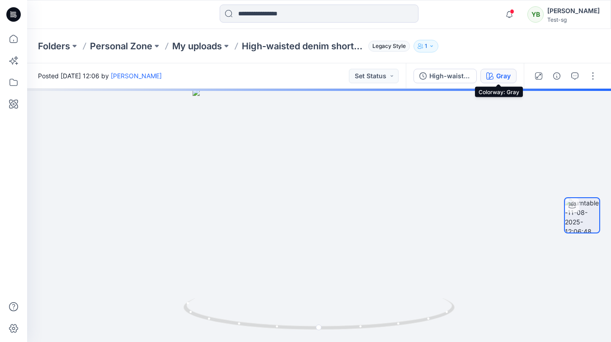
click at [496, 73] on div "Gray" at bounding box center [503, 76] width 14 height 10
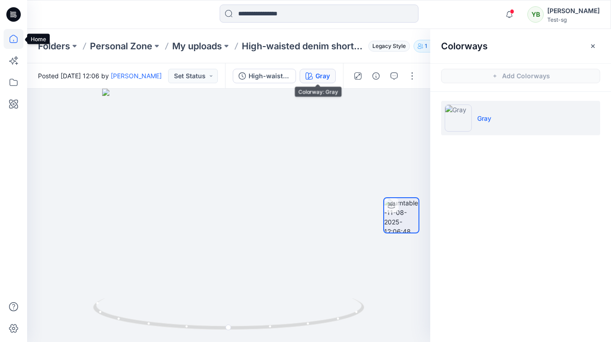
click at [14, 38] on icon at bounding box center [14, 39] width 20 height 20
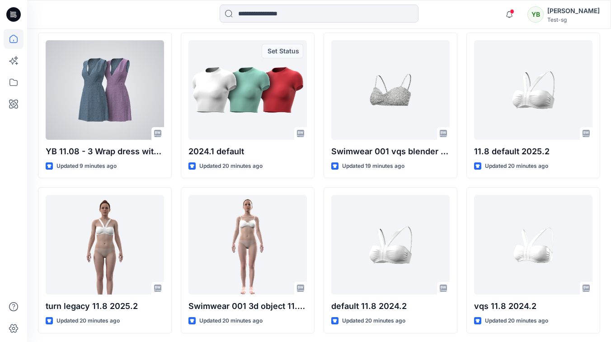
scroll to position [268, 0]
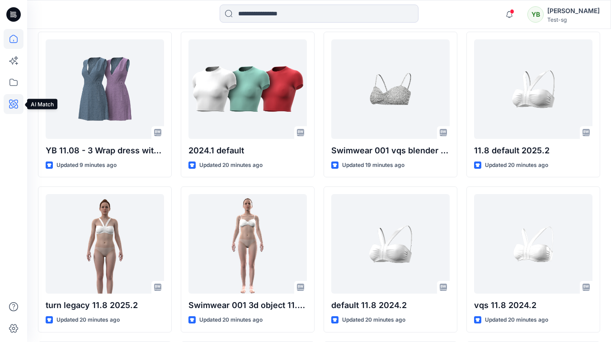
click at [13, 104] on icon at bounding box center [13, 104] width 3 height 3
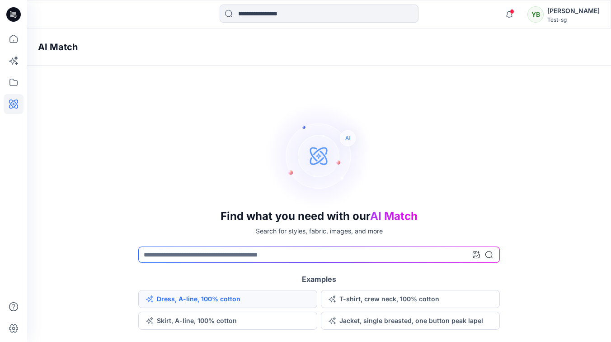
click at [217, 301] on button "Dress, A-line, 100% cotton" at bounding box center [227, 299] width 179 height 18
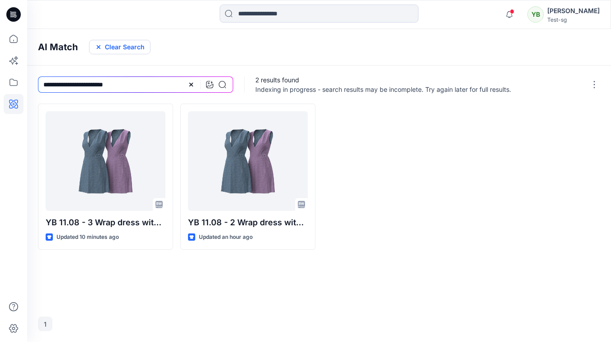
click at [117, 50] on button "Clear Search" at bounding box center [119, 47] width 61 height 14
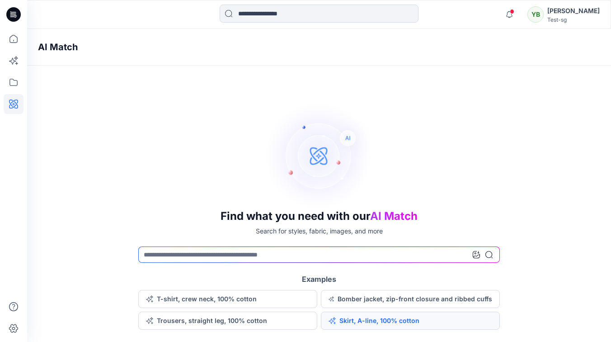
click at [366, 323] on button "Skirt, A-line, 100% cotton" at bounding box center [410, 320] width 179 height 18
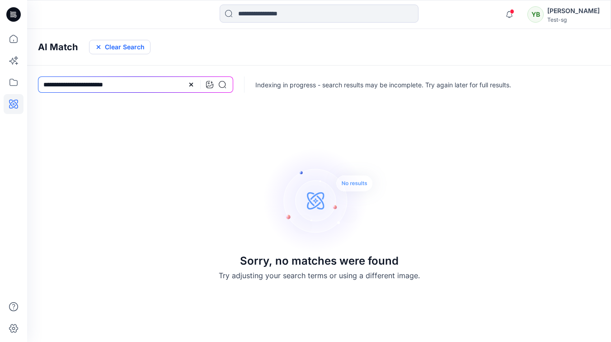
click at [130, 51] on button "Clear Search" at bounding box center [119, 47] width 61 height 14
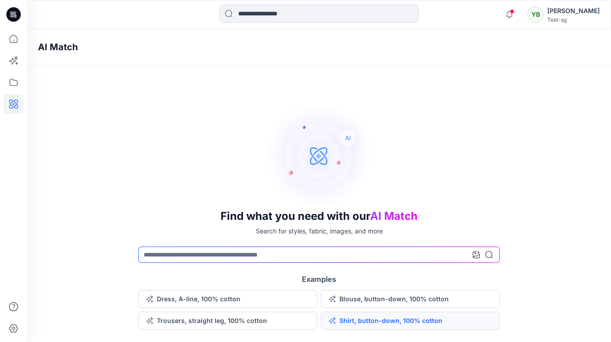
click at [376, 324] on button "Shirt, button-down, 100% cotton" at bounding box center [410, 320] width 179 height 18
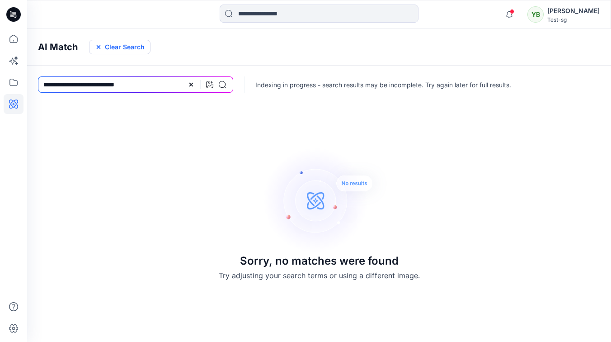
click at [118, 43] on button "Clear Search" at bounding box center [119, 47] width 61 height 14
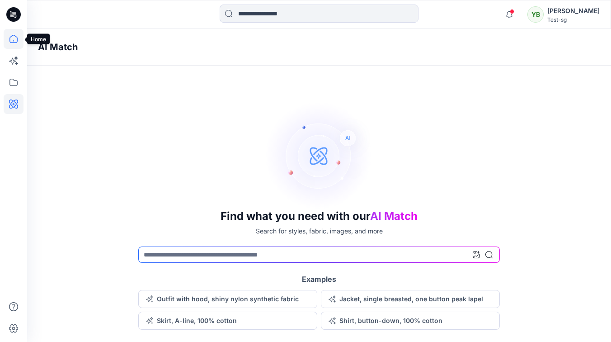
click at [22, 40] on icon at bounding box center [14, 39] width 20 height 20
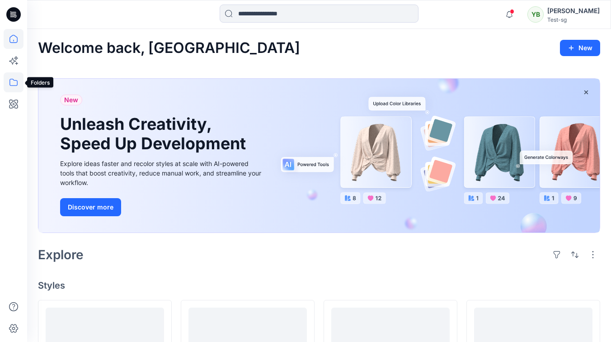
click at [14, 83] on icon at bounding box center [14, 82] width 20 height 20
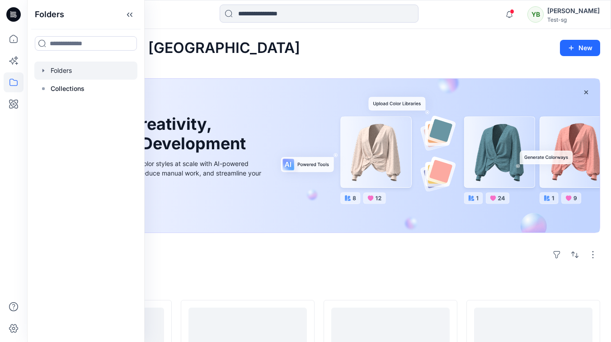
click at [46, 68] on icon "button" at bounding box center [43, 70] width 7 height 7
click at [71, 81] on div at bounding box center [85, 89] width 103 height 18
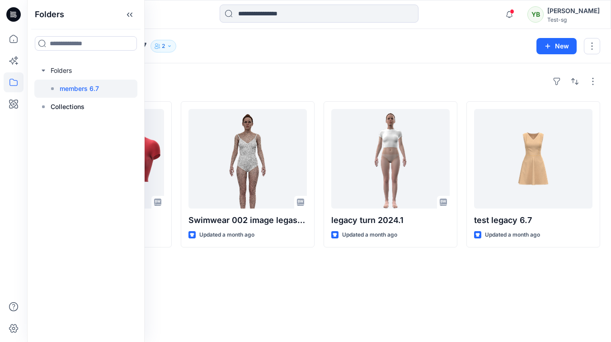
click at [302, 85] on div "Styles" at bounding box center [319, 81] width 562 height 14
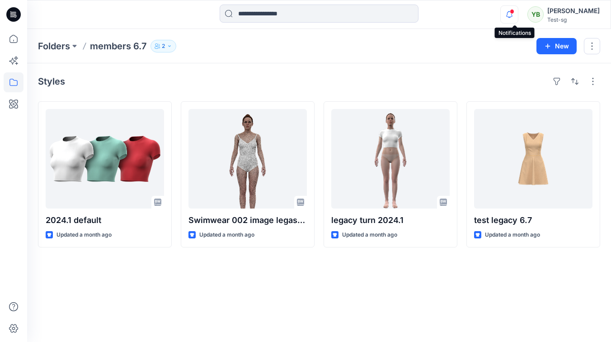
click at [511, 17] on icon "button" at bounding box center [509, 17] width 3 height 1
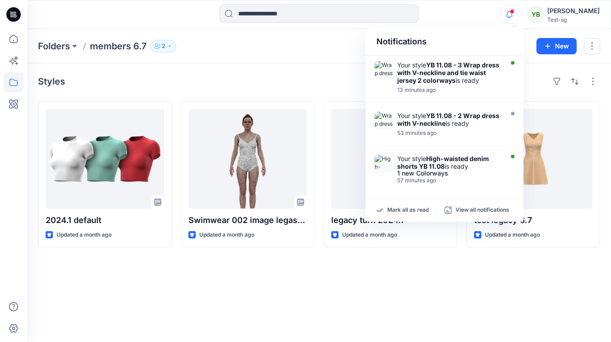
click at [511, 22] on icon "button" at bounding box center [509, 14] width 17 height 18
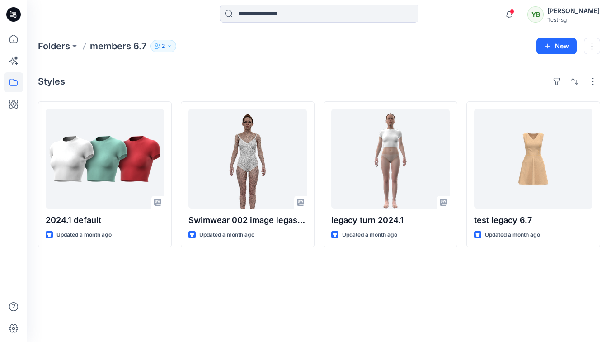
click at [408, 74] on div "Styles" at bounding box center [319, 81] width 562 height 14
click at [13, 100] on icon at bounding box center [14, 104] width 20 height 20
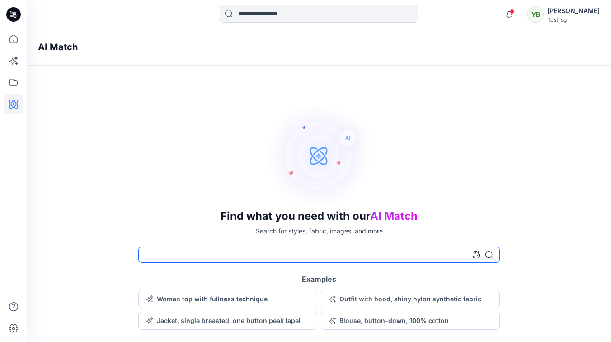
click at [171, 255] on input at bounding box center [319, 254] width 362 height 16
type input "***"
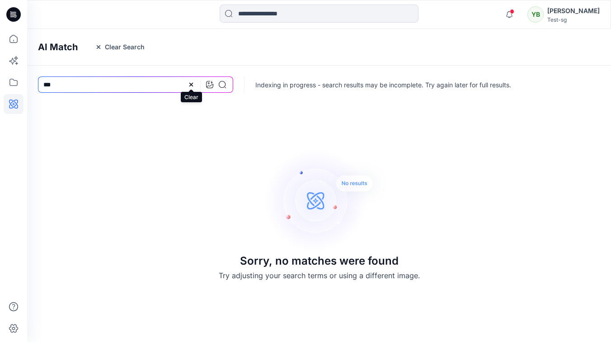
click at [192, 82] on icon at bounding box center [191, 84] width 7 height 7
click at [165, 82] on input at bounding box center [135, 84] width 195 height 16
type input "***"
click at [123, 52] on button "Clear Search" at bounding box center [119, 47] width 61 height 14
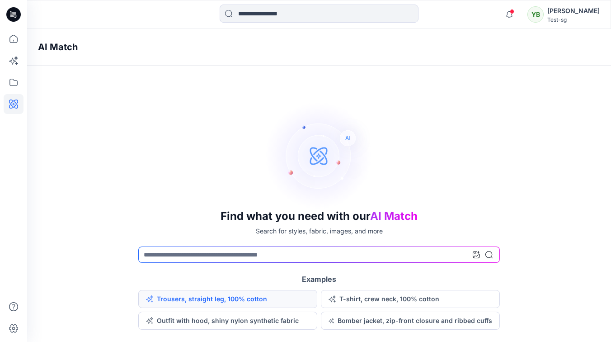
click at [207, 297] on button "Trousers, straight leg, 100% cotton" at bounding box center [227, 299] width 179 height 18
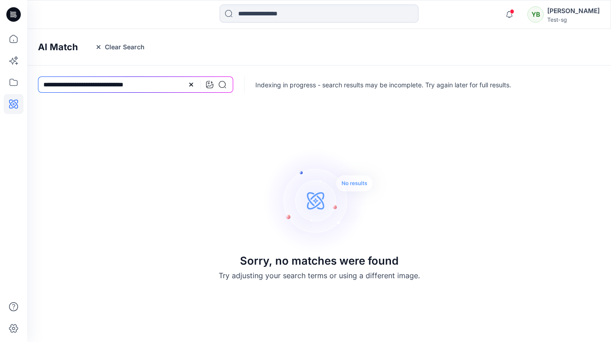
click at [130, 55] on div "AI Match Clear Search" at bounding box center [332, 47] width 611 height 37
click at [130, 53] on button "Clear Search" at bounding box center [119, 47] width 61 height 14
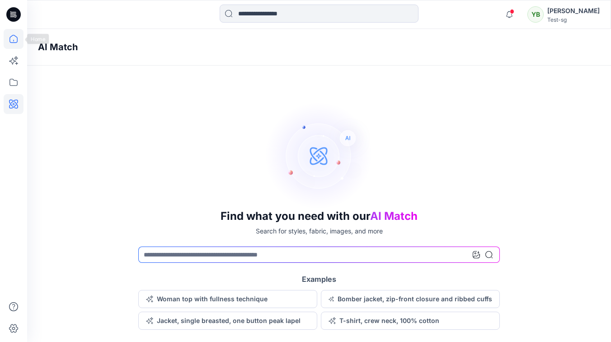
click at [14, 38] on icon at bounding box center [14, 39] width 20 height 20
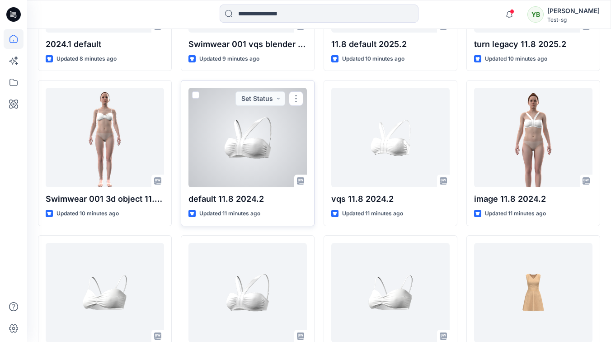
scroll to position [376, 0]
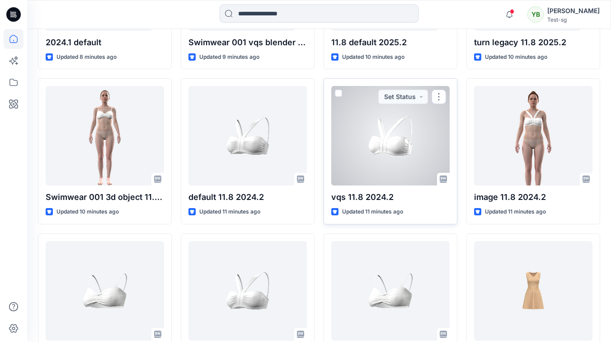
click at [364, 138] on div at bounding box center [390, 135] width 118 height 99
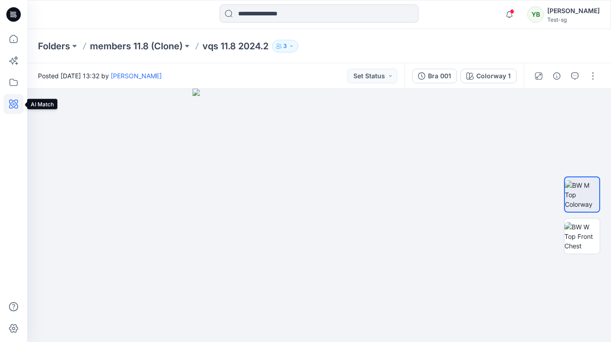
click at [14, 104] on icon at bounding box center [14, 104] width 20 height 20
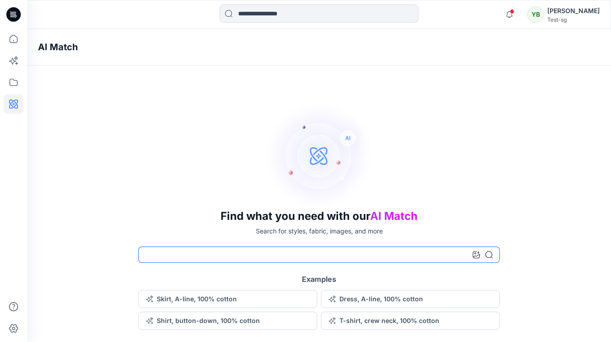
click at [162, 253] on input at bounding box center [319, 254] width 362 height 16
type input "***"
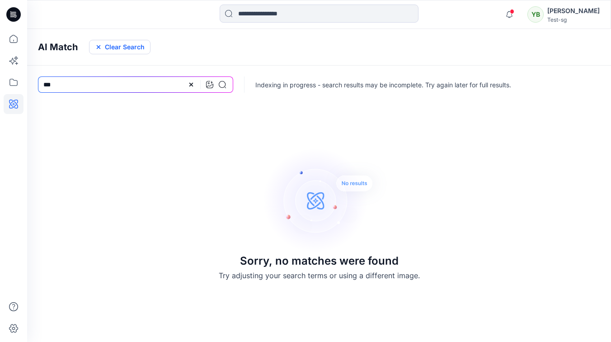
click at [130, 49] on button "Clear Search" at bounding box center [119, 47] width 61 height 14
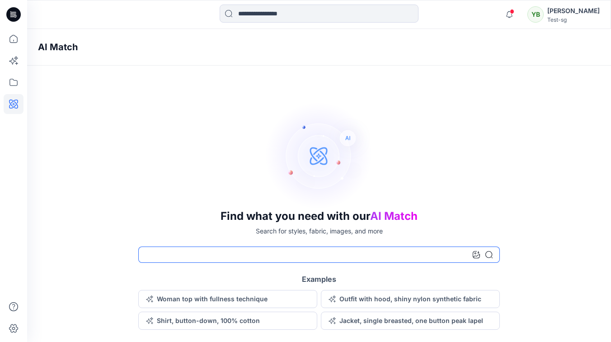
click at [168, 251] on input at bounding box center [319, 254] width 362 height 16
paste input "**********"
type input "**********"
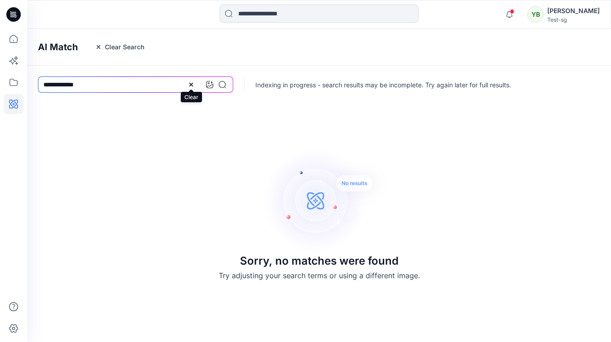
click at [191, 84] on icon at bounding box center [191, 85] width 4 height 4
click at [186, 150] on div "Sorry, no matches were found Try adjusting your search terms or using a differe…" at bounding box center [319, 213] width 584 height 241
click at [139, 54] on div "AI Match Clear Search" at bounding box center [332, 47] width 611 height 37
click at [131, 52] on button "Clear Search" at bounding box center [119, 47] width 61 height 14
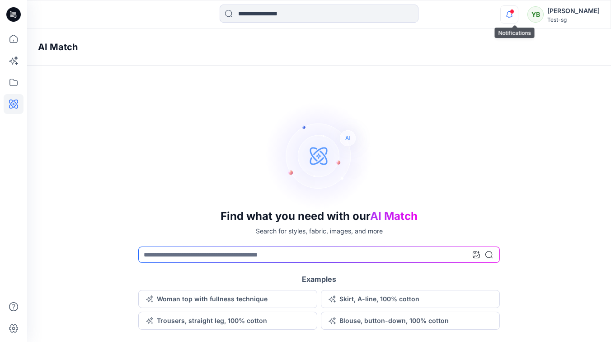
click at [518, 14] on icon "button" at bounding box center [509, 14] width 17 height 18
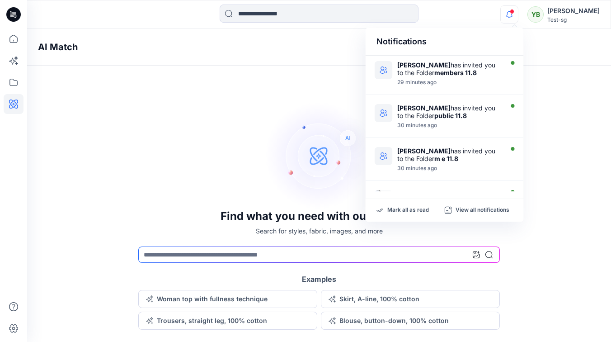
click at [512, 16] on icon "button" at bounding box center [509, 14] width 6 height 6
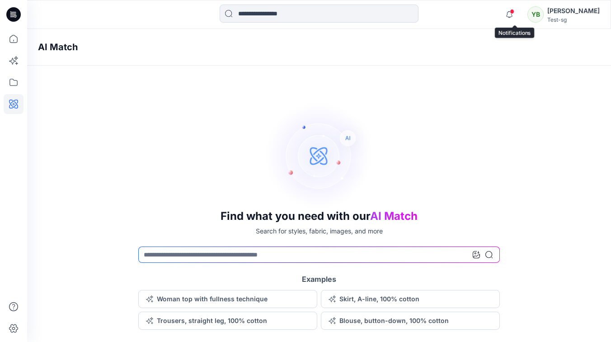
click at [214, 115] on div "Find what you need with our AI Match Search for styles, fabric, images, and mor…" at bounding box center [319, 215] width 584 height 228
click at [94, 117] on div "Find what you need with our AI Match Search for styles, fabric, images, and mor…" at bounding box center [319, 215] width 584 height 228
drag, startPoint x: 201, startPoint y: 106, endPoint x: 57, endPoint y: 66, distance: 148.8
click at [199, 106] on div "Find what you need with our AI Match Search for styles, fabric, images, and mor…" at bounding box center [319, 215] width 584 height 228
click at [14, 43] on icon at bounding box center [14, 39] width 20 height 20
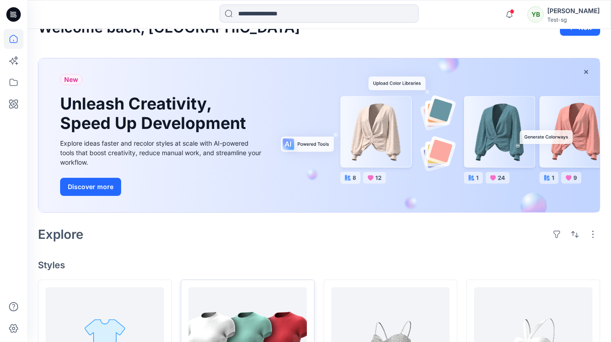
scroll to position [20, 0]
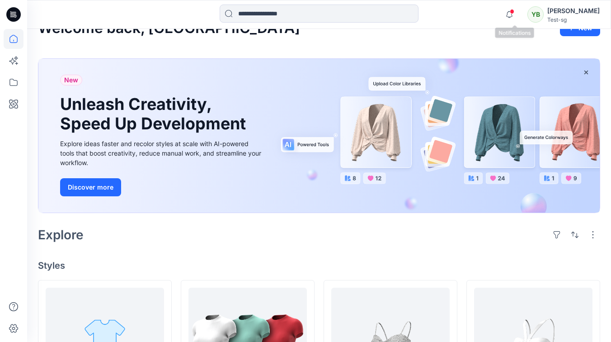
click at [514, 14] on span at bounding box center [512, 11] width 5 height 5
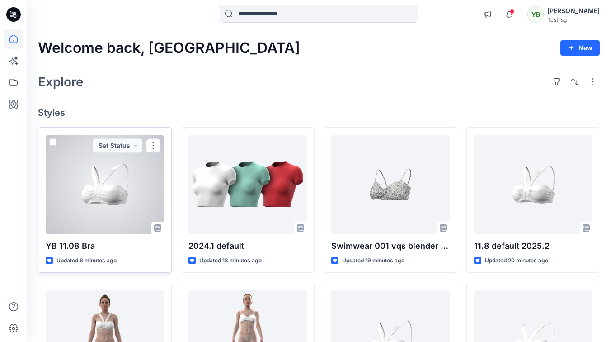
click at [100, 189] on div at bounding box center [105, 184] width 118 height 99
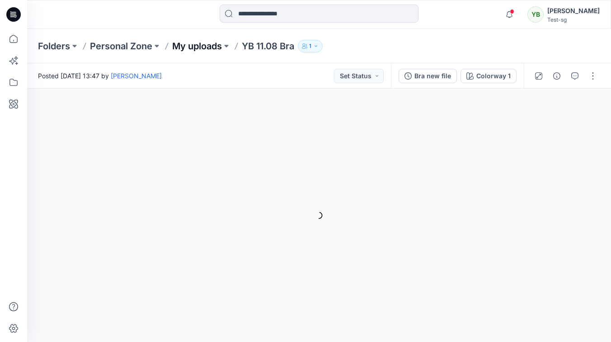
click at [218, 42] on p "My uploads" at bounding box center [197, 46] width 50 height 13
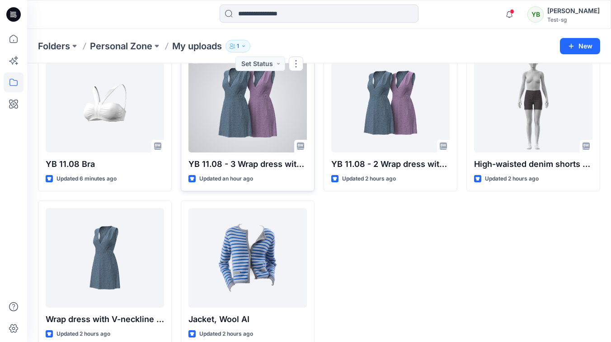
scroll to position [71, 0]
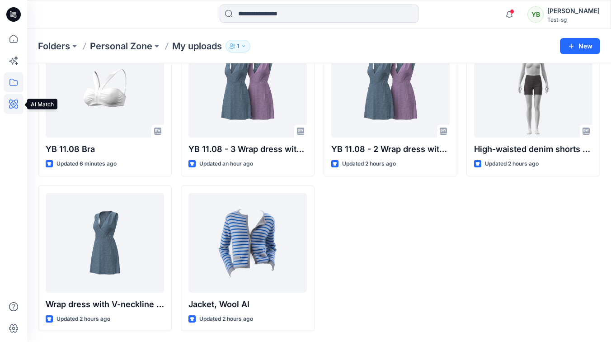
click at [12, 107] on icon at bounding box center [14, 104] width 20 height 20
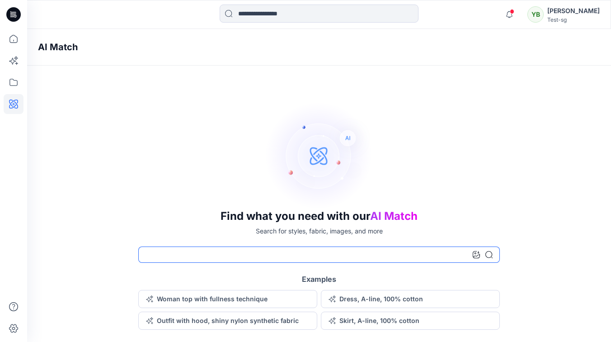
click at [176, 250] on input at bounding box center [319, 254] width 362 height 16
type input "*****"
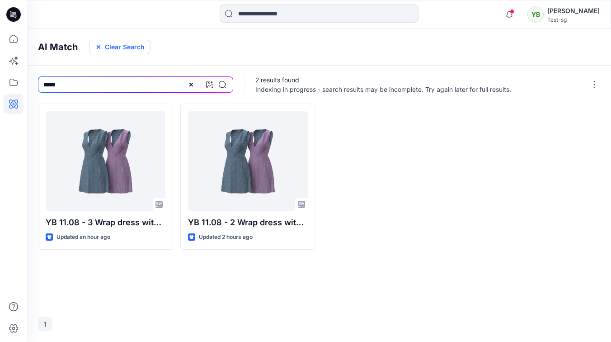
click at [114, 48] on button "Clear Search" at bounding box center [119, 47] width 61 height 14
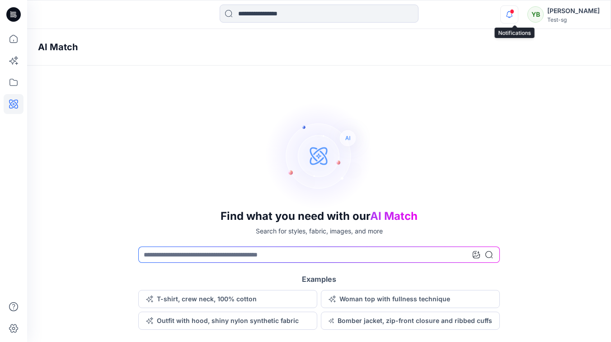
click at [513, 18] on icon "button" at bounding box center [509, 14] width 17 height 18
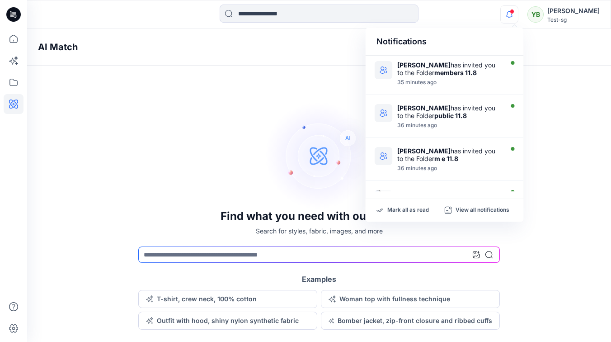
click at [513, 18] on icon "button" at bounding box center [509, 14] width 17 height 18
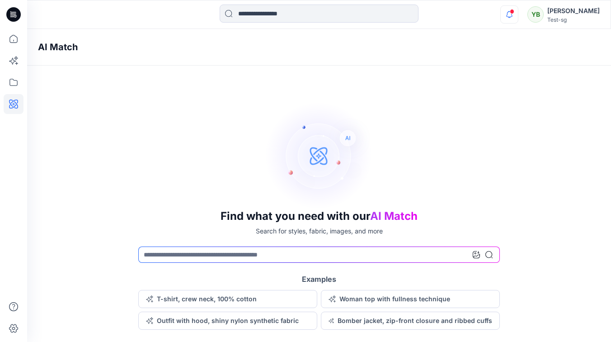
click at [513, 18] on icon "button" at bounding box center [509, 14] width 17 height 18
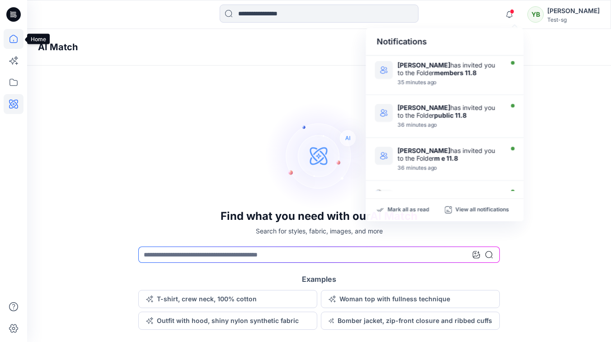
click at [12, 39] on icon at bounding box center [14, 39] width 20 height 20
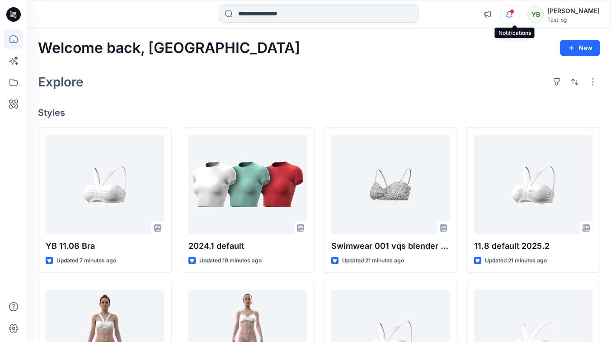
click at [511, 18] on icon "button" at bounding box center [509, 17] width 3 height 1
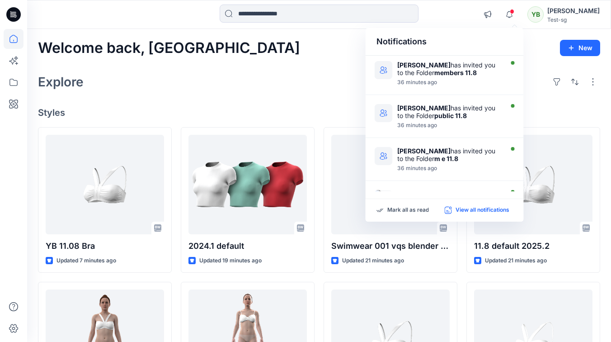
click at [474, 209] on p "View all notifications" at bounding box center [483, 210] width 54 height 8
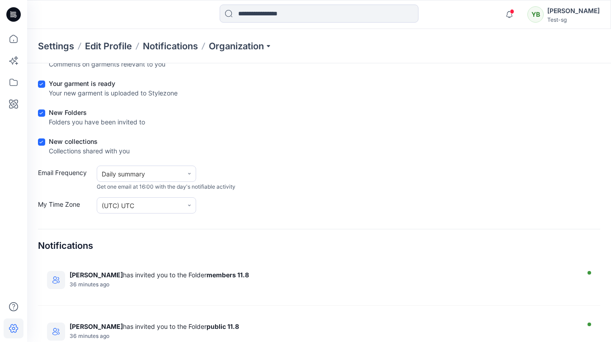
scroll to position [167, 0]
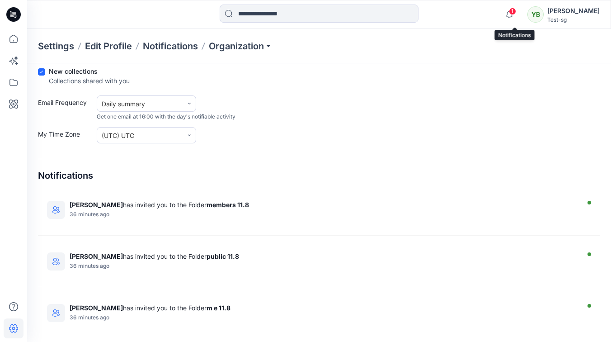
click at [514, 9] on span "1" at bounding box center [512, 11] width 7 height 7
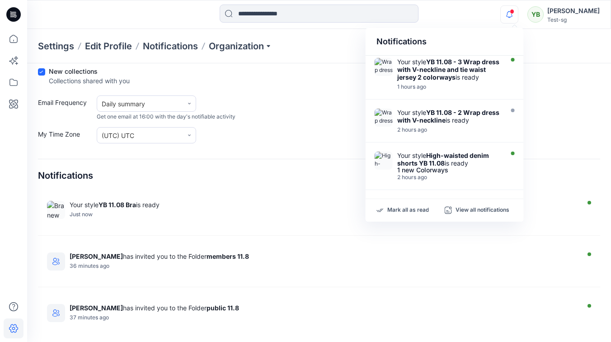
scroll to position [0, 0]
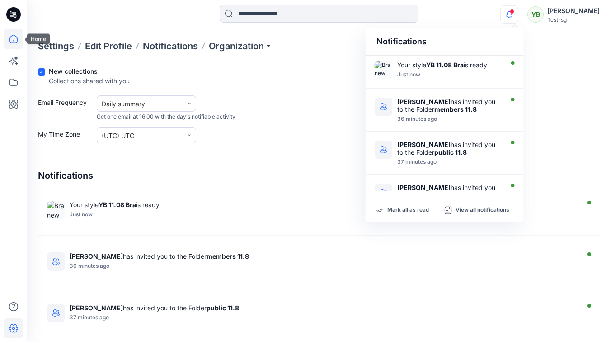
click at [13, 39] on icon at bounding box center [14, 39] width 20 height 20
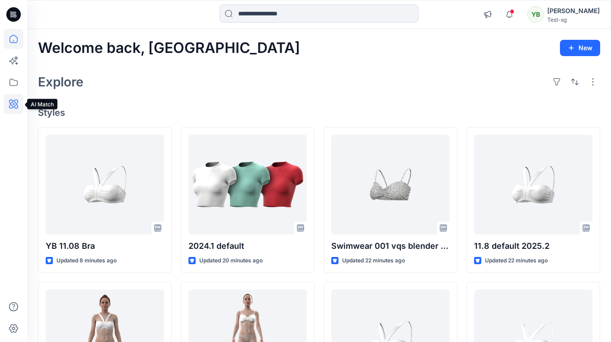
click at [16, 99] on icon at bounding box center [14, 104] width 20 height 20
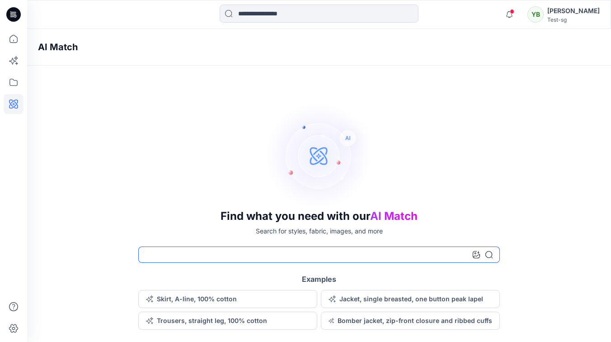
drag, startPoint x: 187, startPoint y: 254, endPoint x: 184, endPoint y: 251, distance: 4.8
click at [185, 253] on input at bounding box center [319, 254] width 362 height 16
type input "***"
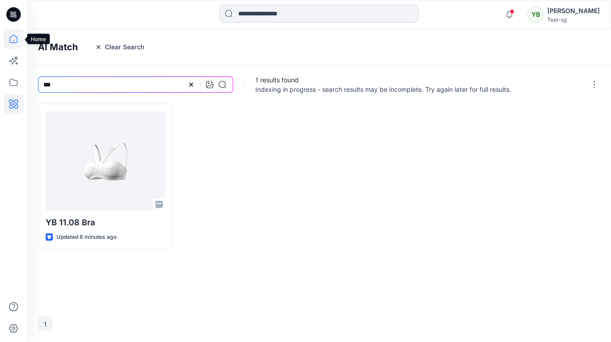
click at [19, 37] on icon at bounding box center [14, 39] width 20 height 20
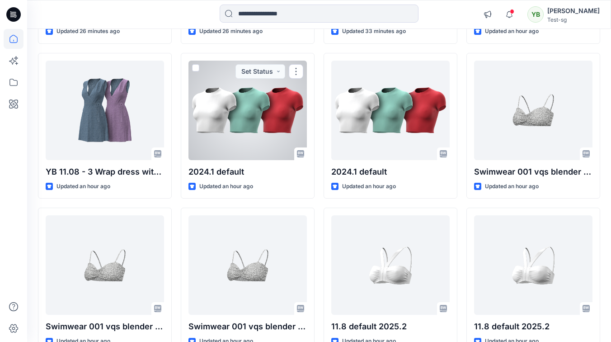
scroll to position [694, 0]
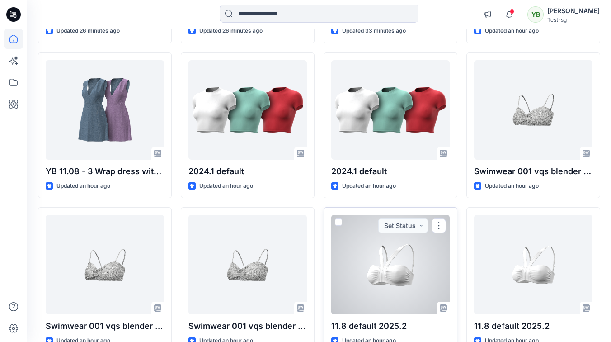
click at [353, 254] on div at bounding box center [390, 264] width 118 height 99
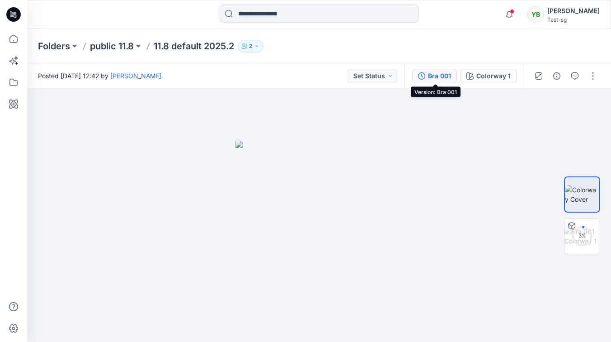
click at [444, 78] on div "Bra 001" at bounding box center [439, 76] width 23 height 10
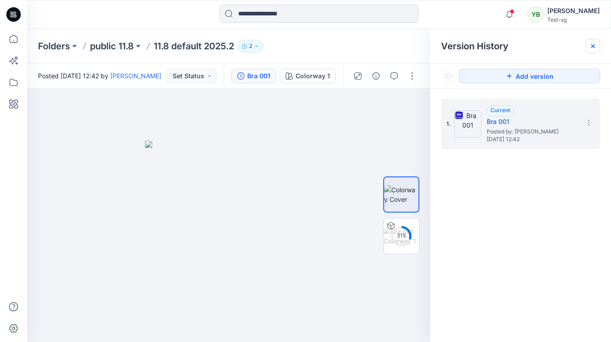
click at [589, 46] on icon at bounding box center [592, 45] width 7 height 7
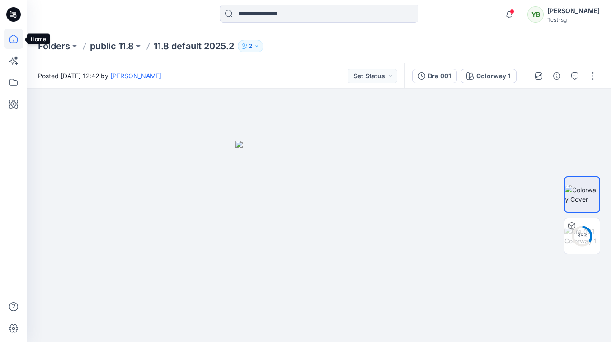
click at [18, 43] on icon at bounding box center [14, 39] width 20 height 20
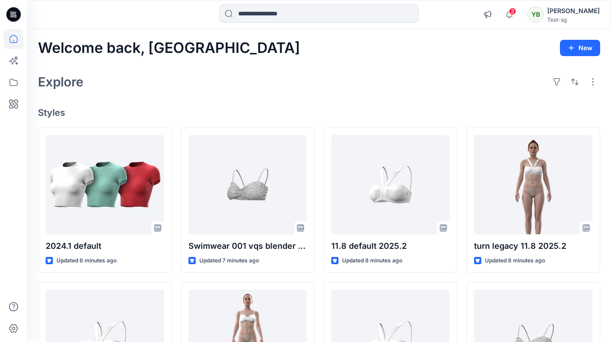
drag, startPoint x: 196, startPoint y: 113, endPoint x: 0, endPoint y: 109, distance: 196.2
click at [195, 113] on h4 "Styles" at bounding box center [319, 112] width 562 height 11
click at [18, 106] on icon at bounding box center [13, 103] width 9 height 9
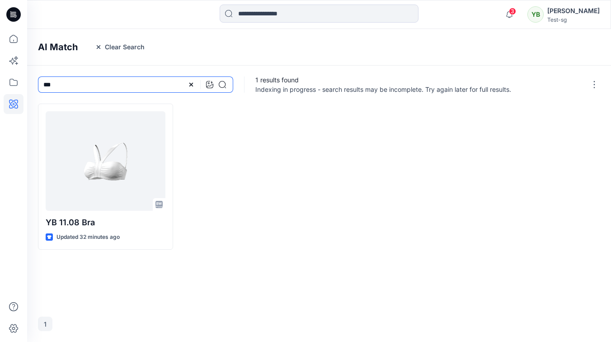
click at [47, 86] on input "***" at bounding box center [135, 84] width 195 height 16
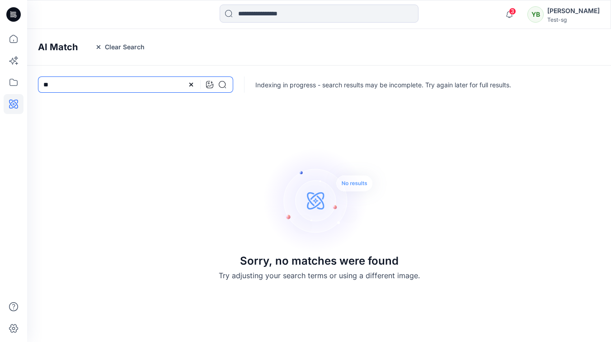
type input "*"
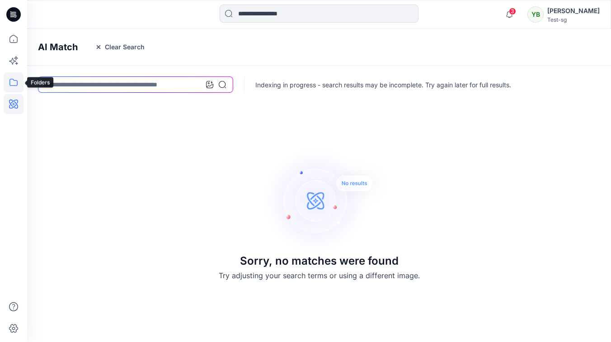
click at [13, 83] on icon at bounding box center [14, 82] width 20 height 20
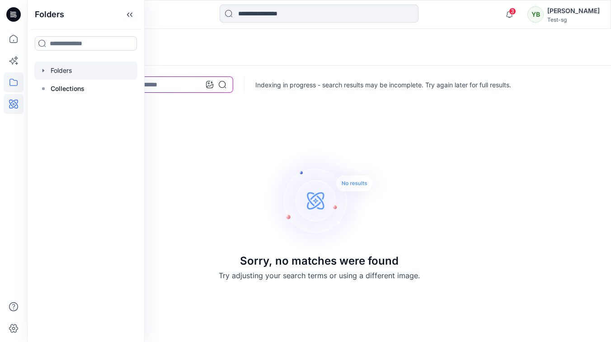
click at [59, 67] on div at bounding box center [85, 70] width 103 height 18
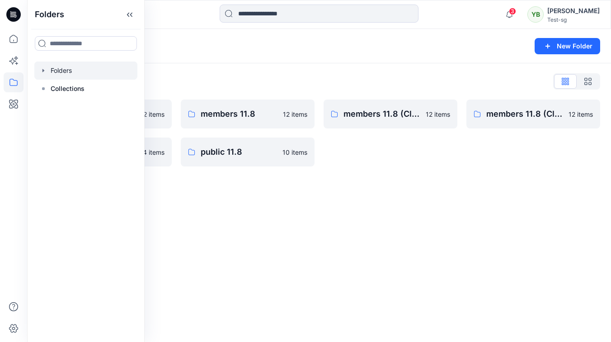
click at [326, 198] on div "Folders New Folder Folders List m e 11.8 12 items members 6.7 4 items members 1…" at bounding box center [319, 185] width 584 height 313
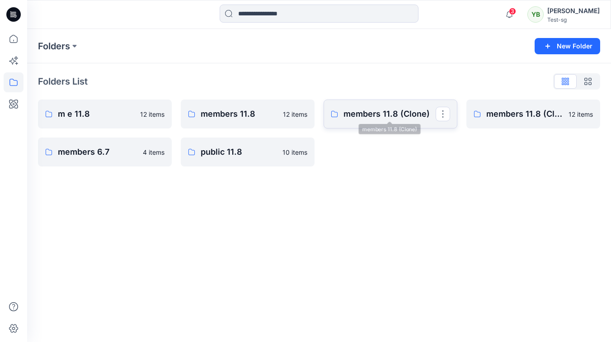
click at [386, 116] on p "members 11.8 (Clone)" at bounding box center [390, 114] width 92 height 13
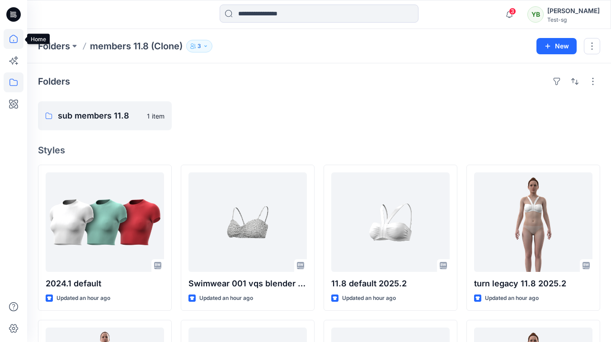
click at [12, 39] on icon at bounding box center [14, 39] width 20 height 20
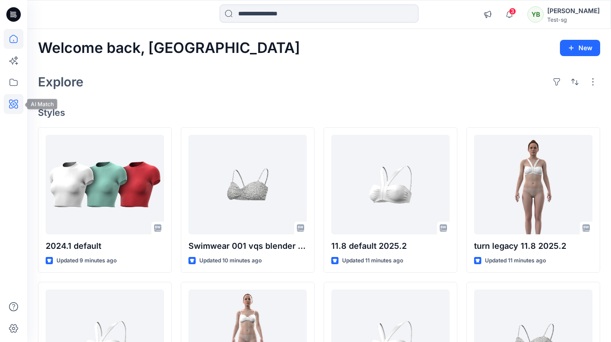
click at [11, 106] on icon at bounding box center [14, 104] width 20 height 20
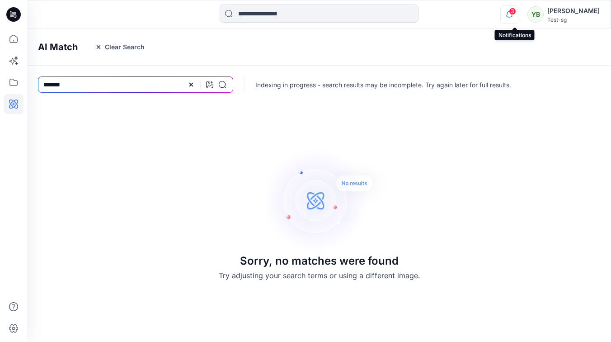
click at [511, 17] on icon "button" at bounding box center [509, 17] width 3 height 1
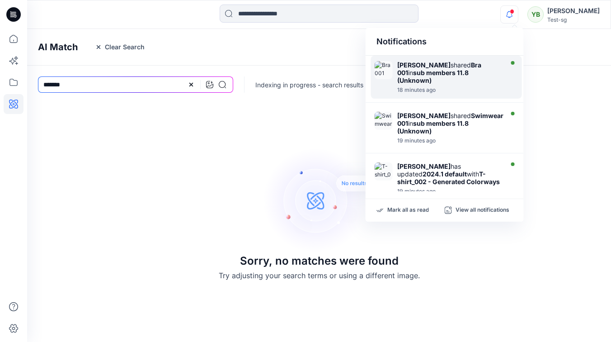
click at [448, 69] on strong "sub members 11.8 (Unknown)" at bounding box center [432, 76] width 71 height 15
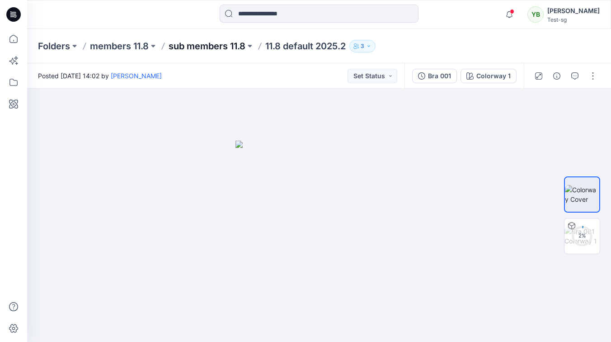
click at [228, 48] on p "sub members 11.8" at bounding box center [207, 46] width 77 height 13
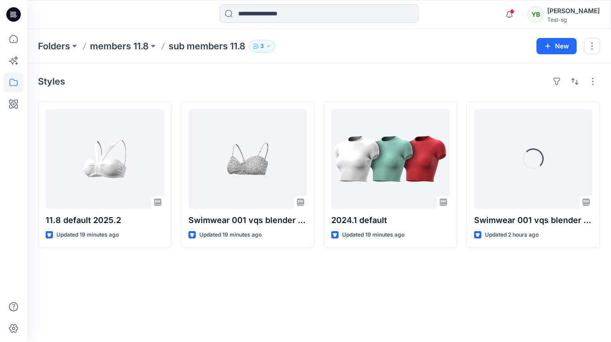
click at [268, 45] on icon "button" at bounding box center [268, 45] width 5 height 5
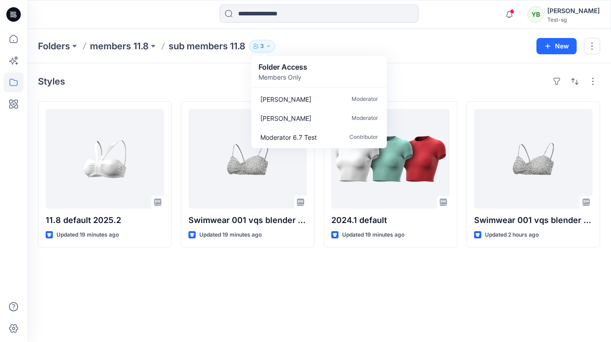
click at [438, 42] on div "Folders members 11.8 sub members 11.8 3 Folder Access Members Only Yael W Moder…" at bounding box center [284, 46] width 492 height 13
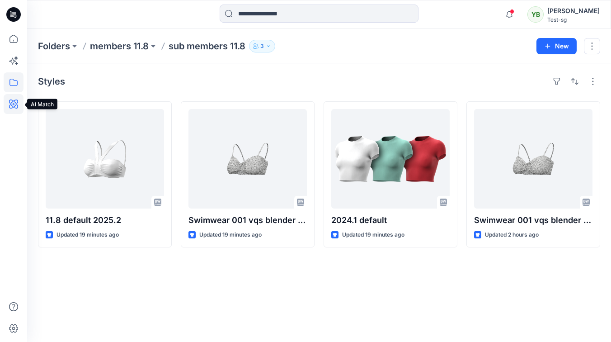
click at [14, 104] on icon at bounding box center [13, 104] width 3 height 3
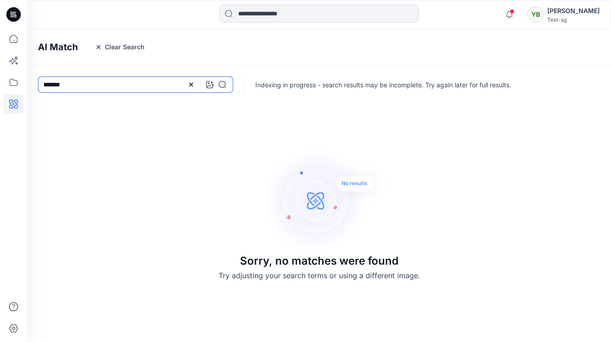
drag, startPoint x: 75, startPoint y: 82, endPoint x: 38, endPoint y: 82, distance: 37.5
click at [38, 82] on input "*******" at bounding box center [135, 84] width 195 height 16
type input "***"
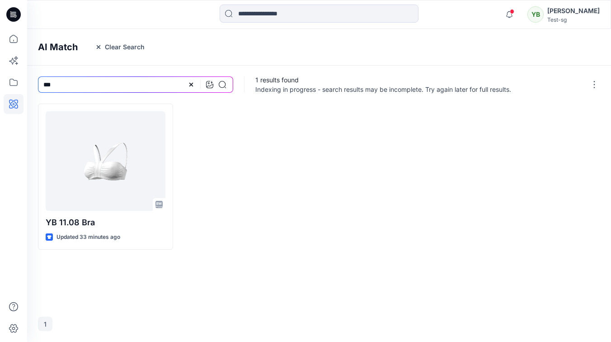
click at [197, 38] on div "AI Match Clear Search" at bounding box center [332, 47] width 611 height 37
click at [150, 87] on input "***" at bounding box center [135, 84] width 195 height 16
click at [111, 47] on button "Clear Search" at bounding box center [119, 47] width 61 height 14
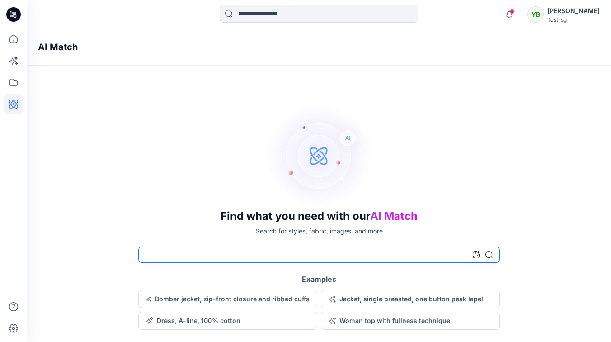
click at [216, 252] on input at bounding box center [319, 254] width 362 height 16
type input "*****"
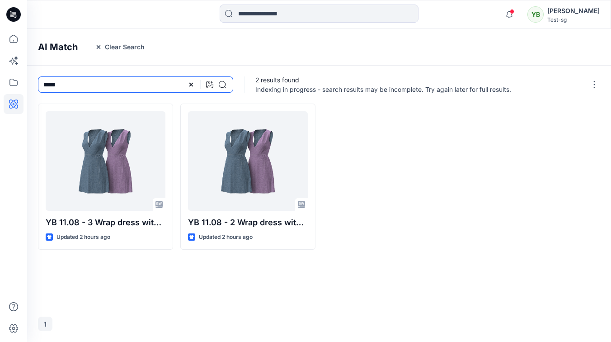
click at [104, 82] on input "*****" at bounding box center [135, 84] width 195 height 16
click at [126, 48] on button "Clear Search" at bounding box center [119, 47] width 61 height 14
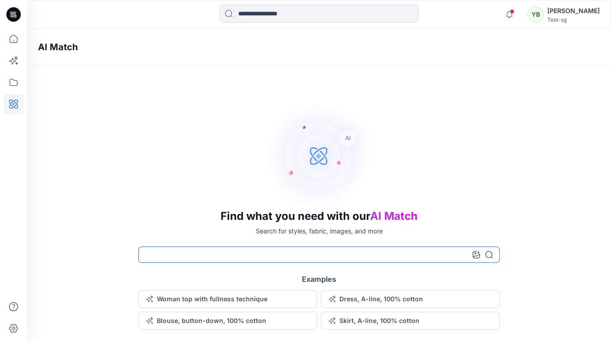
click at [179, 259] on input at bounding box center [319, 254] width 362 height 16
type input "***"
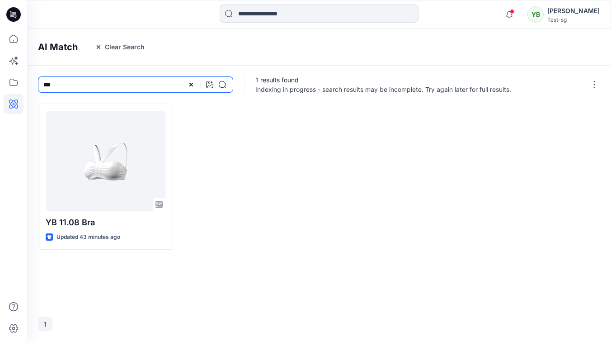
click at [83, 80] on input "***" at bounding box center [135, 84] width 195 height 16
click at [84, 84] on input "***" at bounding box center [135, 84] width 195 height 16
type input "*"
type input "*******"
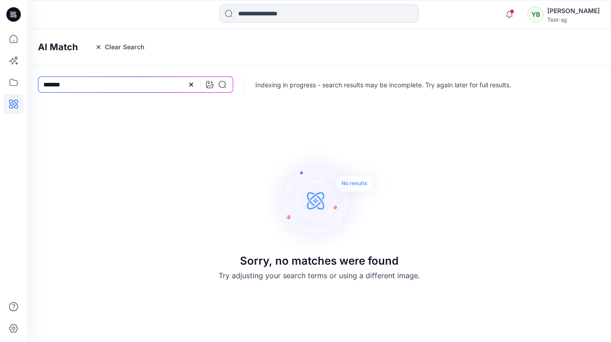
click at [115, 49] on button "Clear Search" at bounding box center [119, 47] width 61 height 14
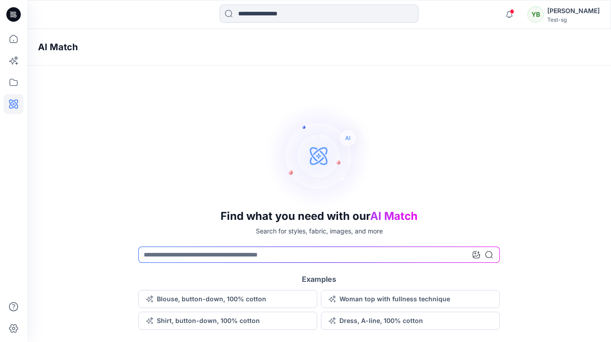
drag, startPoint x: 188, startPoint y: 93, endPoint x: 212, endPoint y: 92, distance: 24.4
click at [188, 93] on div "AI Match Find what you need with our AI Match Search for styles, fabric, images…" at bounding box center [319, 179] width 584 height 301
click at [517, 16] on icon "button" at bounding box center [509, 14] width 17 height 18
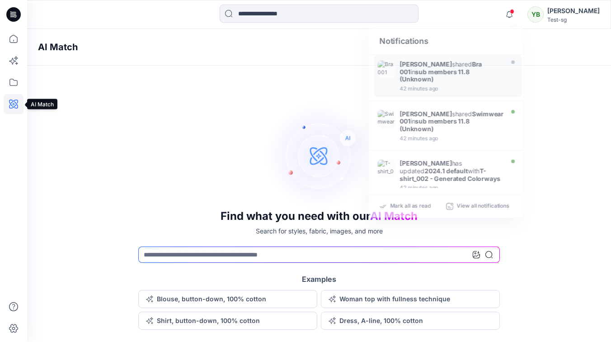
click at [13, 97] on icon at bounding box center [14, 104] width 20 height 20
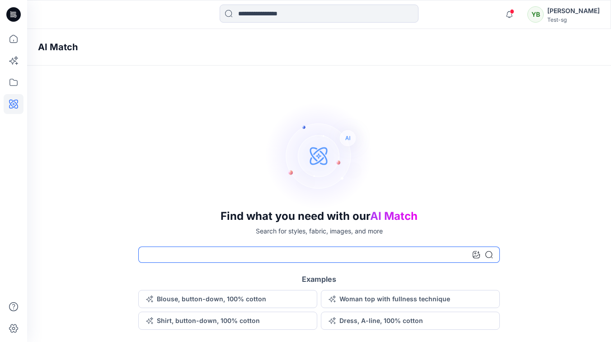
click at [169, 254] on input at bounding box center [319, 254] width 362 height 16
type input "***"
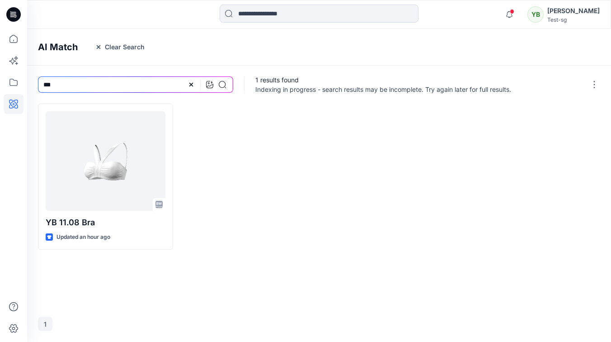
drag, startPoint x: 311, startPoint y: 156, endPoint x: 357, endPoint y: 139, distance: 49.0
click at [328, 150] on div "YB 11.08 Bra Updated an hour ago" at bounding box center [319, 177] width 562 height 146
click at [513, 12] on icon "button" at bounding box center [509, 14] width 17 height 18
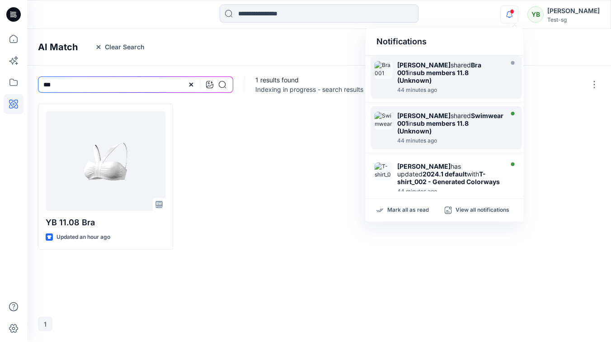
click at [467, 135] on div at bounding box center [450, 136] width 106 height 2
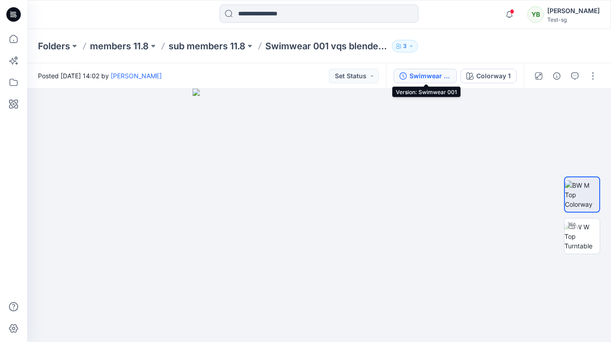
click at [422, 75] on div "Swimwear 001" at bounding box center [431, 76] width 42 height 10
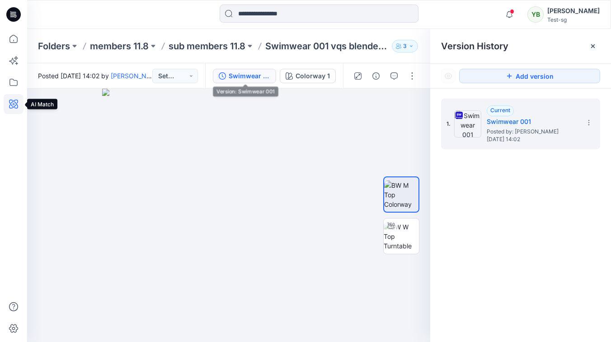
click at [11, 107] on icon at bounding box center [14, 104] width 20 height 20
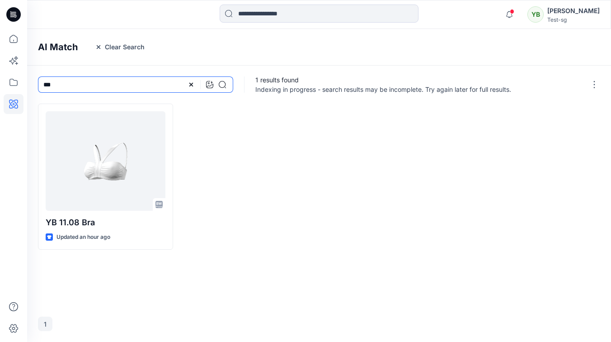
click at [99, 85] on input "***" at bounding box center [135, 84] width 195 height 16
click at [11, 40] on icon at bounding box center [14, 39] width 20 height 20
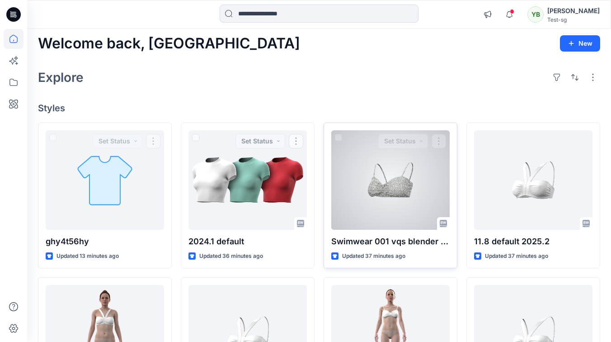
scroll to position [3, 0]
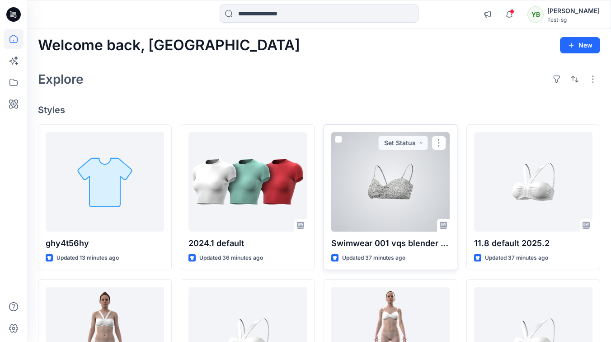
click at [340, 139] on span at bounding box center [338, 139] width 7 height 7
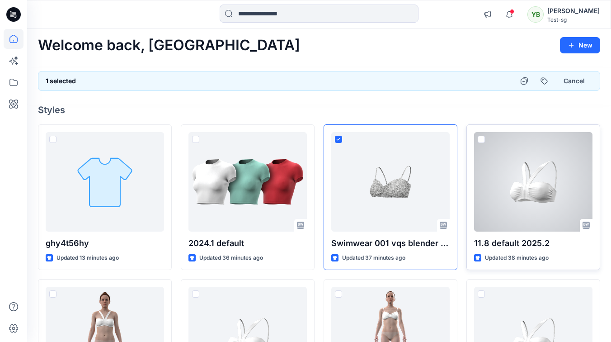
click at [483, 139] on span at bounding box center [481, 139] width 7 height 7
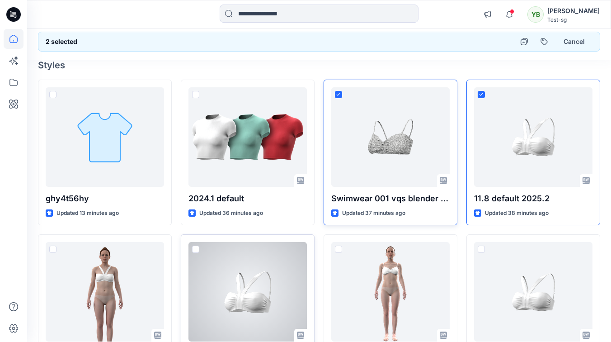
scroll to position [0, 0]
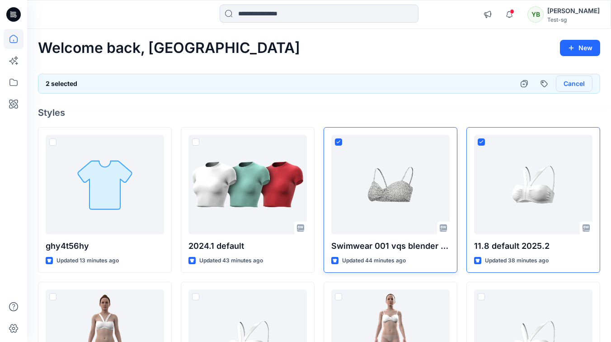
click at [576, 83] on button "Cancel" at bounding box center [574, 83] width 37 height 16
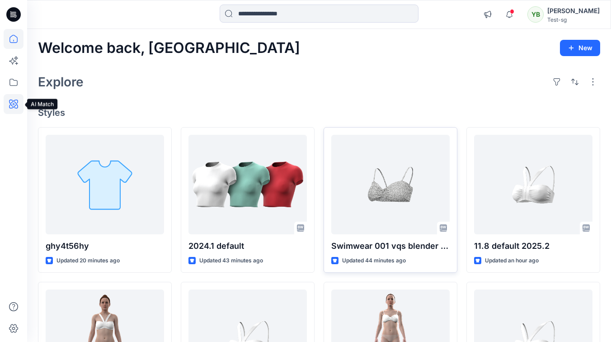
click at [16, 102] on icon at bounding box center [14, 104] width 20 height 20
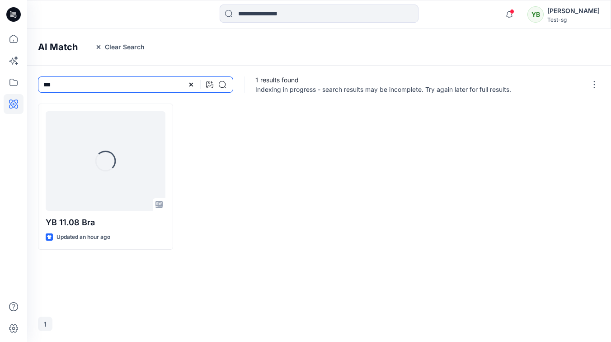
click at [44, 86] on input "***" at bounding box center [135, 84] width 195 height 16
type input "********"
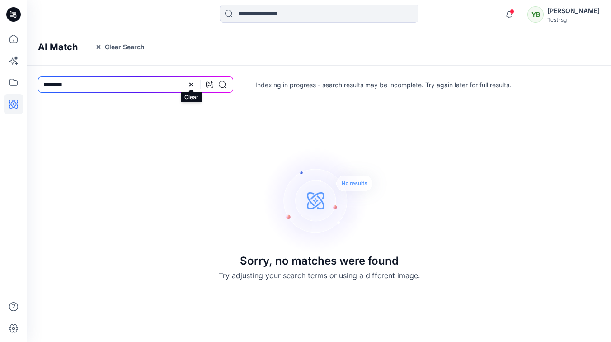
click at [192, 84] on icon at bounding box center [191, 85] width 4 height 4
click at [17, 42] on icon at bounding box center [13, 39] width 8 height 8
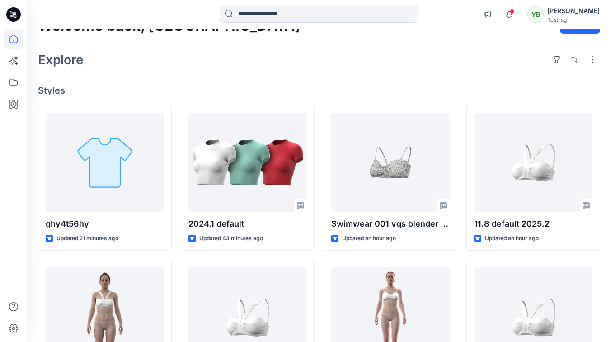
scroll to position [27, 0]
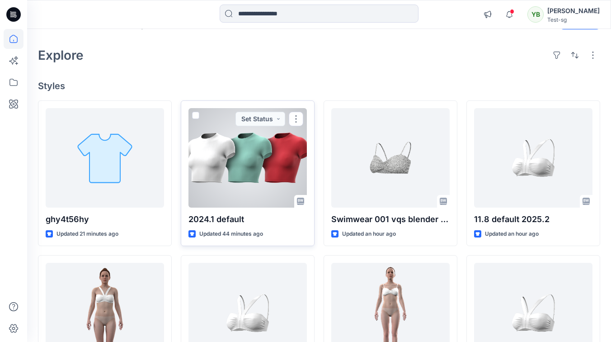
click at [240, 183] on div at bounding box center [248, 157] width 118 height 99
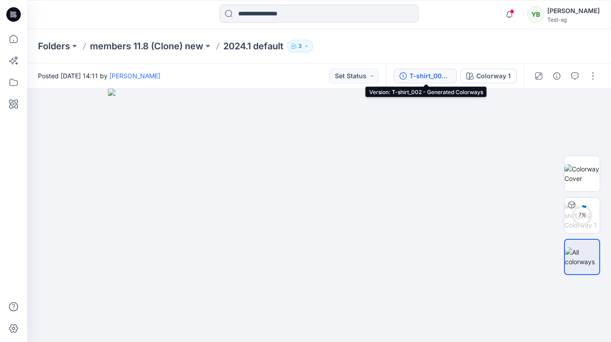
click at [434, 75] on div "T-shirt_002 - Generated Colorways" at bounding box center [431, 76] width 42 height 10
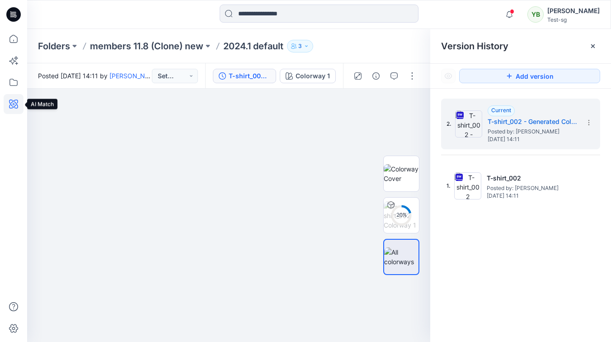
click at [11, 101] on icon at bounding box center [14, 104] width 20 height 20
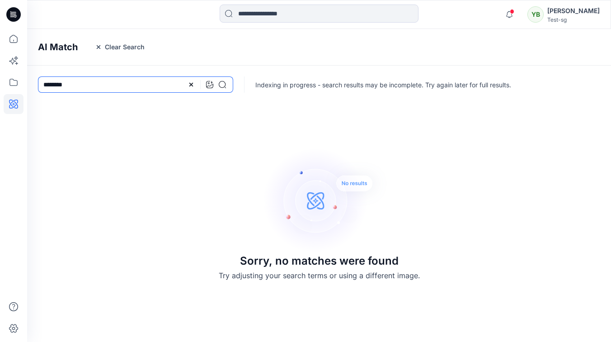
click at [68, 80] on input "********" at bounding box center [135, 84] width 195 height 16
type input "*******"
click at [15, 40] on icon at bounding box center [14, 39] width 20 height 20
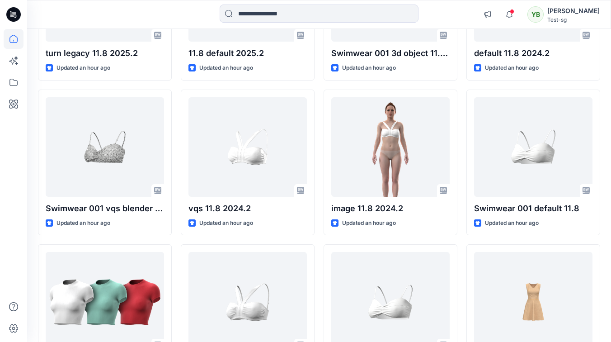
scroll to position [336, 0]
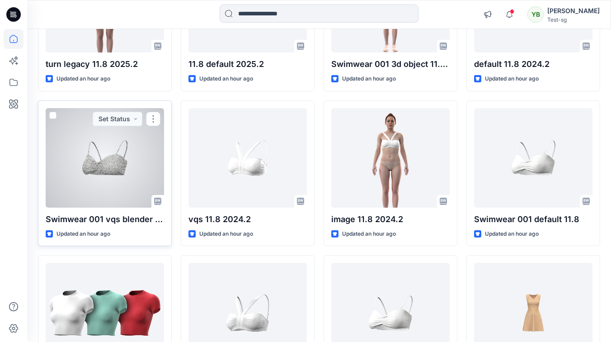
click at [117, 141] on div at bounding box center [105, 157] width 118 height 99
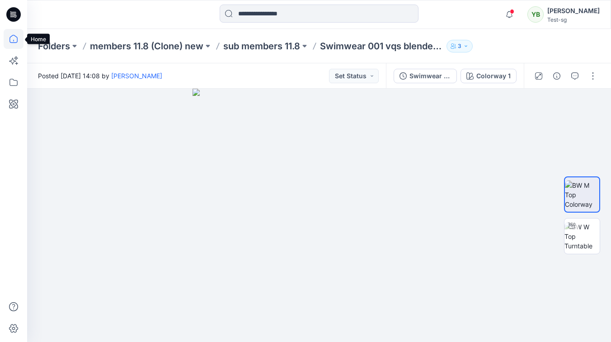
click at [13, 38] on icon at bounding box center [14, 39] width 20 height 20
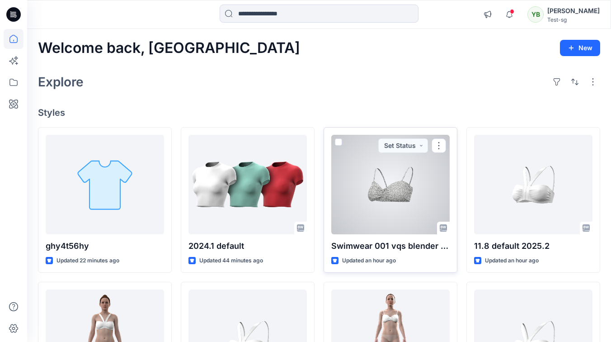
click at [339, 142] on span at bounding box center [338, 141] width 7 height 7
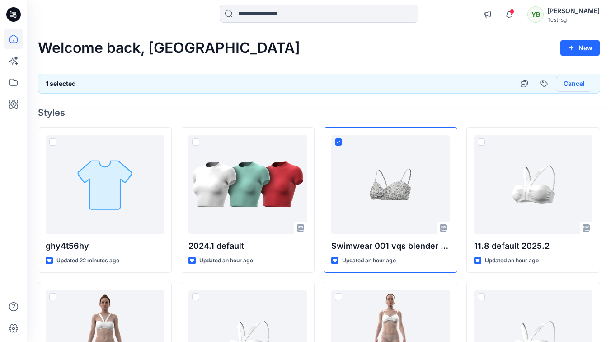
click at [572, 85] on button "Cancel" at bounding box center [574, 83] width 37 height 16
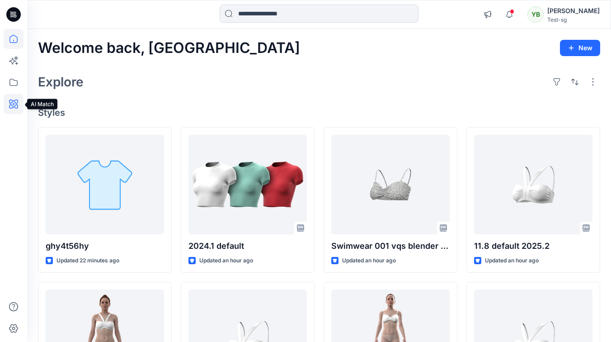
click at [12, 104] on icon at bounding box center [14, 104] width 20 height 20
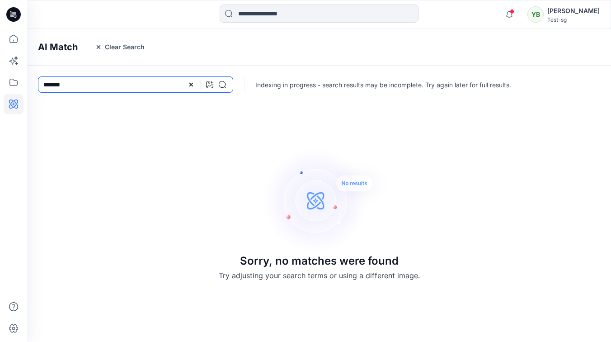
drag, startPoint x: 153, startPoint y: 83, endPoint x: 190, endPoint y: 83, distance: 36.6
click at [156, 83] on input "*******" at bounding box center [135, 84] width 195 height 16
click at [191, 83] on icon at bounding box center [191, 84] width 7 height 7
click at [151, 87] on input at bounding box center [135, 84] width 195 height 16
type input "***"
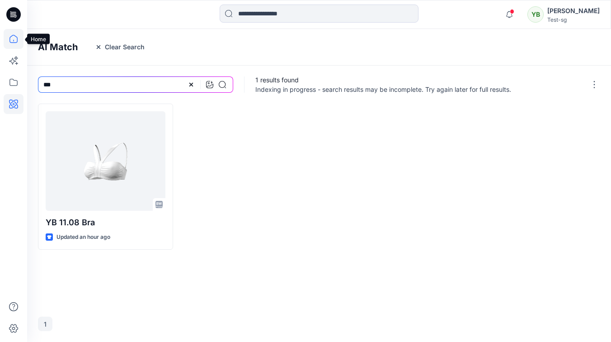
click at [18, 39] on icon at bounding box center [14, 39] width 20 height 20
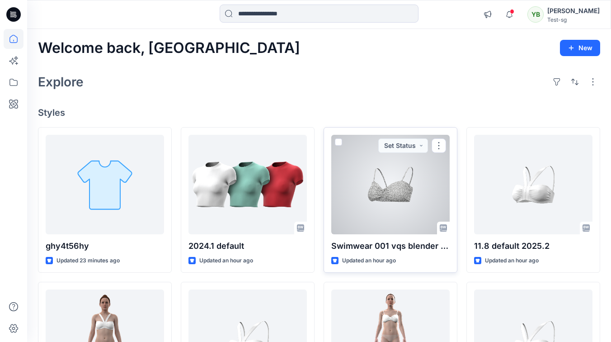
click at [339, 141] on span at bounding box center [338, 141] width 7 height 7
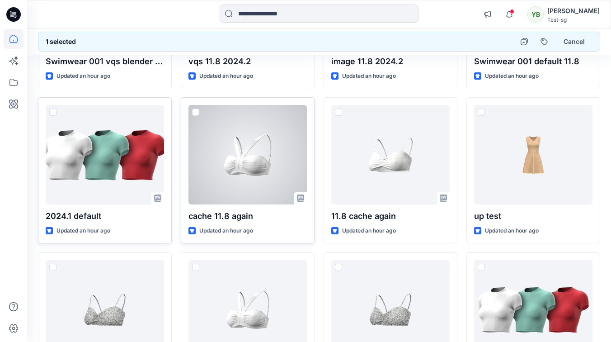
scroll to position [504, 0]
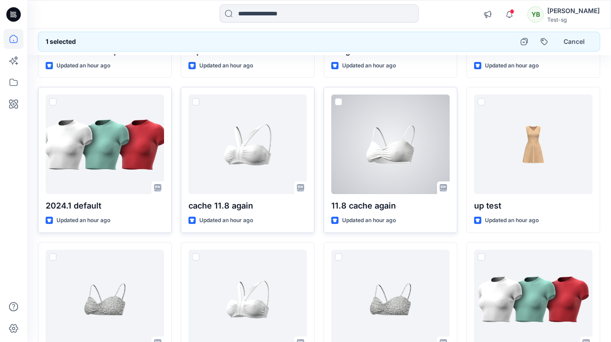
click at [372, 159] on div at bounding box center [390, 143] width 118 height 99
click at [337, 99] on span at bounding box center [338, 101] width 7 height 7
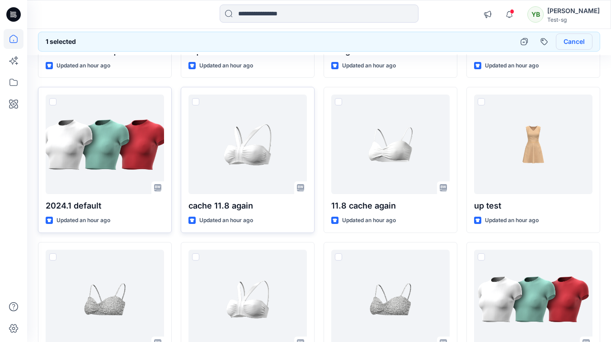
click at [576, 44] on button "Cancel" at bounding box center [574, 41] width 37 height 16
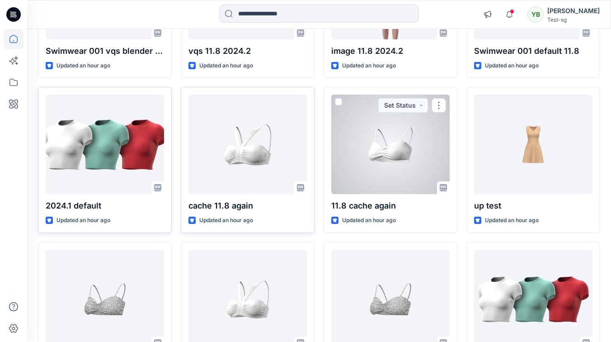
click at [370, 190] on div at bounding box center [390, 143] width 118 height 99
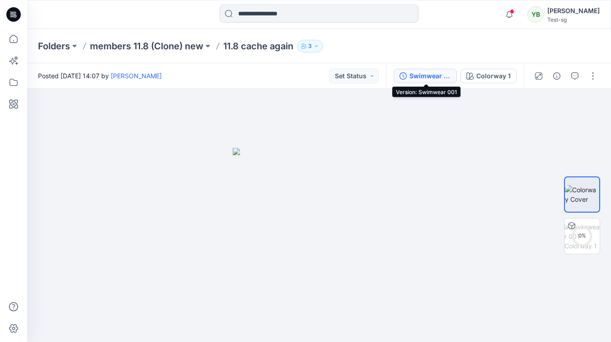
click at [431, 74] on div "Swimwear 001" at bounding box center [431, 76] width 42 height 10
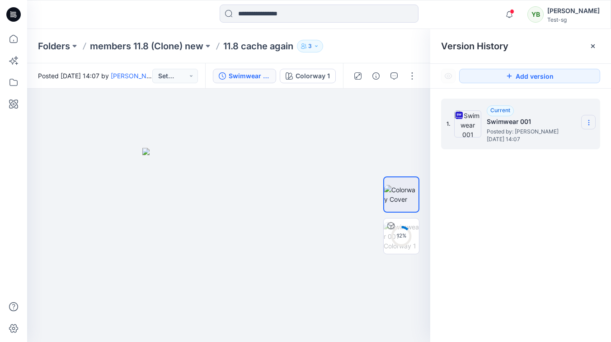
click at [586, 125] on icon at bounding box center [588, 122] width 7 height 7
click at [539, 138] on span "Download Source BW File" at bounding box center [542, 140] width 75 height 11
drag, startPoint x: 595, startPoint y: 44, endPoint x: 459, endPoint y: 51, distance: 136.2
click at [595, 44] on icon at bounding box center [592, 45] width 7 height 7
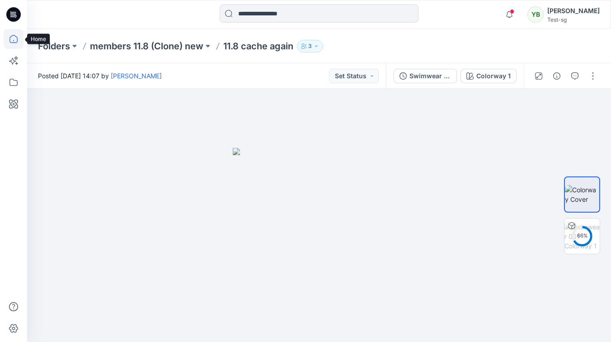
click at [13, 43] on icon at bounding box center [14, 39] width 20 height 20
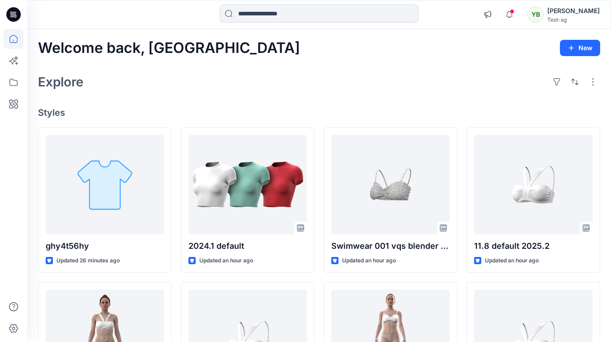
click at [575, 8] on div "[PERSON_NAME]" at bounding box center [573, 10] width 52 height 11
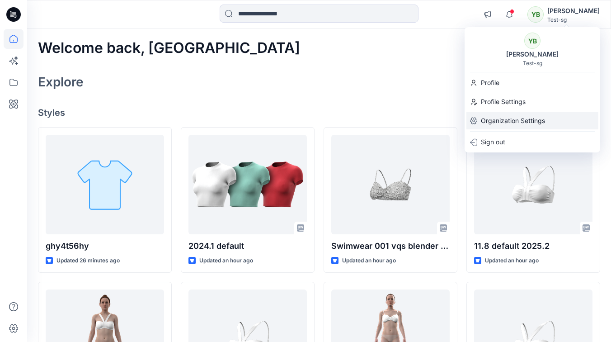
click at [508, 126] on p "Organization Settings" at bounding box center [513, 120] width 64 height 17
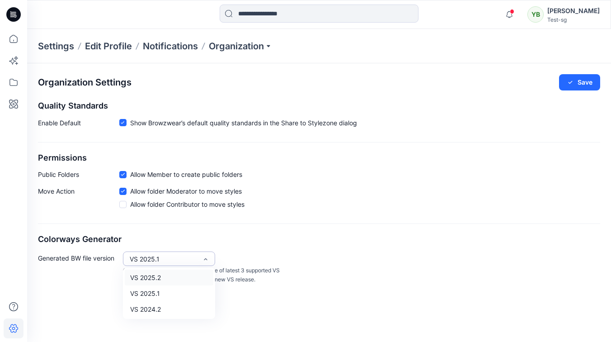
click at [188, 258] on div "VS 2025.1" at bounding box center [164, 258] width 68 height 9
click at [273, 245] on div "Organization Settings Save Quality Standards Enable Default Show Browzwear’s de…" at bounding box center [319, 179] width 584 height 232
click at [15, 43] on icon at bounding box center [14, 39] width 20 height 20
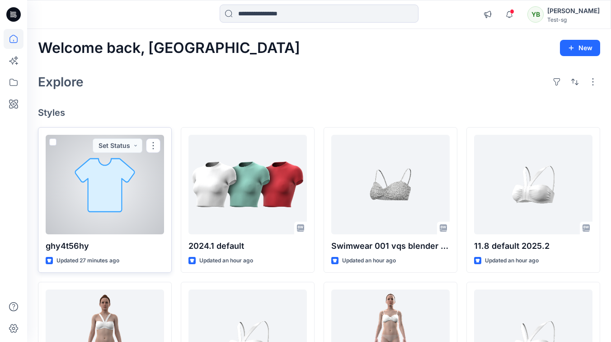
click at [54, 143] on span at bounding box center [52, 141] width 7 height 7
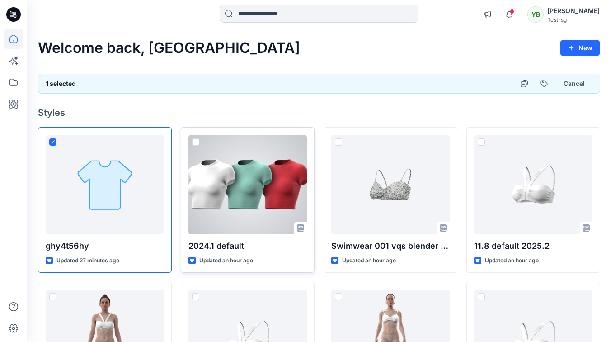
click at [198, 139] on span at bounding box center [195, 141] width 7 height 7
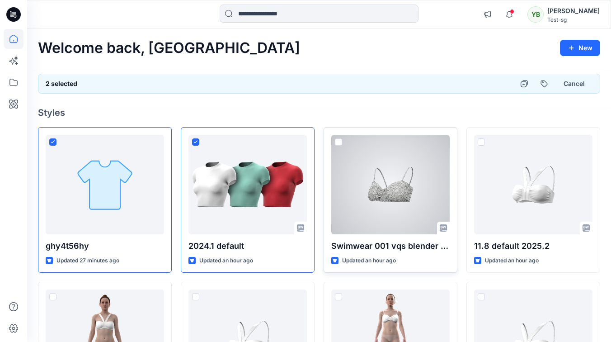
click at [339, 140] on span at bounding box center [338, 141] width 7 height 7
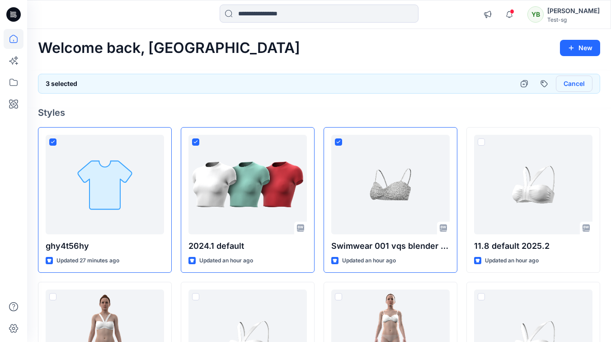
click at [579, 82] on button "Cancel" at bounding box center [574, 83] width 37 height 16
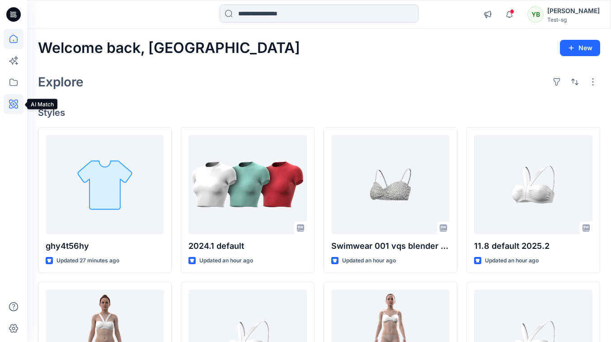
click at [18, 104] on icon at bounding box center [14, 104] width 20 height 20
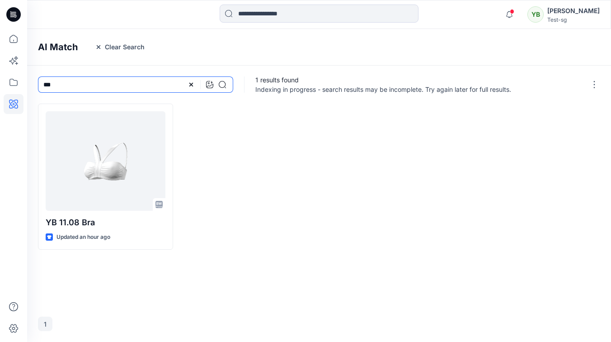
click at [84, 81] on input "***" at bounding box center [135, 84] width 195 height 16
type input "*"
type input "*******"
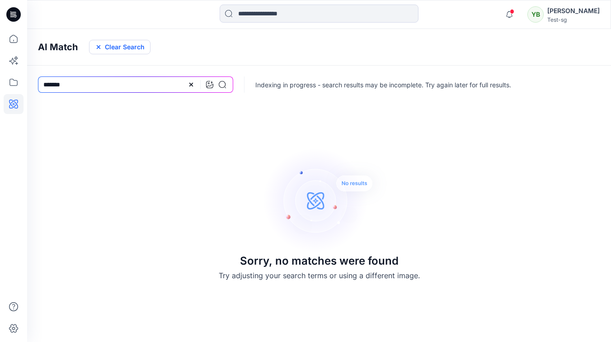
click at [121, 44] on button "Clear Search" at bounding box center [119, 47] width 61 height 14
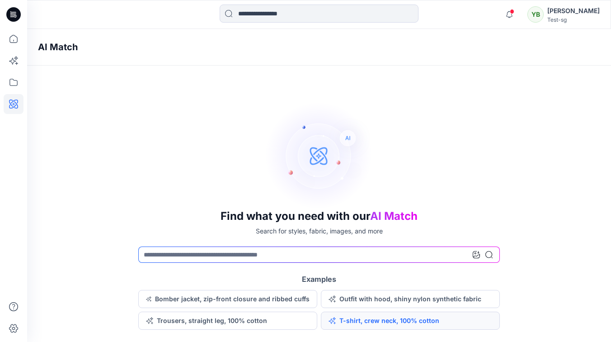
click at [375, 321] on button "T-shirt, crew neck, 100% cotton" at bounding box center [410, 320] width 179 height 18
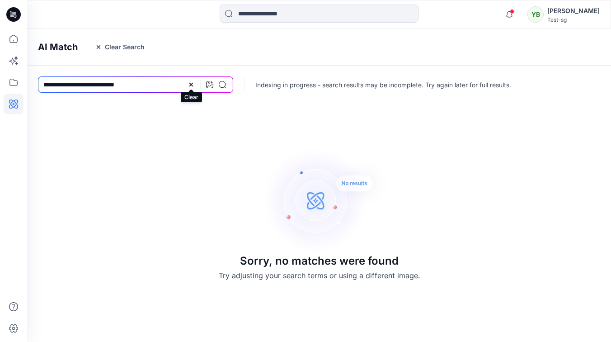
click at [193, 85] on icon at bounding box center [191, 84] width 7 height 7
click at [127, 50] on button "Clear Search" at bounding box center [119, 47] width 61 height 14
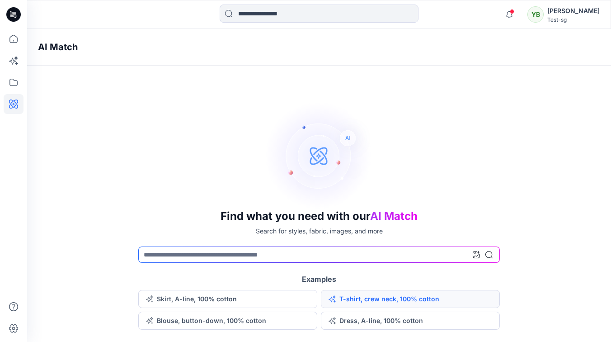
click at [376, 295] on button "T-shirt, crew neck, 100% cotton" at bounding box center [410, 299] width 179 height 18
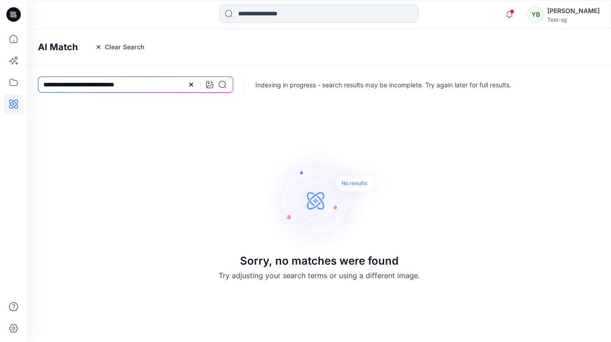
click at [114, 41] on button "Clear Search" at bounding box center [119, 47] width 61 height 14
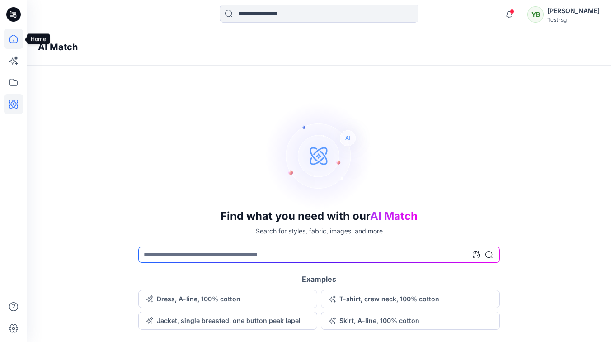
click at [10, 38] on icon at bounding box center [14, 39] width 20 height 20
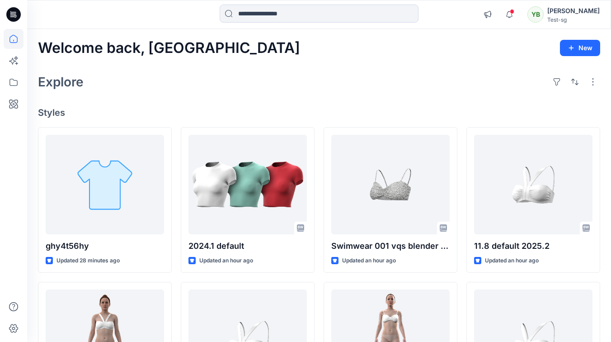
click at [419, 88] on div "Explore" at bounding box center [319, 82] width 562 height 22
click at [518, 17] on icon "button" at bounding box center [509, 14] width 17 height 18
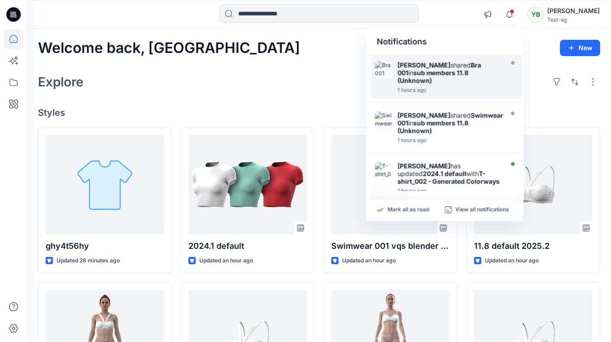
click at [292, 75] on div "Explore" at bounding box center [319, 82] width 562 height 22
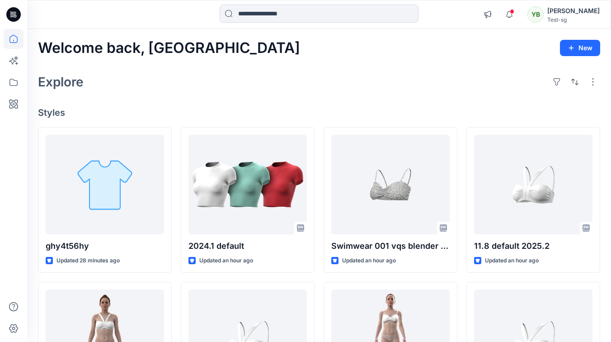
click at [330, 79] on div "Explore" at bounding box center [319, 82] width 562 height 22
click at [318, 71] on div "Explore" at bounding box center [319, 82] width 562 height 22
click at [15, 106] on icon at bounding box center [14, 104] width 20 height 20
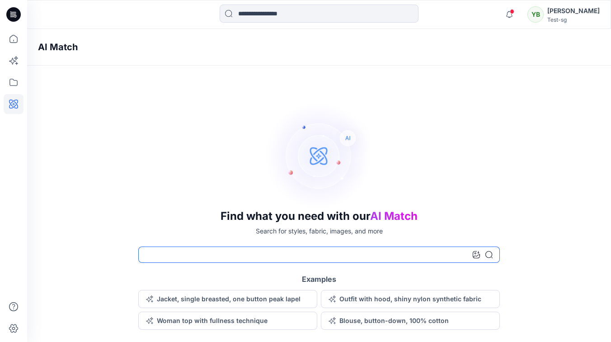
click at [214, 252] on input at bounding box center [319, 254] width 362 height 16
type input "***"
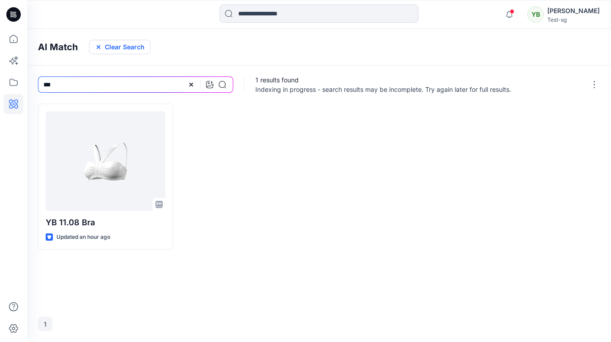
click at [123, 49] on button "Clear Search" at bounding box center [119, 47] width 61 height 14
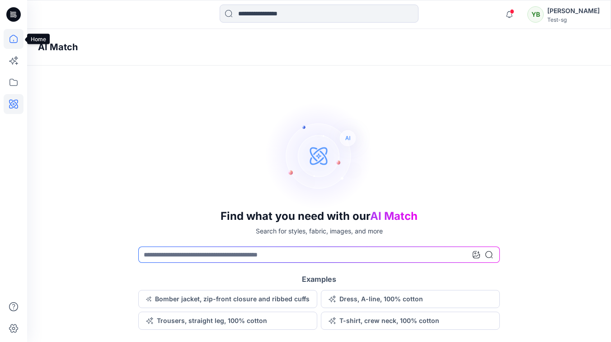
click at [14, 39] on icon at bounding box center [14, 39] width 20 height 20
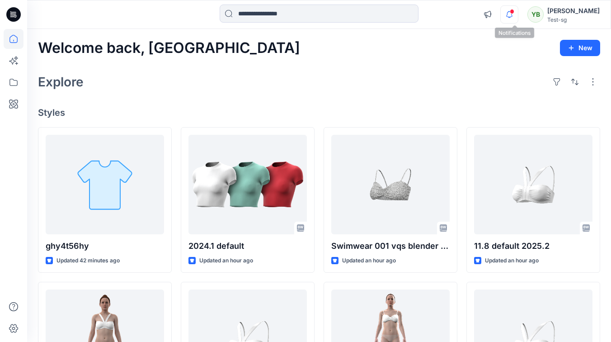
click at [507, 16] on icon "button" at bounding box center [509, 14] width 17 height 18
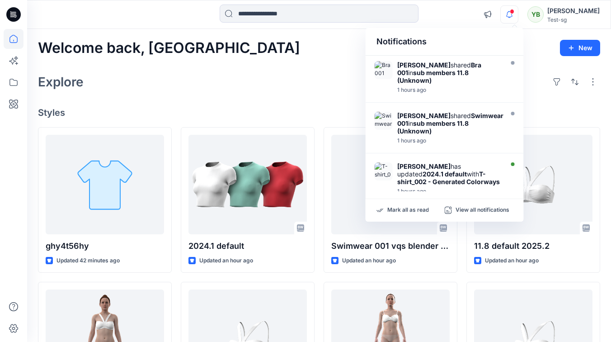
click at [515, 16] on icon "button" at bounding box center [509, 14] width 17 height 18
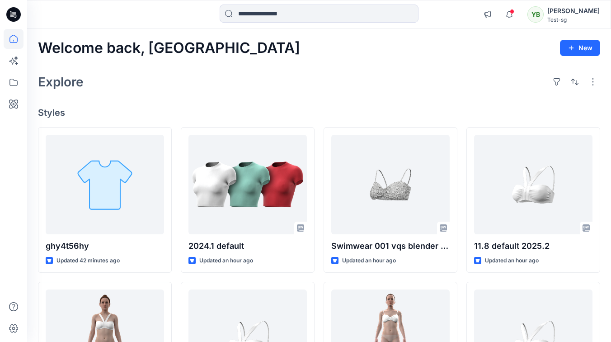
click at [322, 75] on div "Explore" at bounding box center [319, 82] width 562 height 22
